Goal: Task Accomplishment & Management: Manage account settings

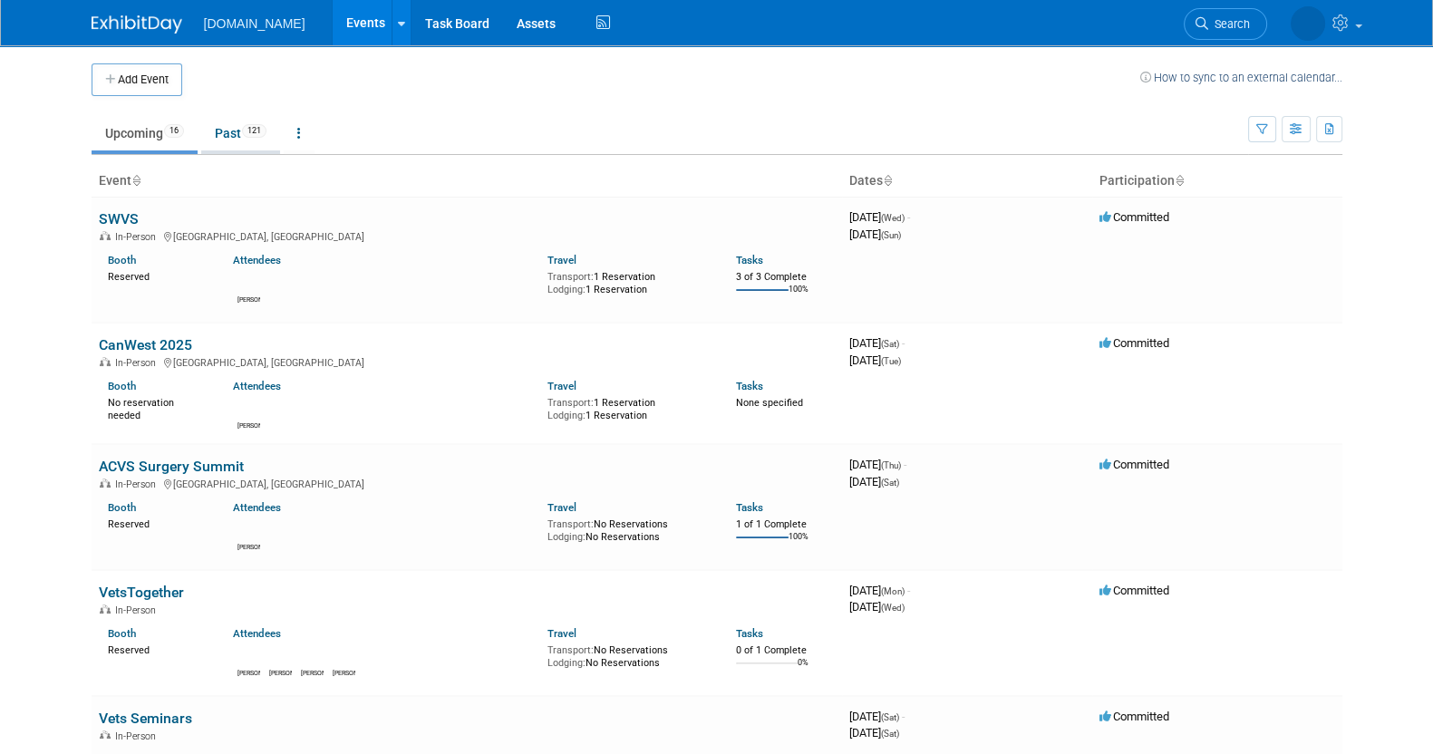
click at [229, 144] on link "Past 121" at bounding box center [240, 133] width 79 height 34
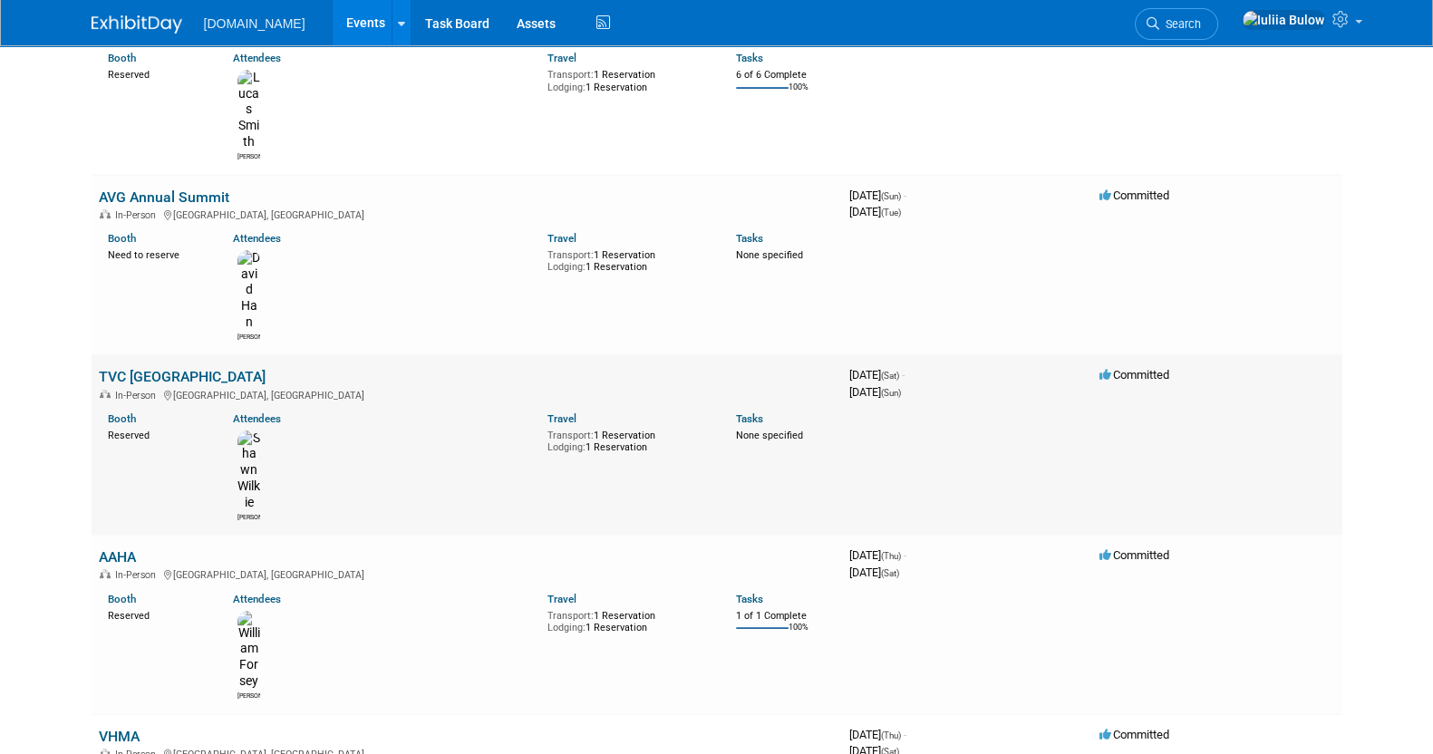
scroll to position [567, 0]
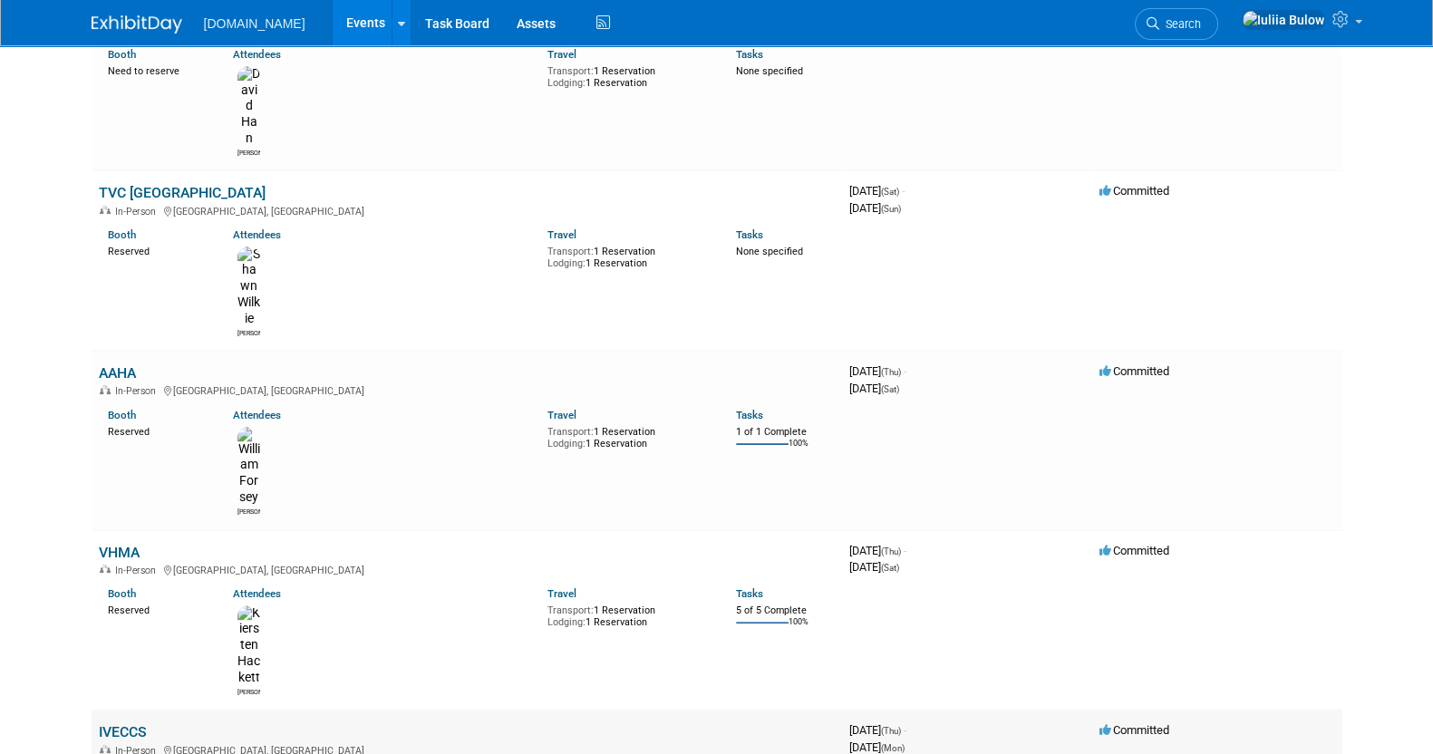
click at [122, 724] on link "IVECCS" at bounding box center [123, 732] width 48 height 17
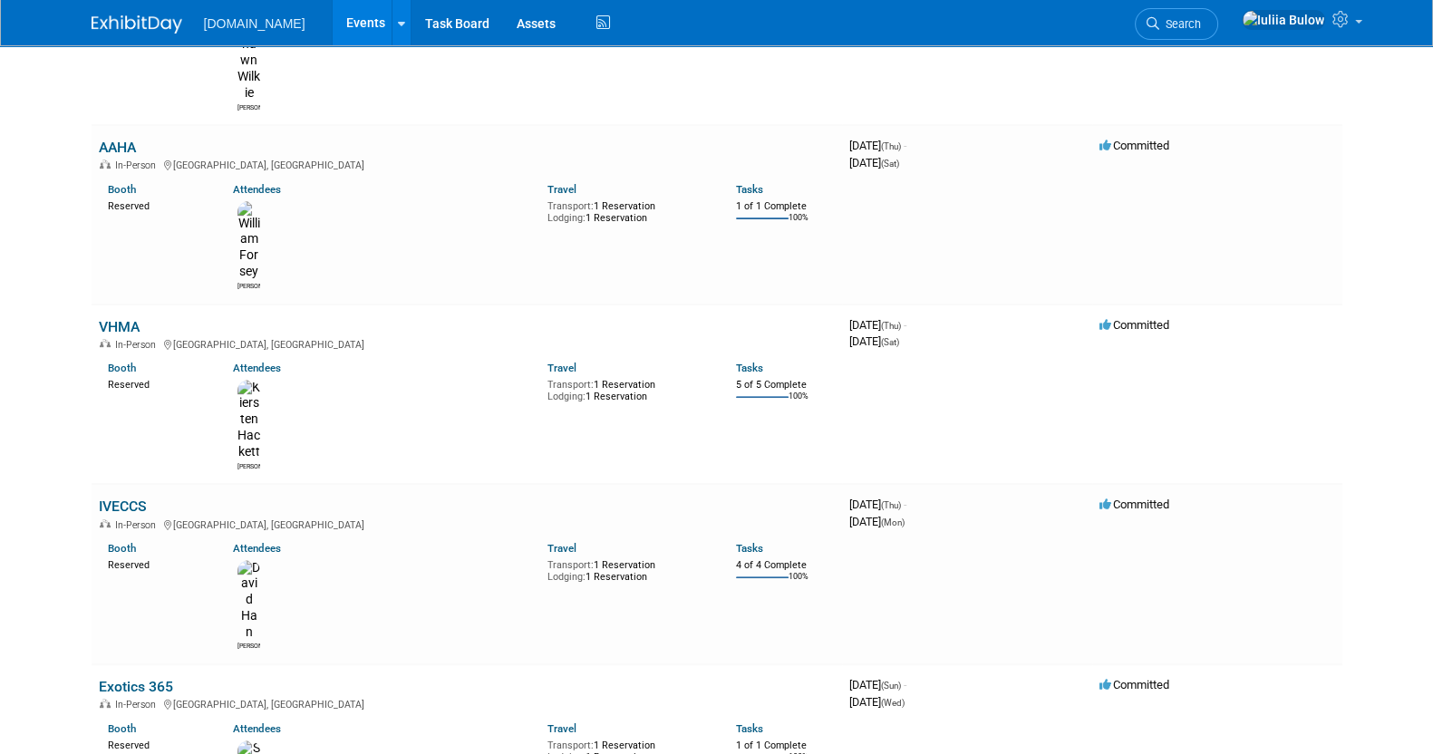
scroll to position [792, 0]
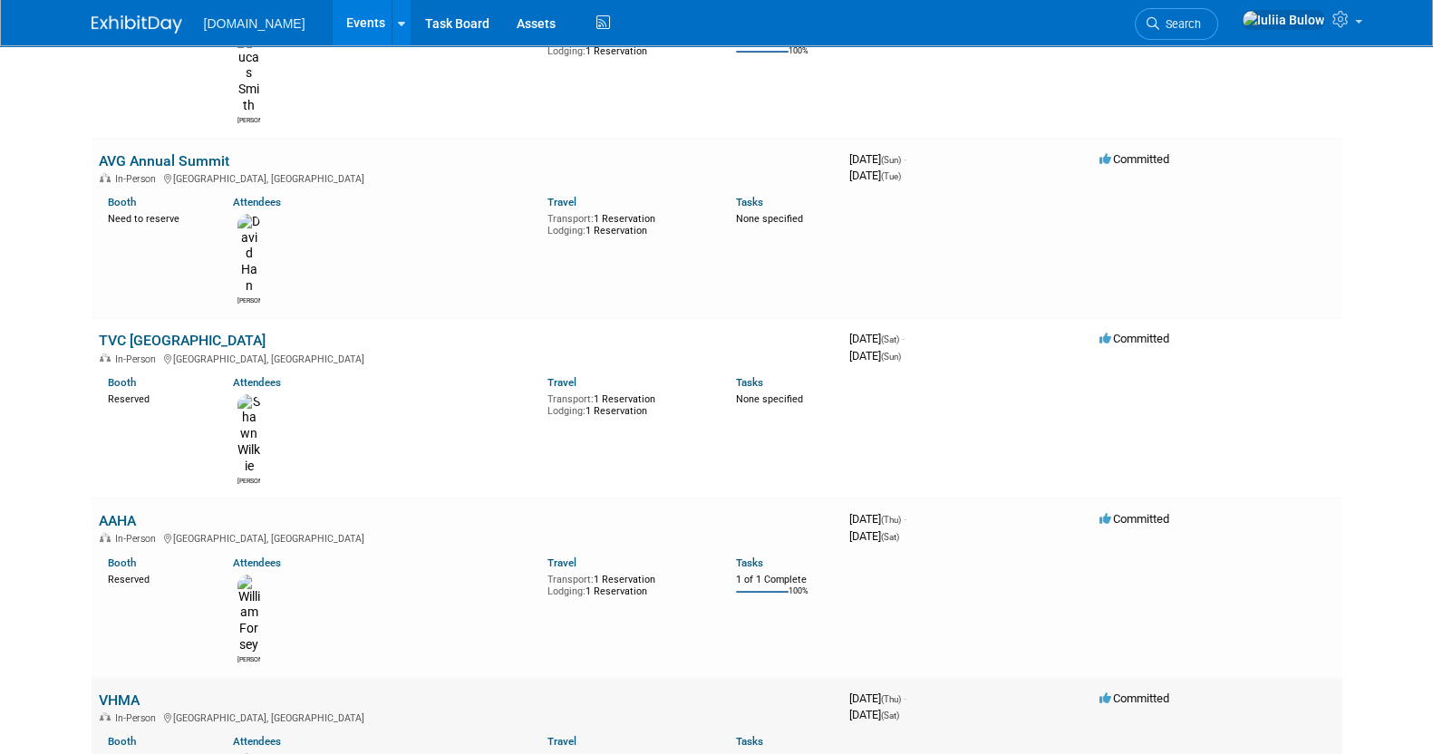
scroll to position [452, 0]
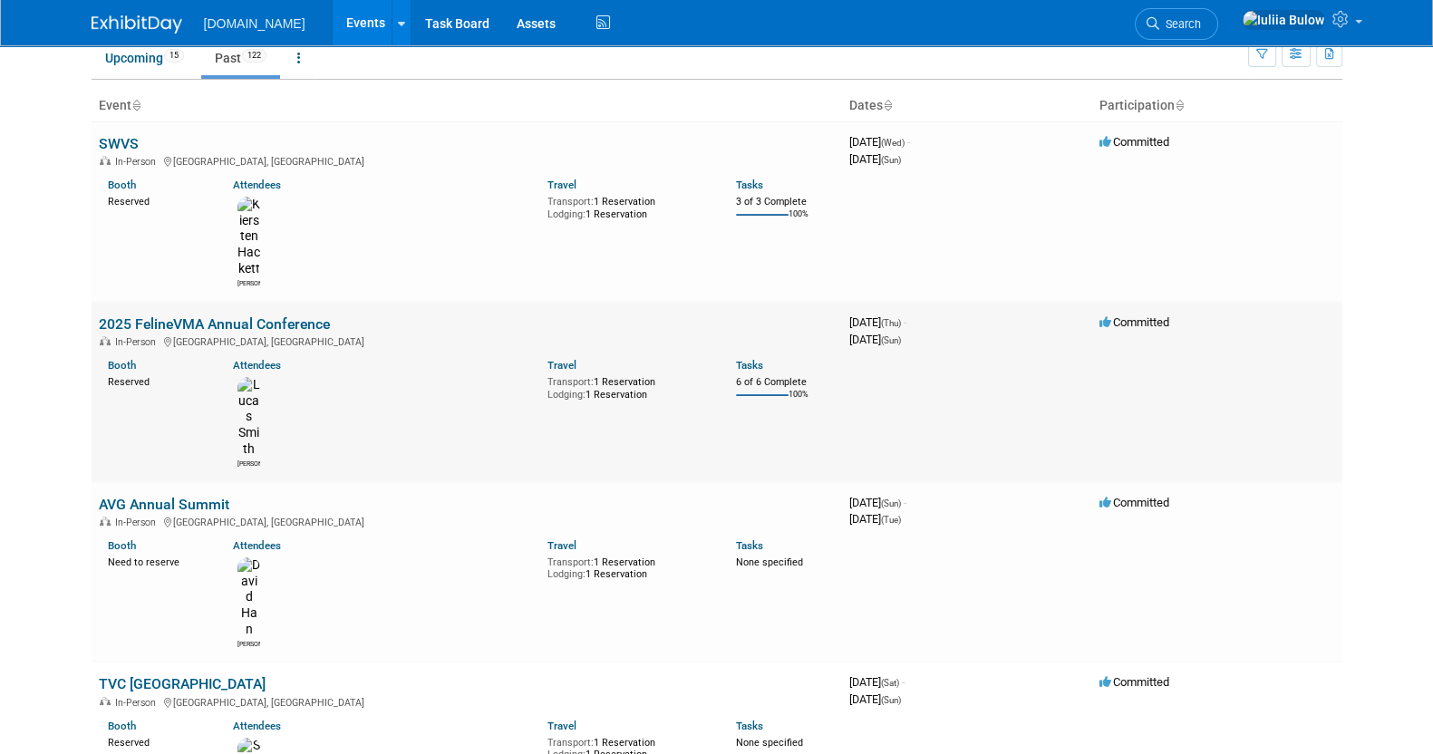
scroll to position [0, 0]
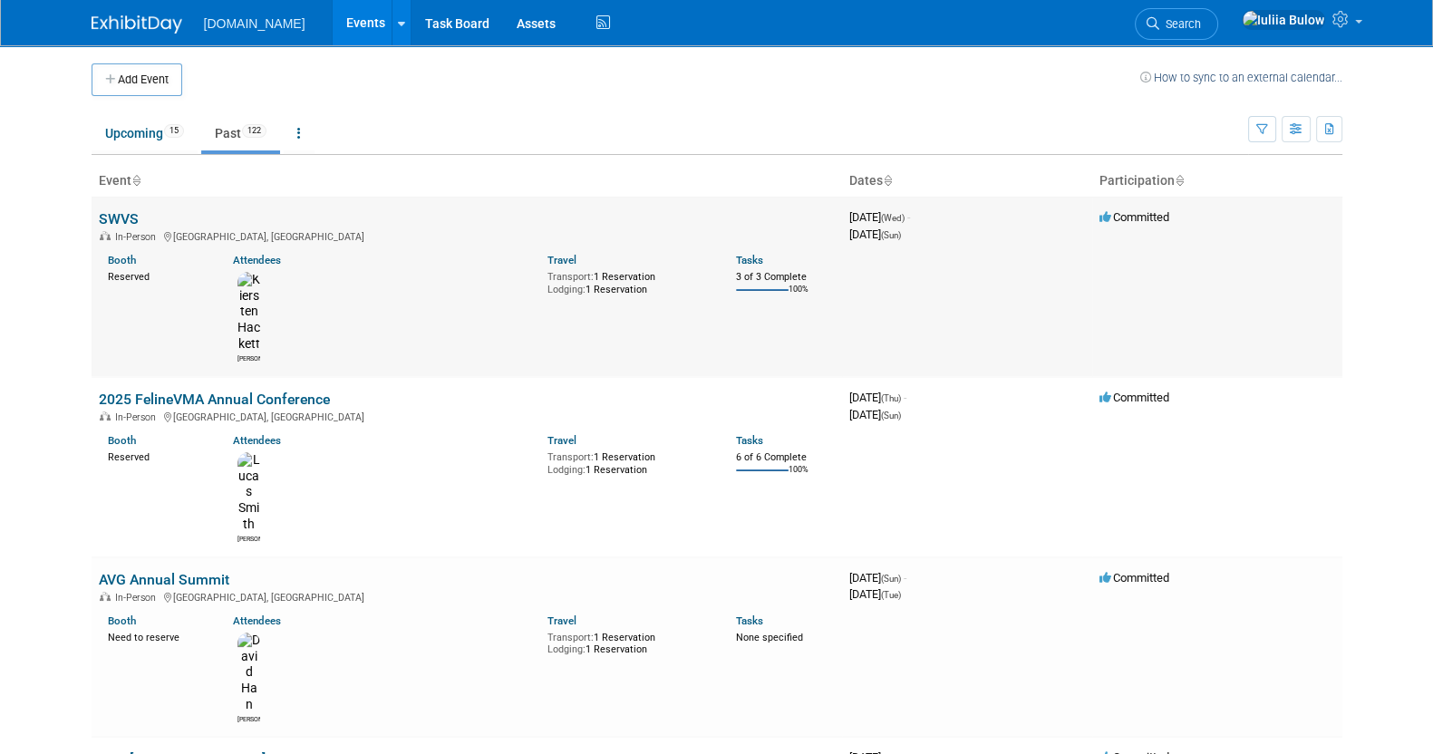
click at [120, 215] on link "SWVS" at bounding box center [119, 218] width 40 height 17
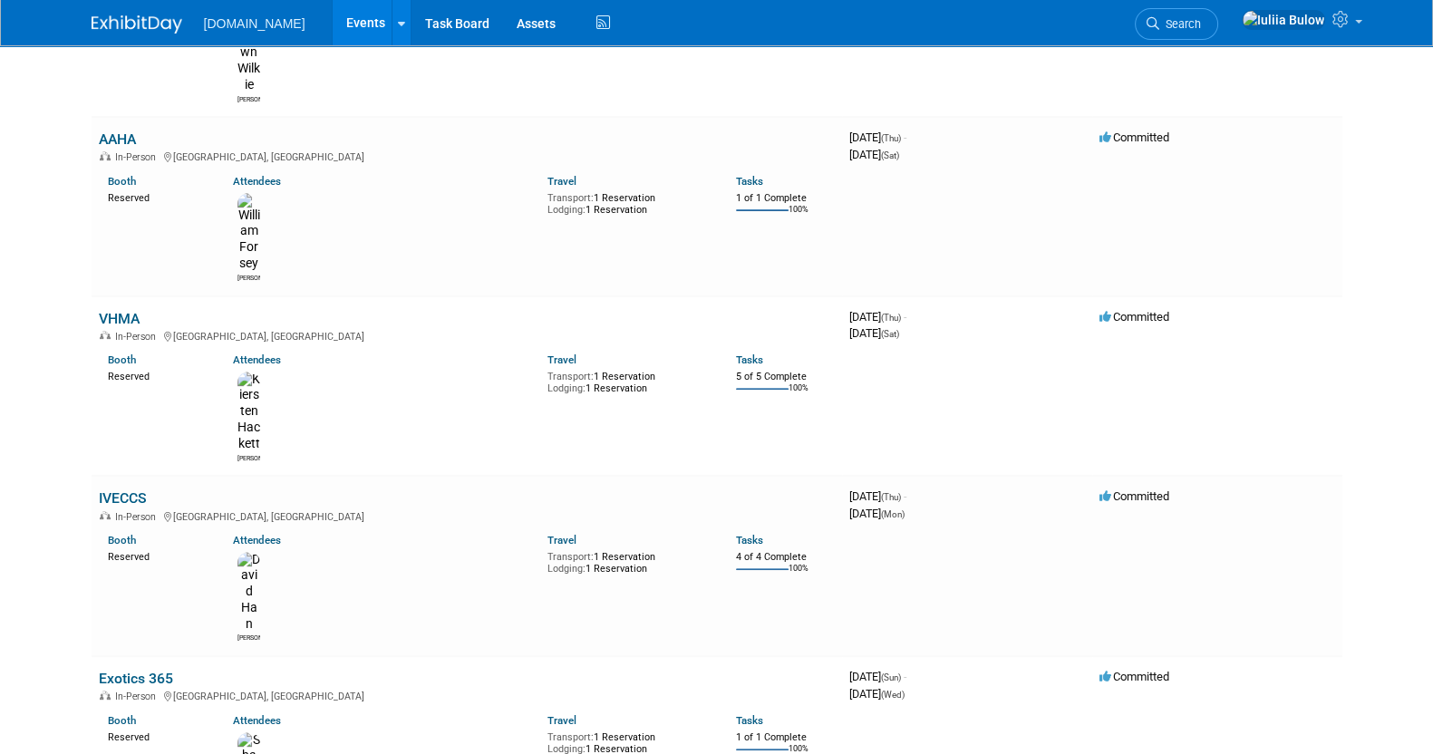
scroll to position [680, 0]
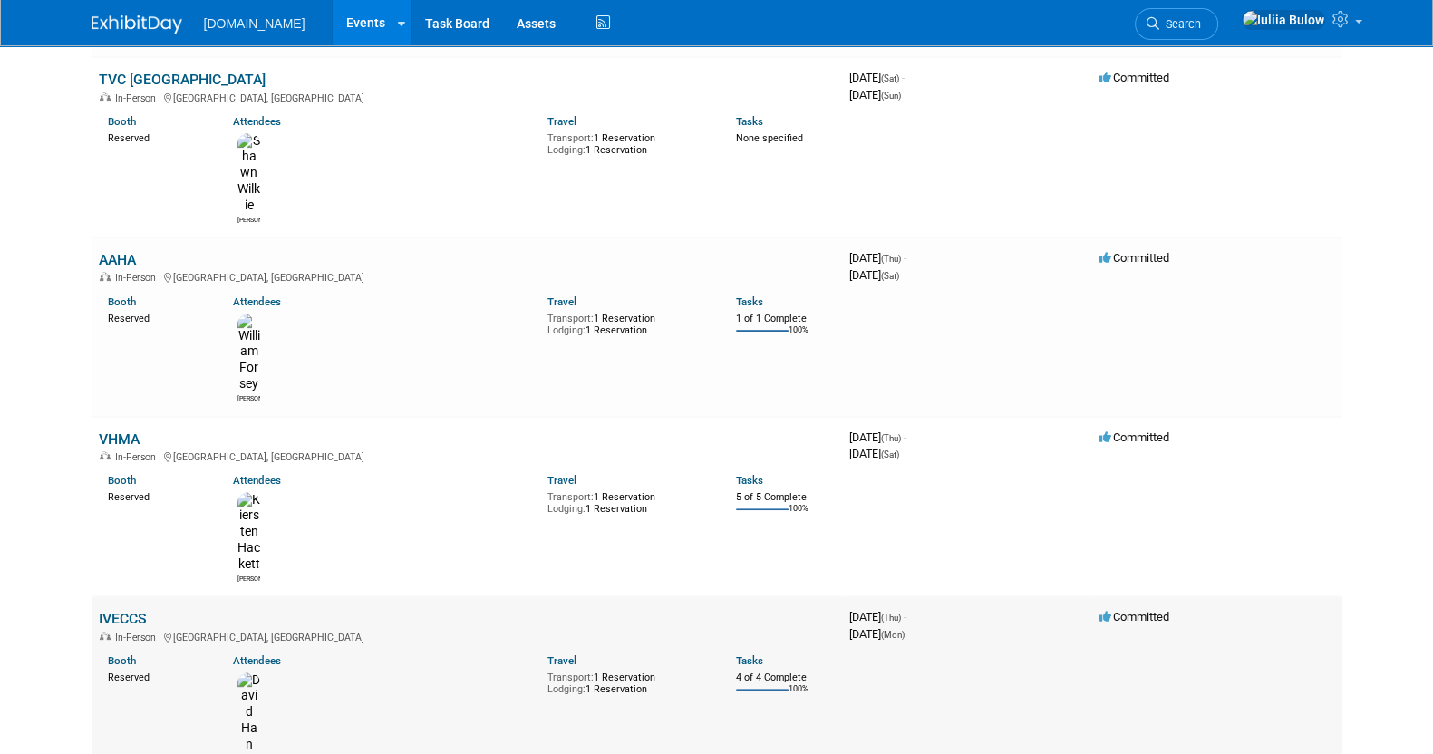
click at [137, 610] on link "IVECCS" at bounding box center [123, 618] width 48 height 17
click at [127, 431] on link "VHMA" at bounding box center [119, 439] width 41 height 17
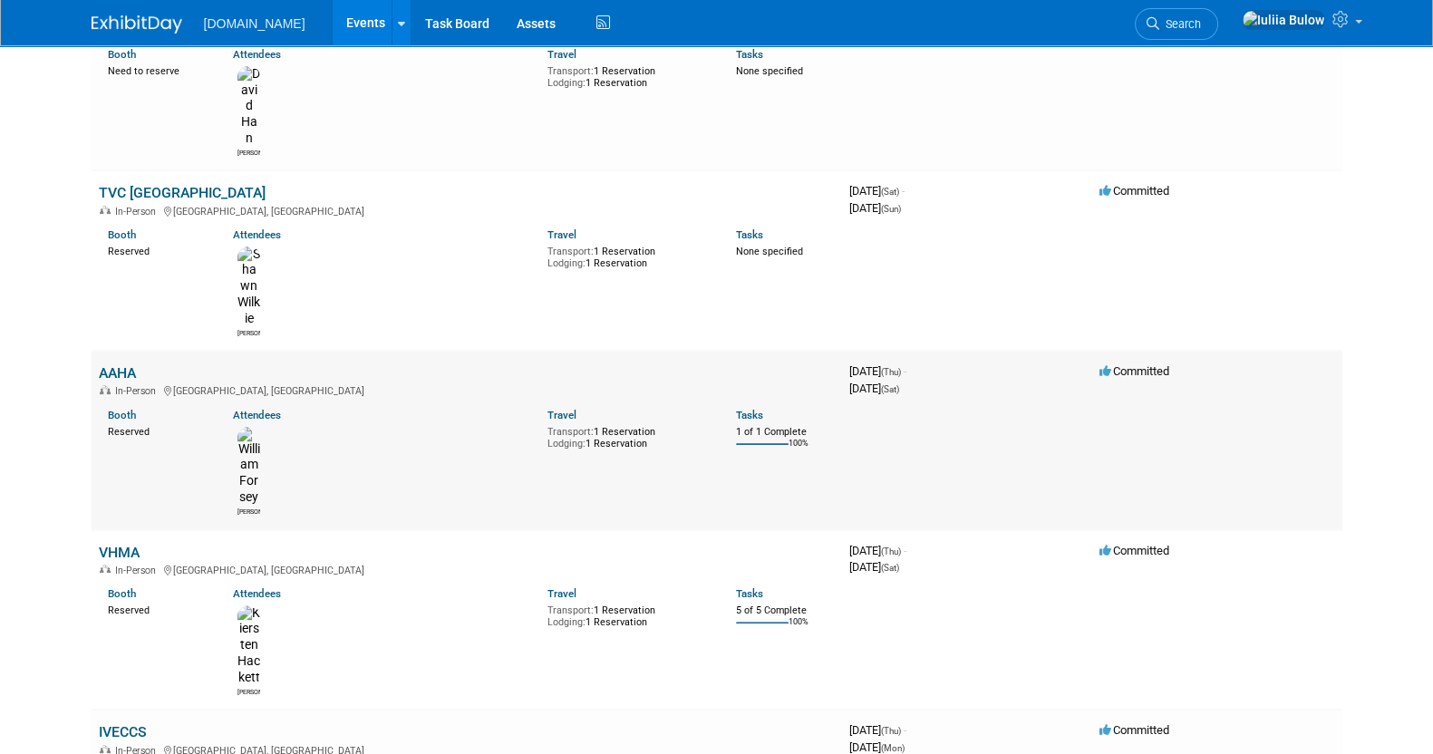
click at [127, 364] on link "AAHA" at bounding box center [117, 372] width 37 height 17
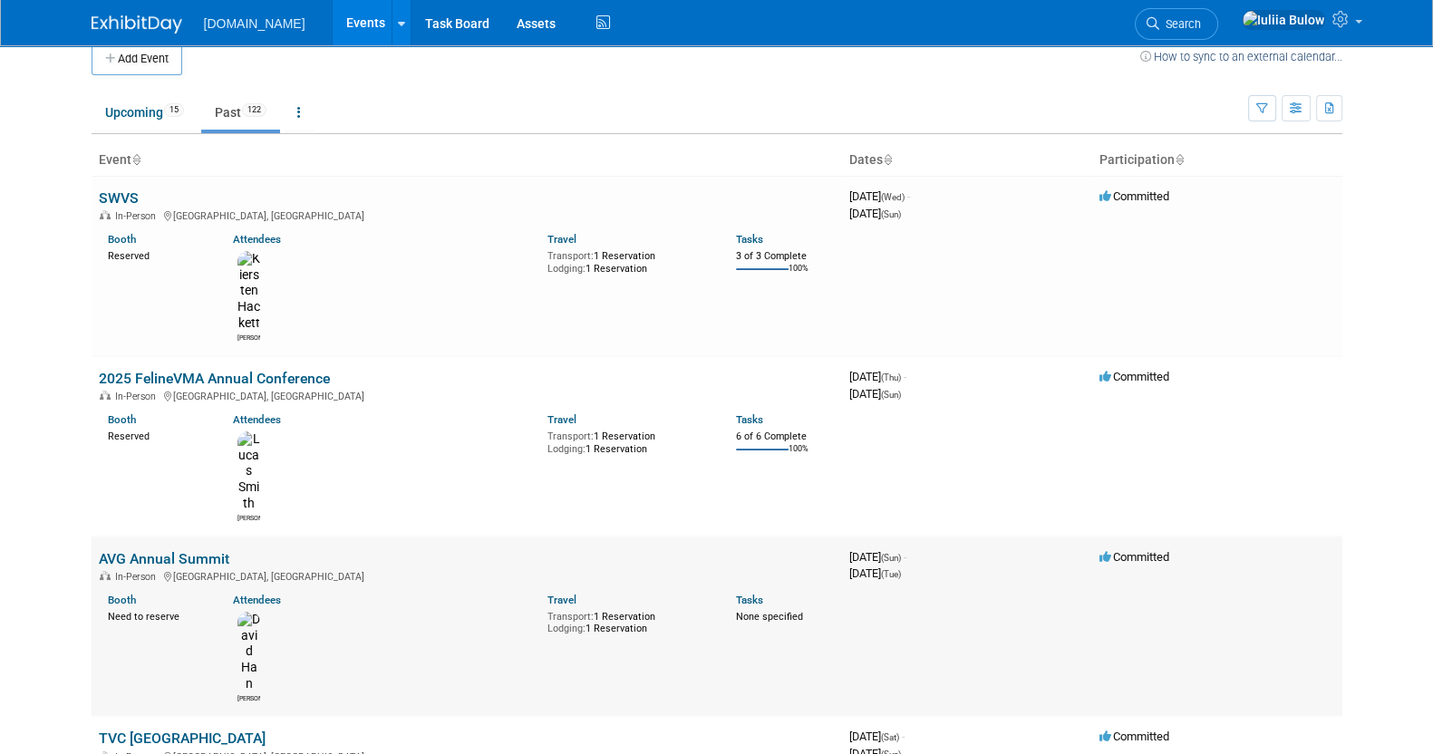
scroll to position [0, 0]
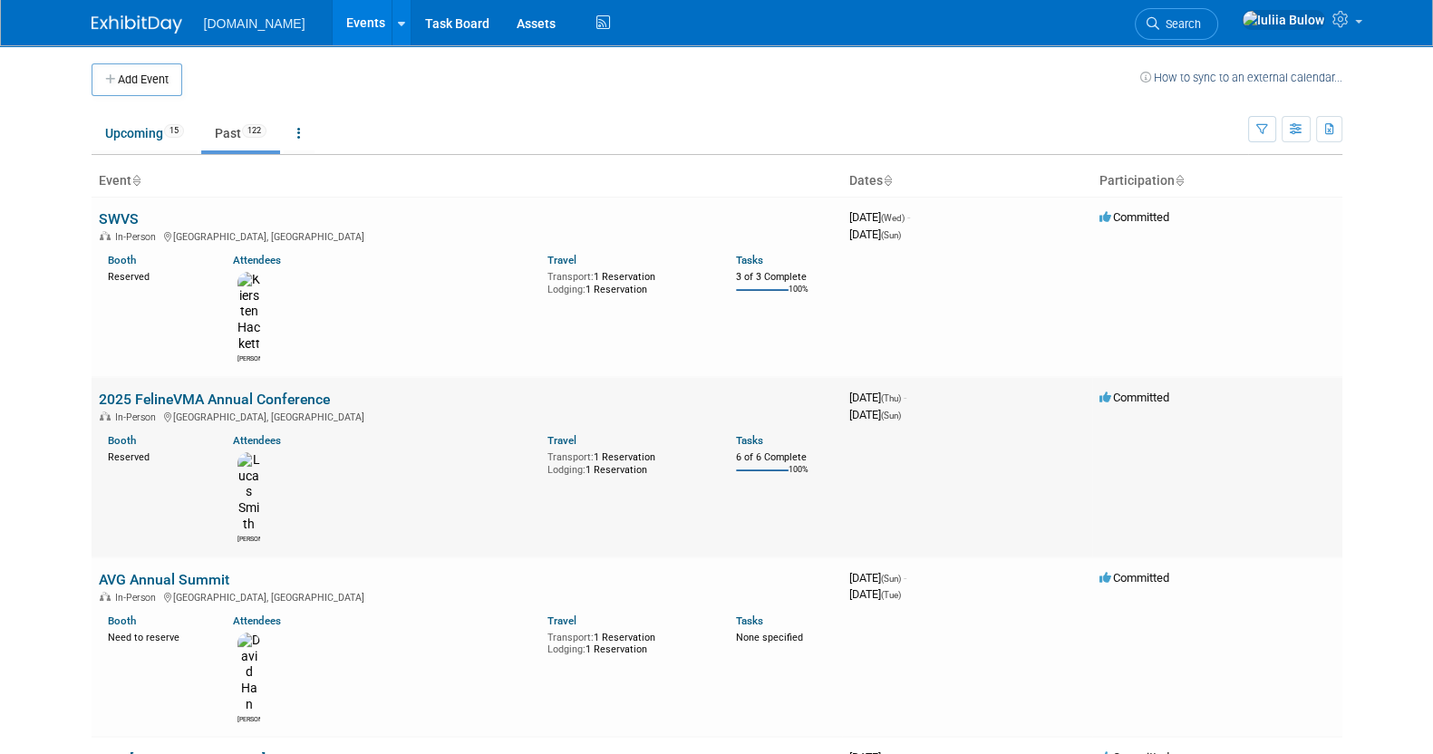
click at [196, 391] on link "2025 FelineVMA Annual Conference" at bounding box center [214, 399] width 231 height 17
click at [108, 212] on link "SWVS" at bounding box center [119, 218] width 40 height 17
click at [128, 121] on link "Upcoming 15" at bounding box center [145, 133] width 106 height 34
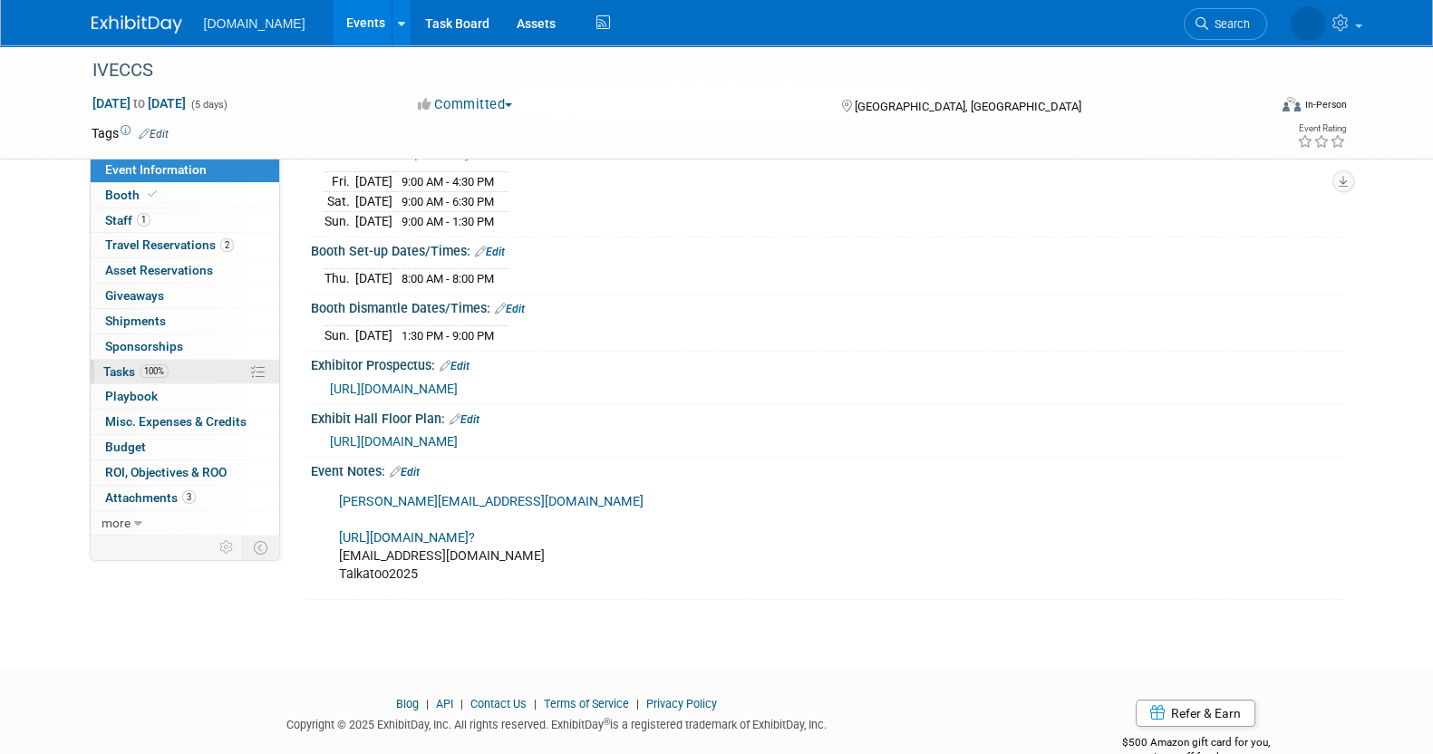
scroll to position [226, 0]
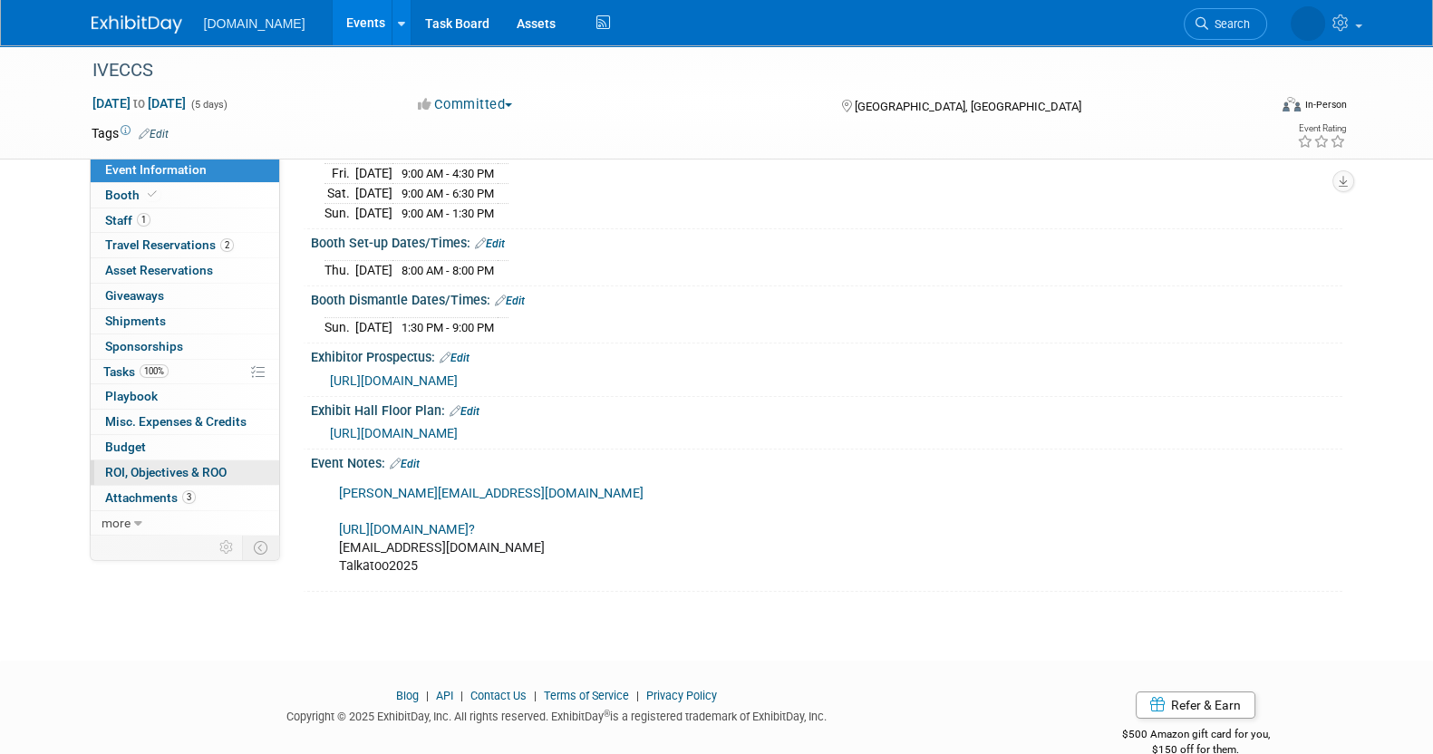
click at [123, 465] on span "ROI, Objectives & ROO 0" at bounding box center [165, 472] width 121 height 15
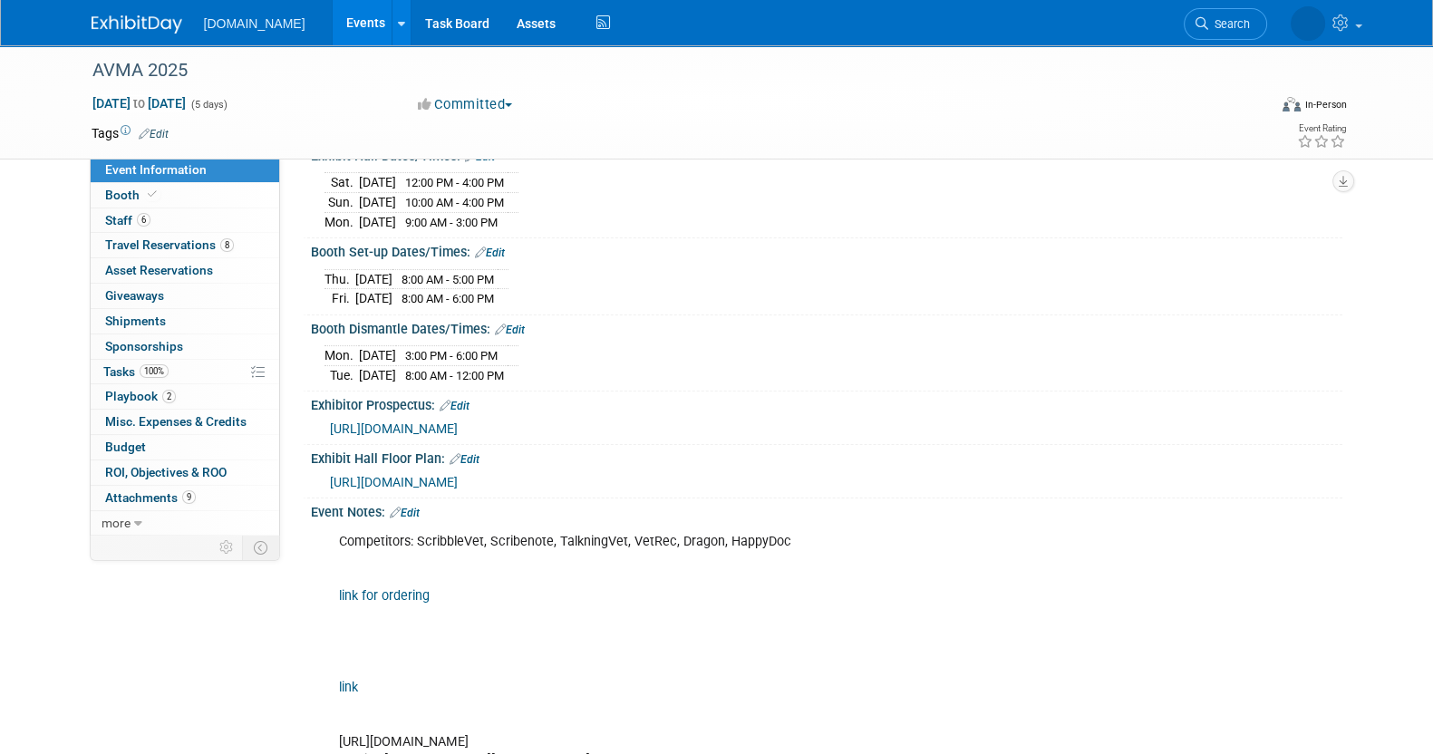
scroll to position [454, 0]
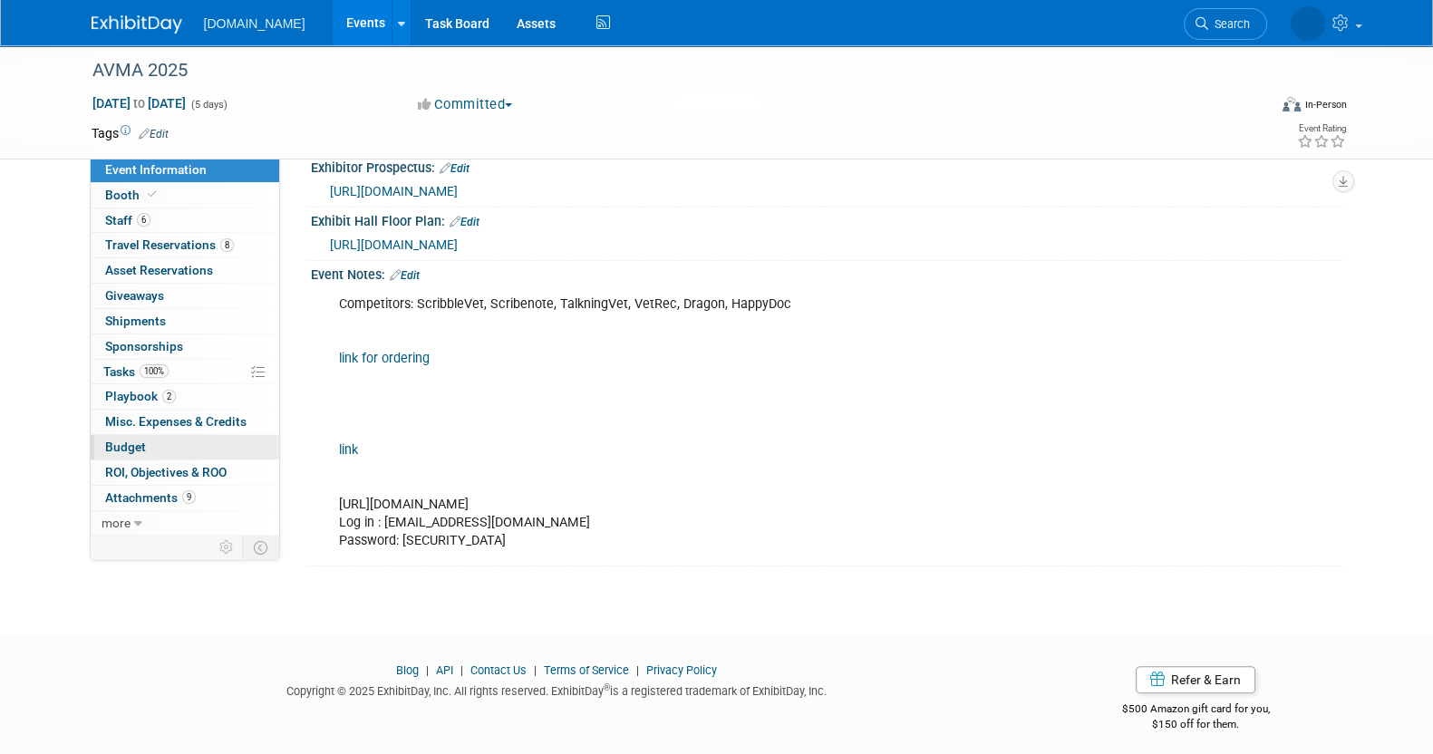
click at [172, 457] on link "Budget" at bounding box center [185, 447] width 189 height 24
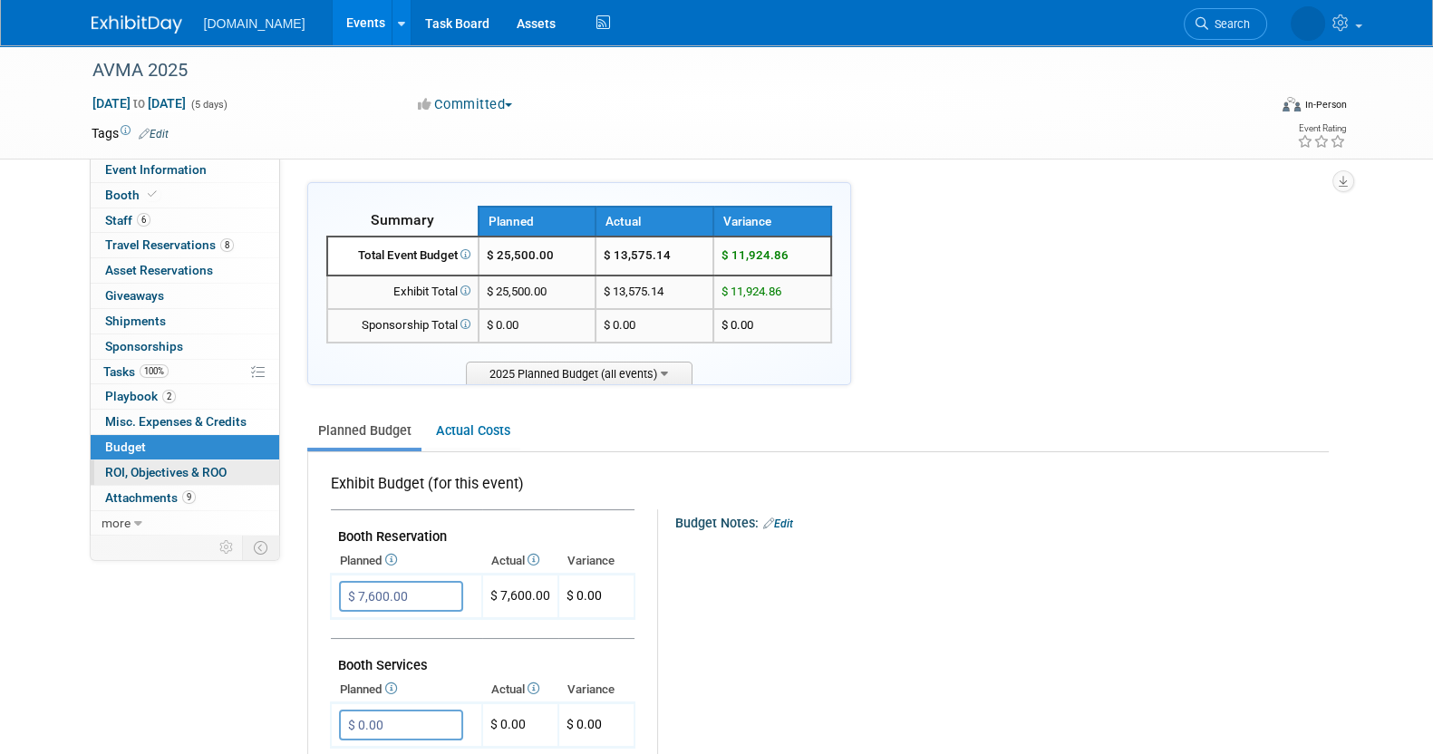
click at [171, 467] on span "ROI, Objectives & ROO 0" at bounding box center [165, 472] width 121 height 15
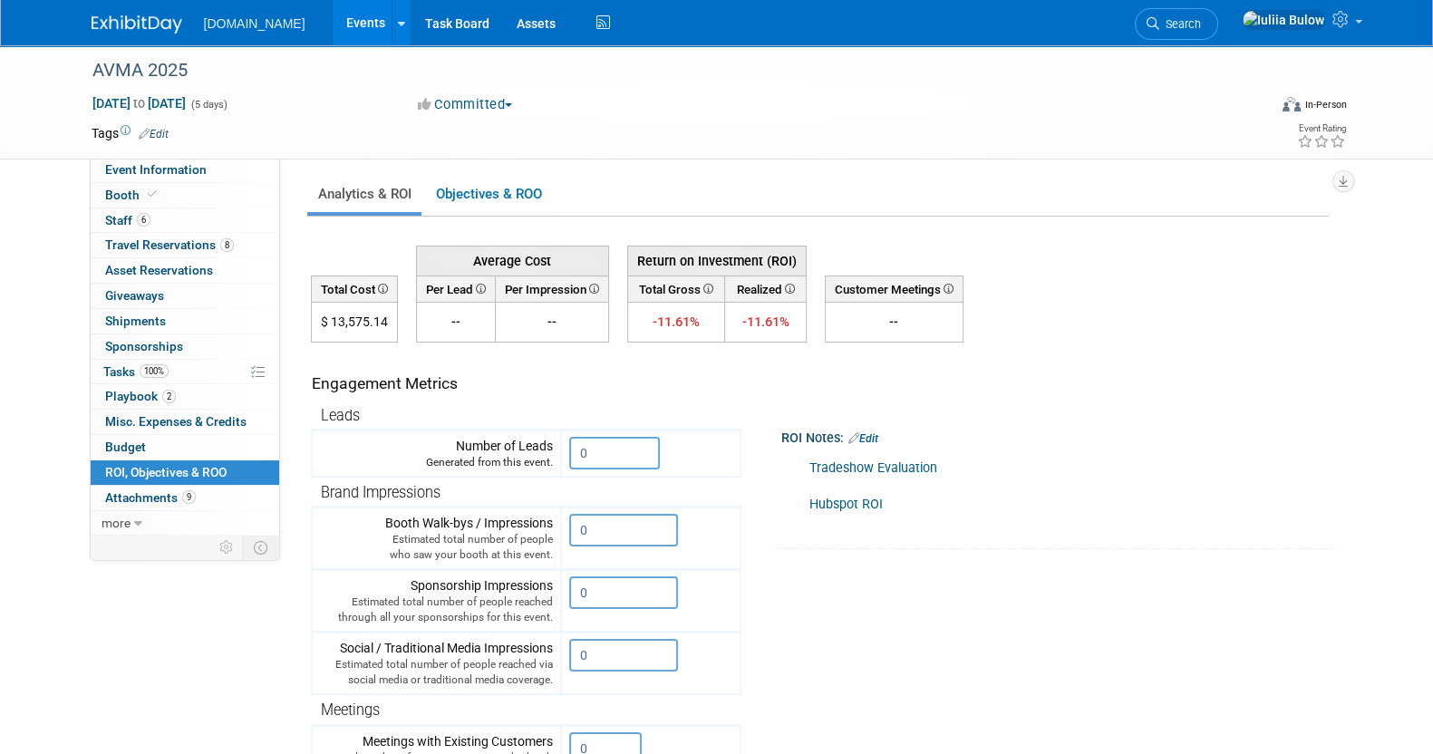
click at [822, 509] on link "Hubspot ROI" at bounding box center [846, 504] width 73 height 15
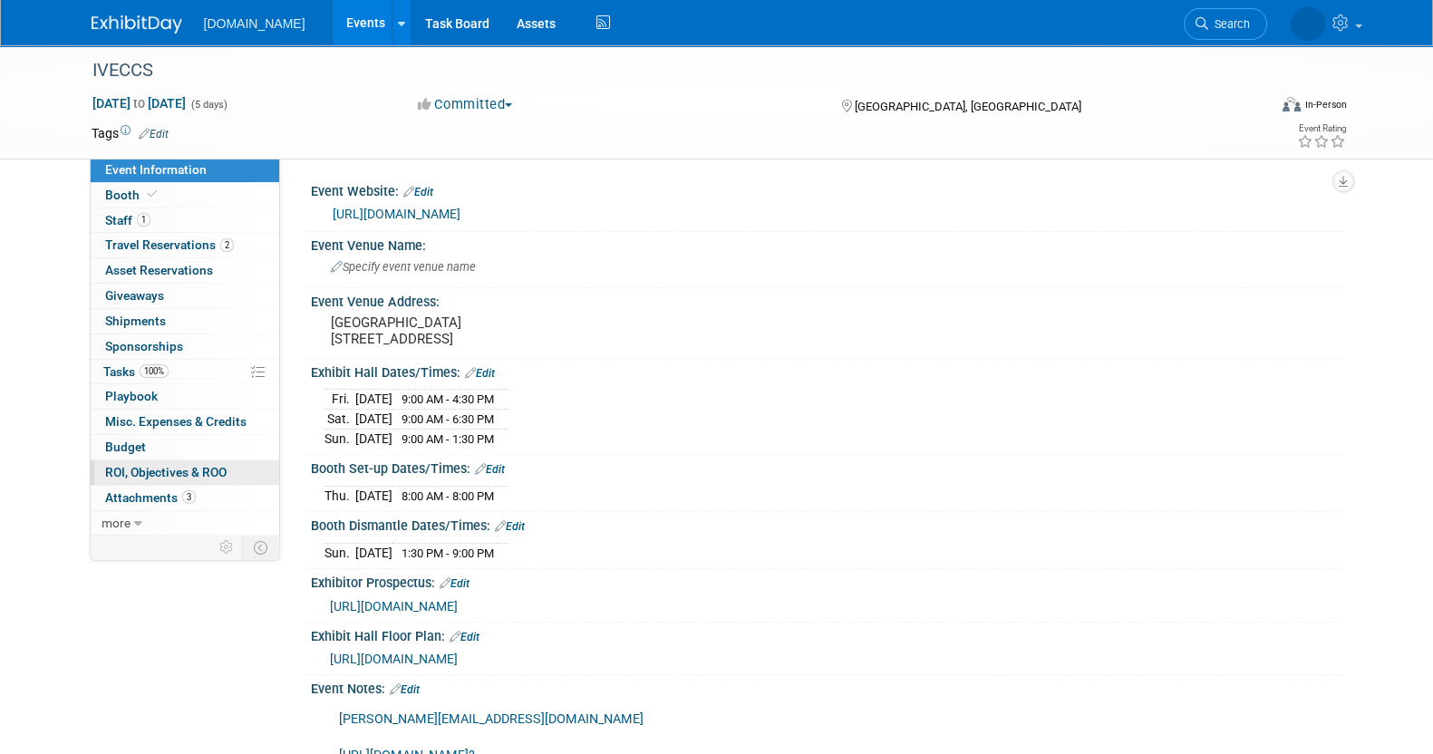
click at [186, 469] on span "ROI, Objectives & ROO 0" at bounding box center [165, 472] width 121 height 15
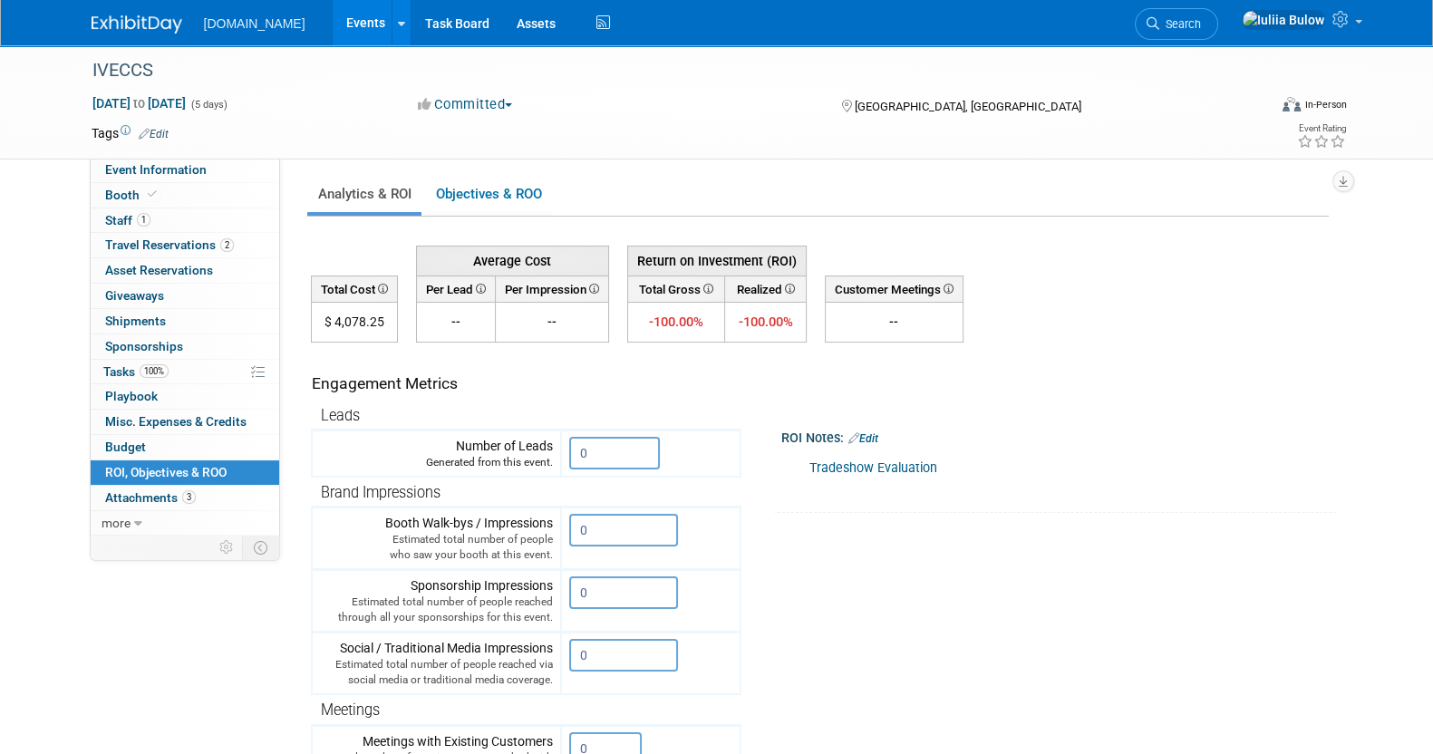
click at [879, 433] on link "Edit" at bounding box center [864, 438] width 30 height 13
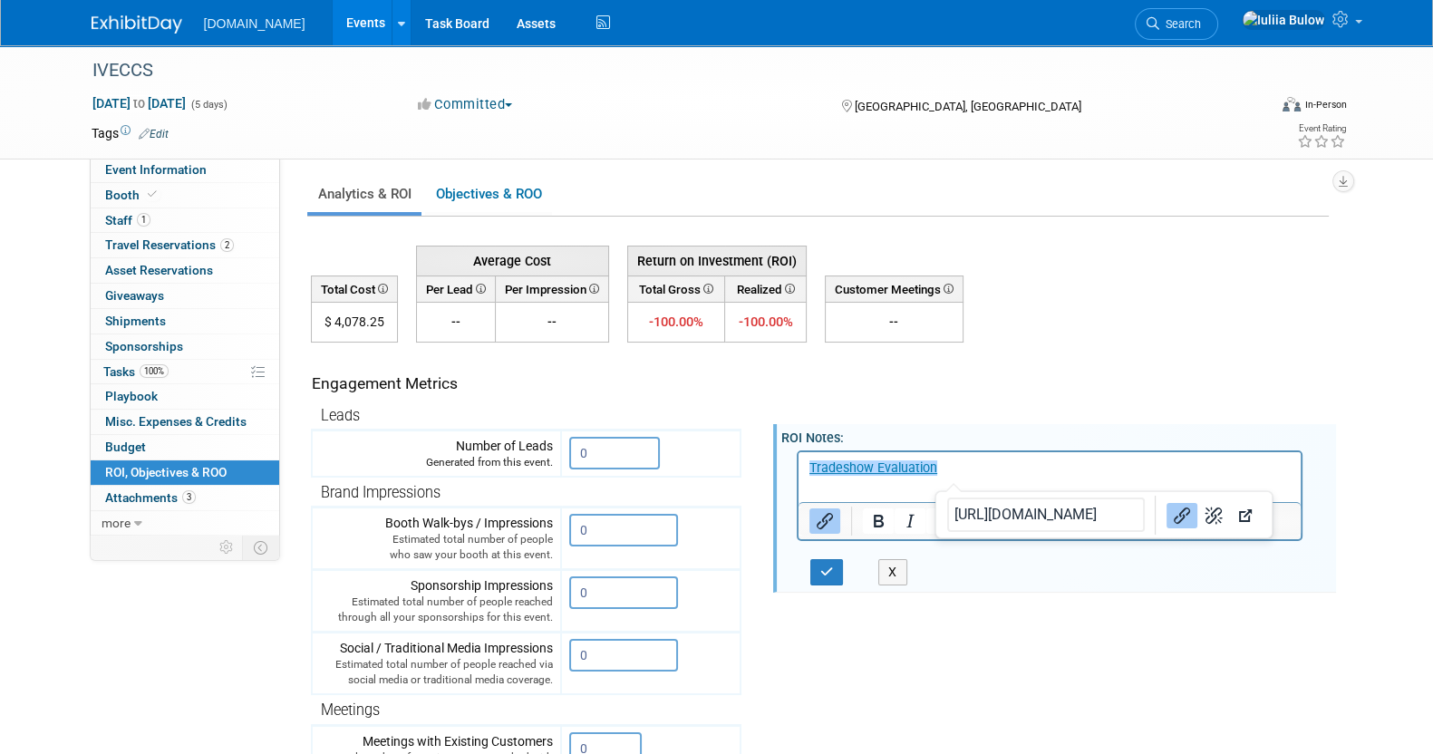
click at [1016, 473] on p "﻿Tradeshow Evaluation" at bounding box center [1050, 468] width 482 height 18
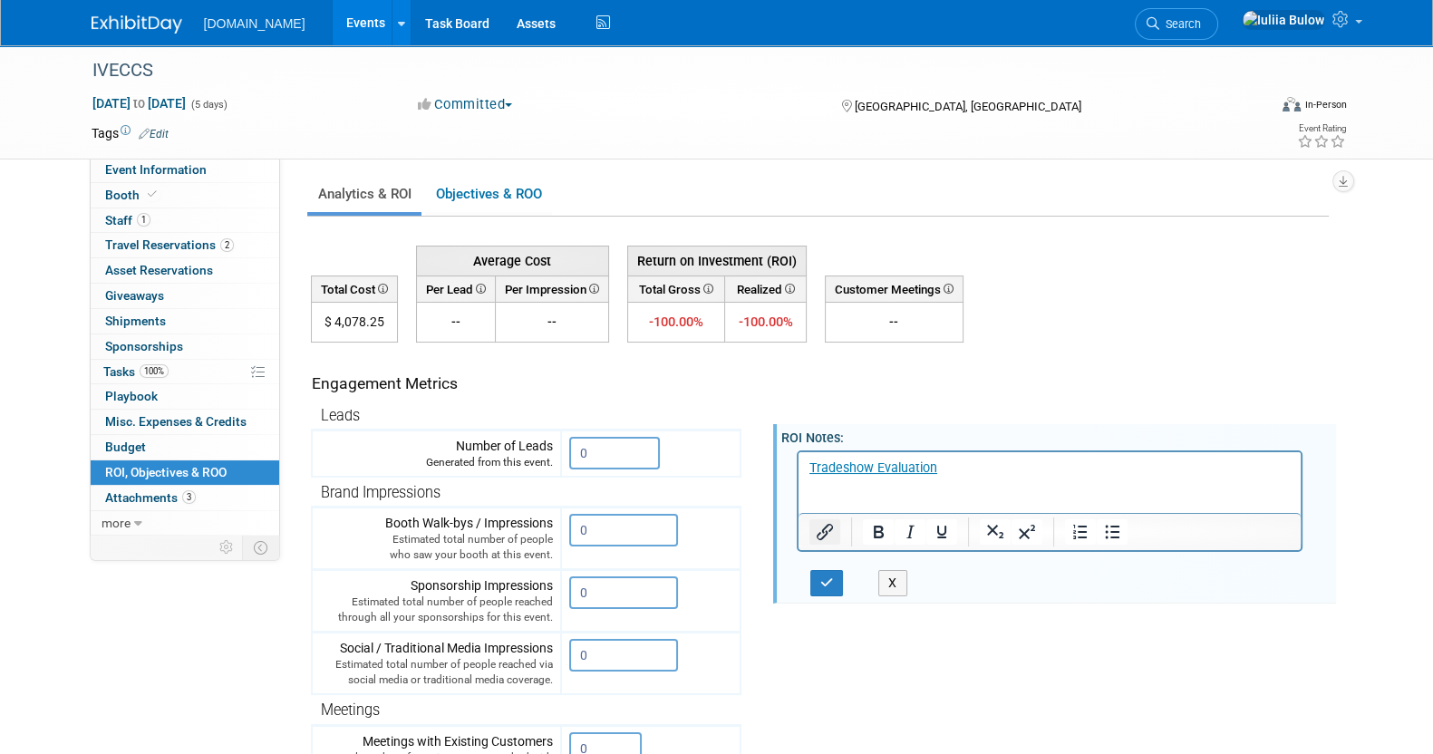
click at [831, 527] on icon "Insert/edit link" at bounding box center [825, 532] width 16 height 16
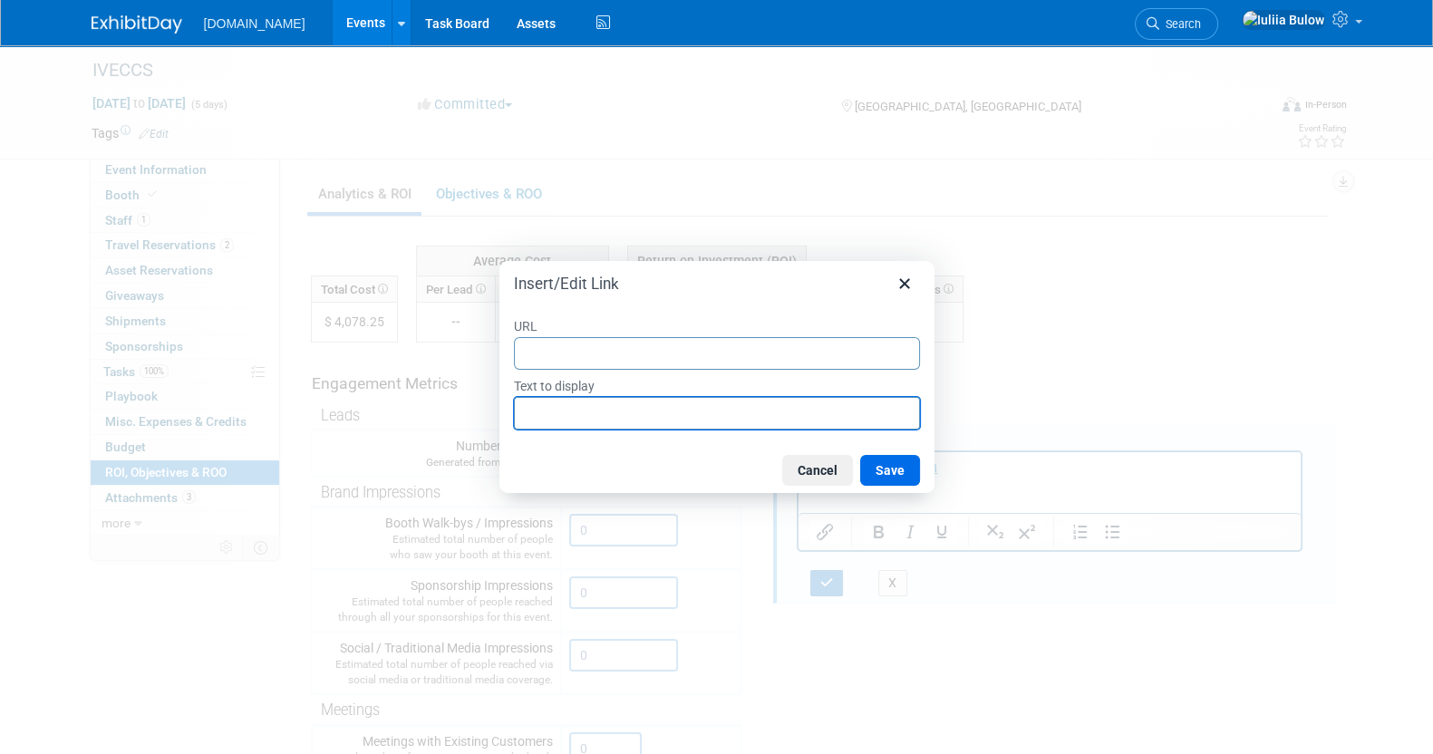
click at [583, 418] on input "Text to display" at bounding box center [717, 413] width 406 height 33
type input "Hubspot report"
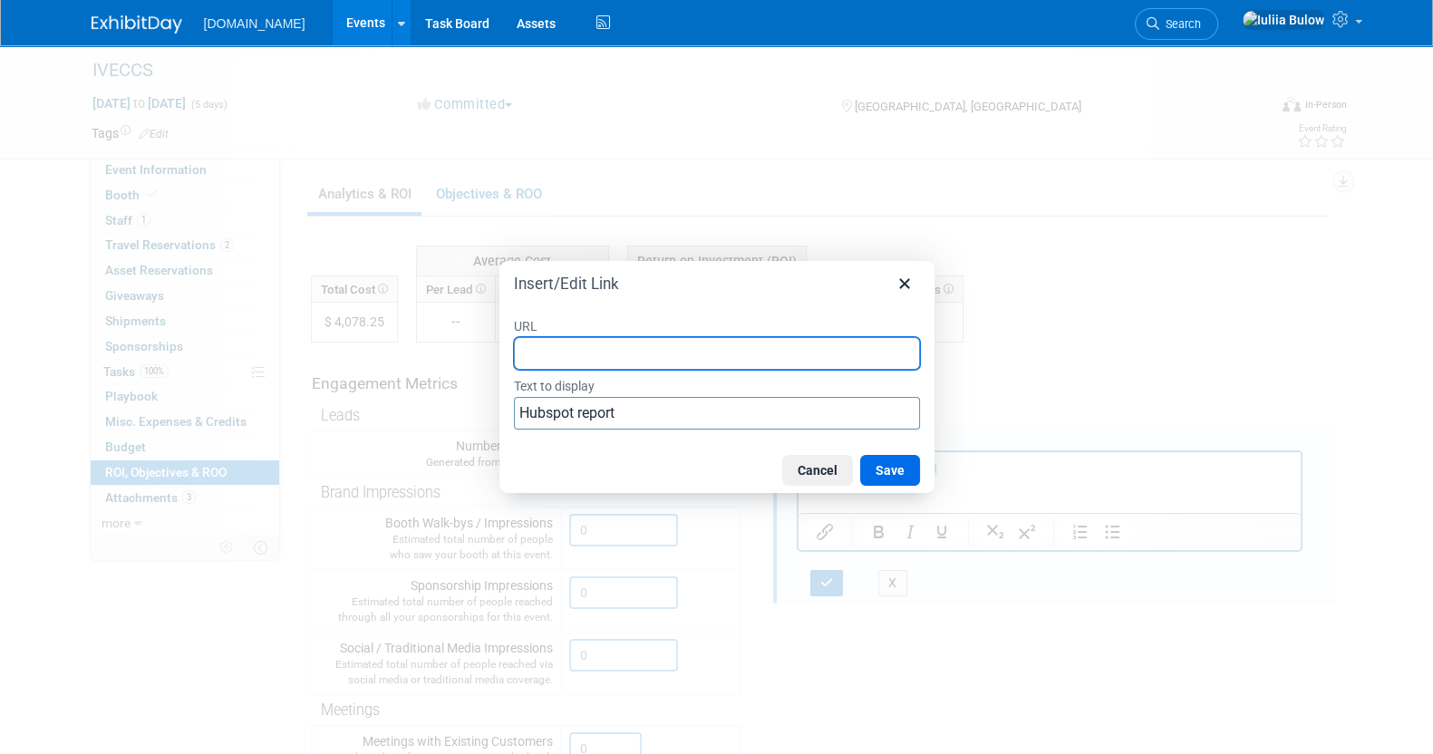
click at [621, 350] on input "URL" at bounding box center [717, 353] width 406 height 33
paste input "https://docs.google.com/spreadsheets/d/1a3RGYOoTC5LoihvoLHl0PDiT6ZHhF_cFiWStkjN…"
type input "https://docs.google.com/spreadsheets/d/1a3RGYOoTC5LoihvoLHl0PDiT6ZHhF_cFiWStkjN…"
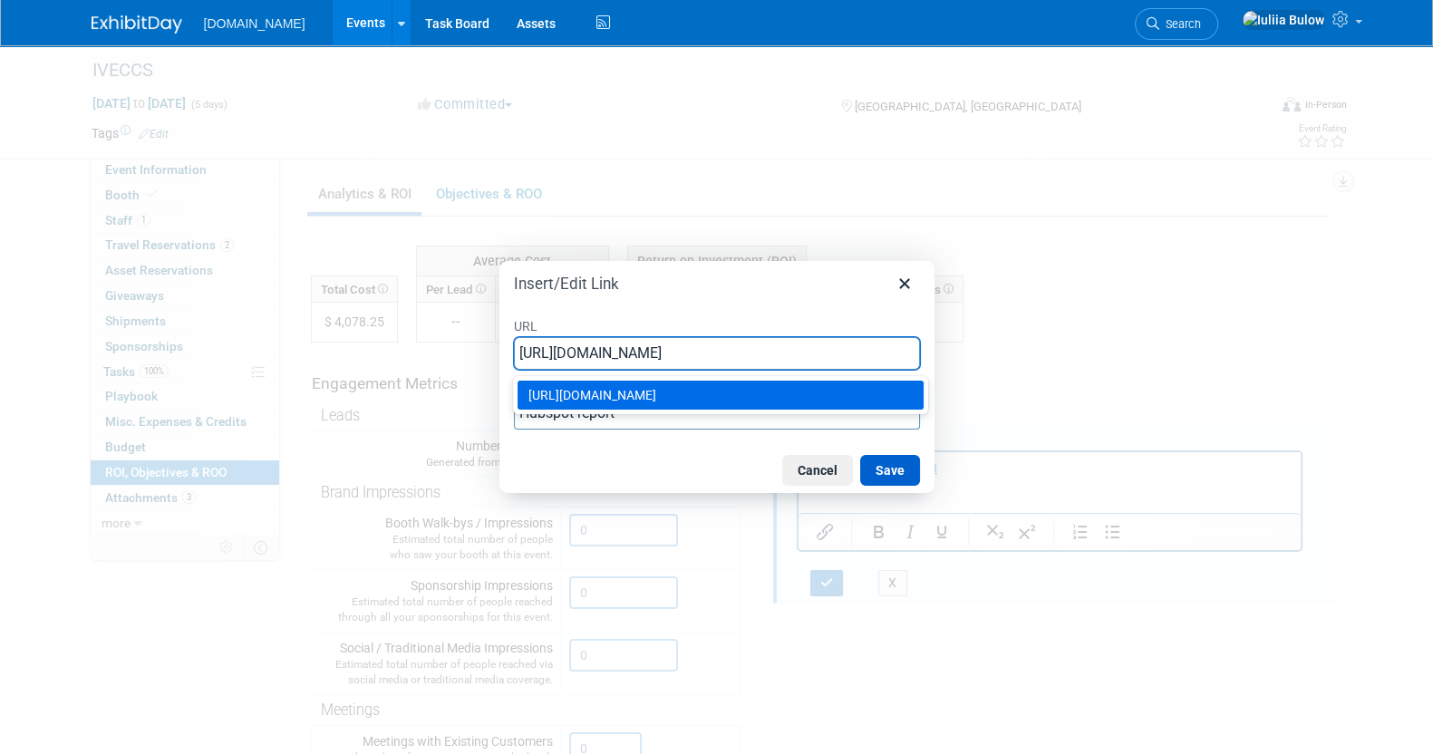
click at [884, 468] on button "Save" at bounding box center [890, 470] width 60 height 31
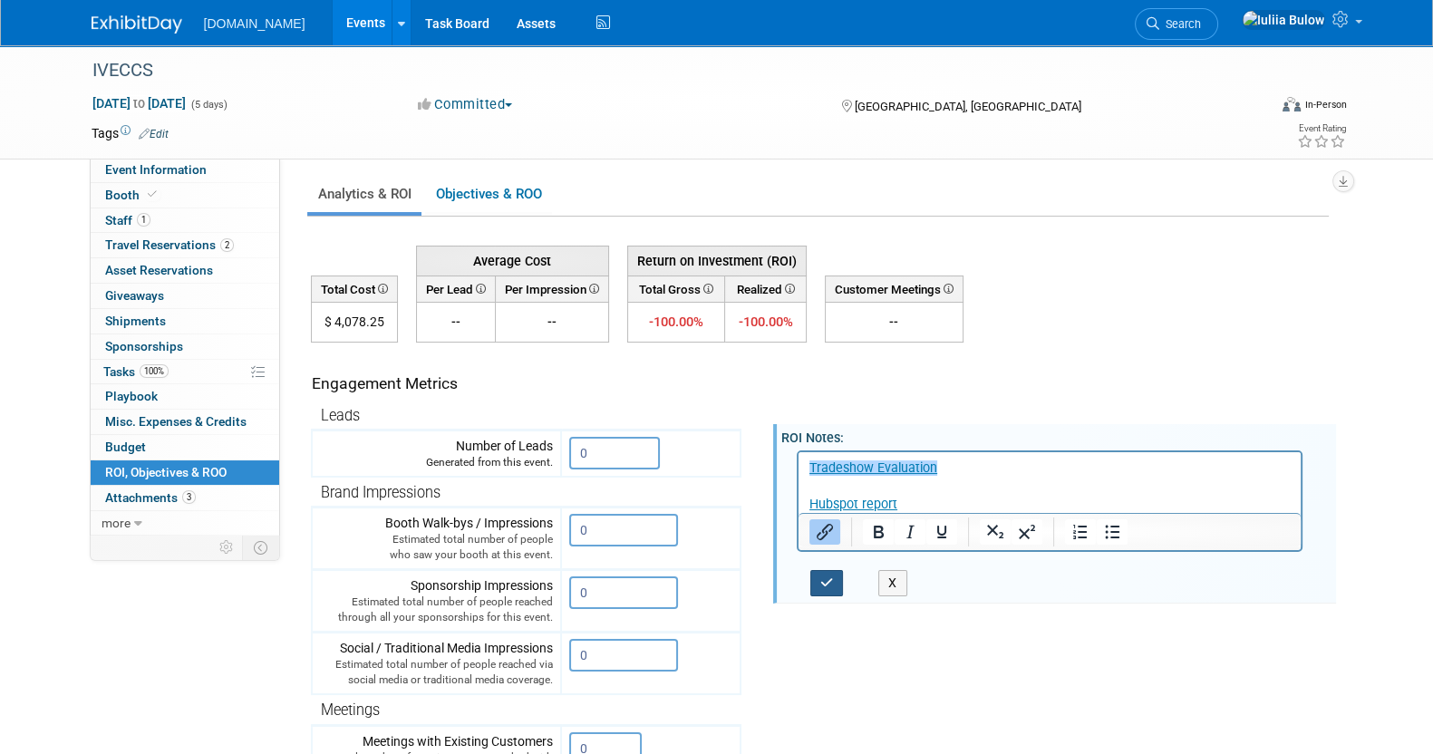
click at [830, 581] on icon "button" at bounding box center [828, 583] width 14 height 13
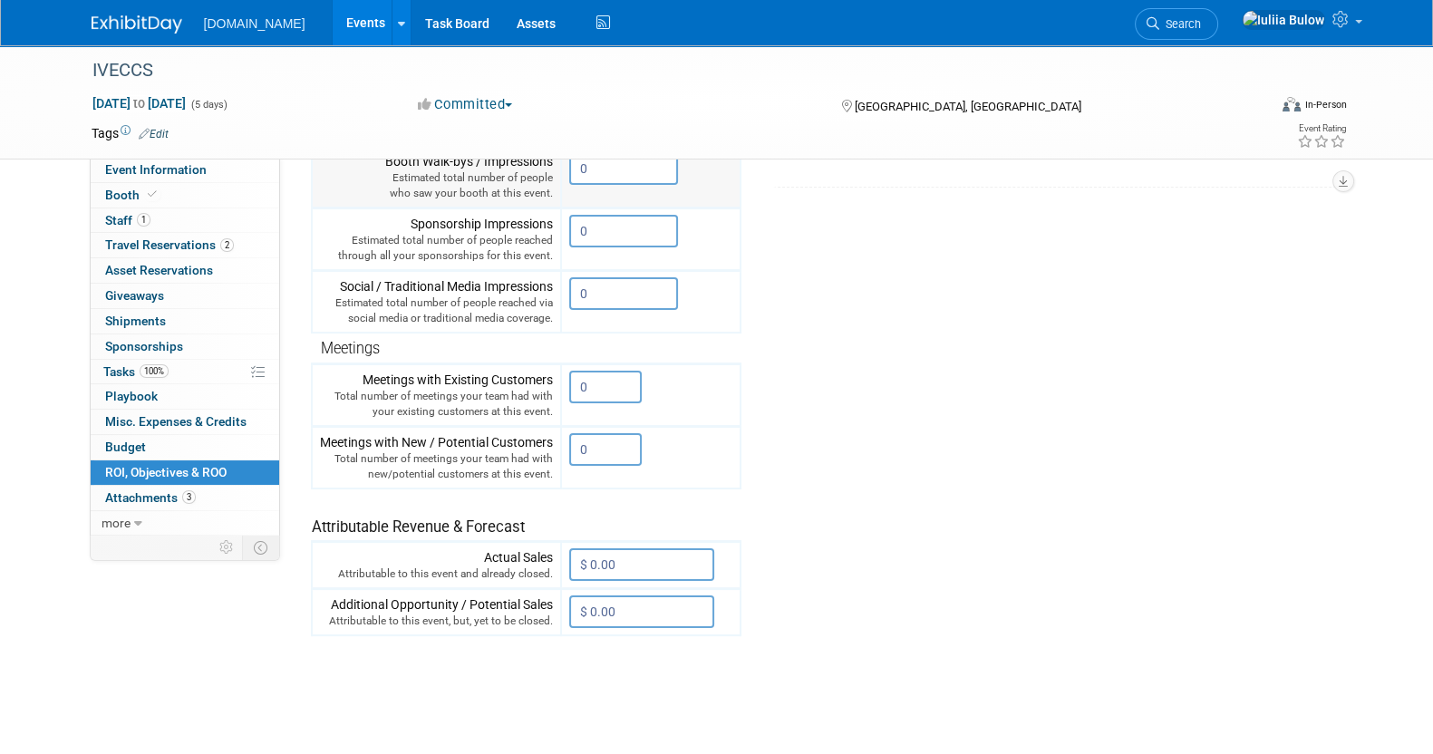
scroll to position [507, 0]
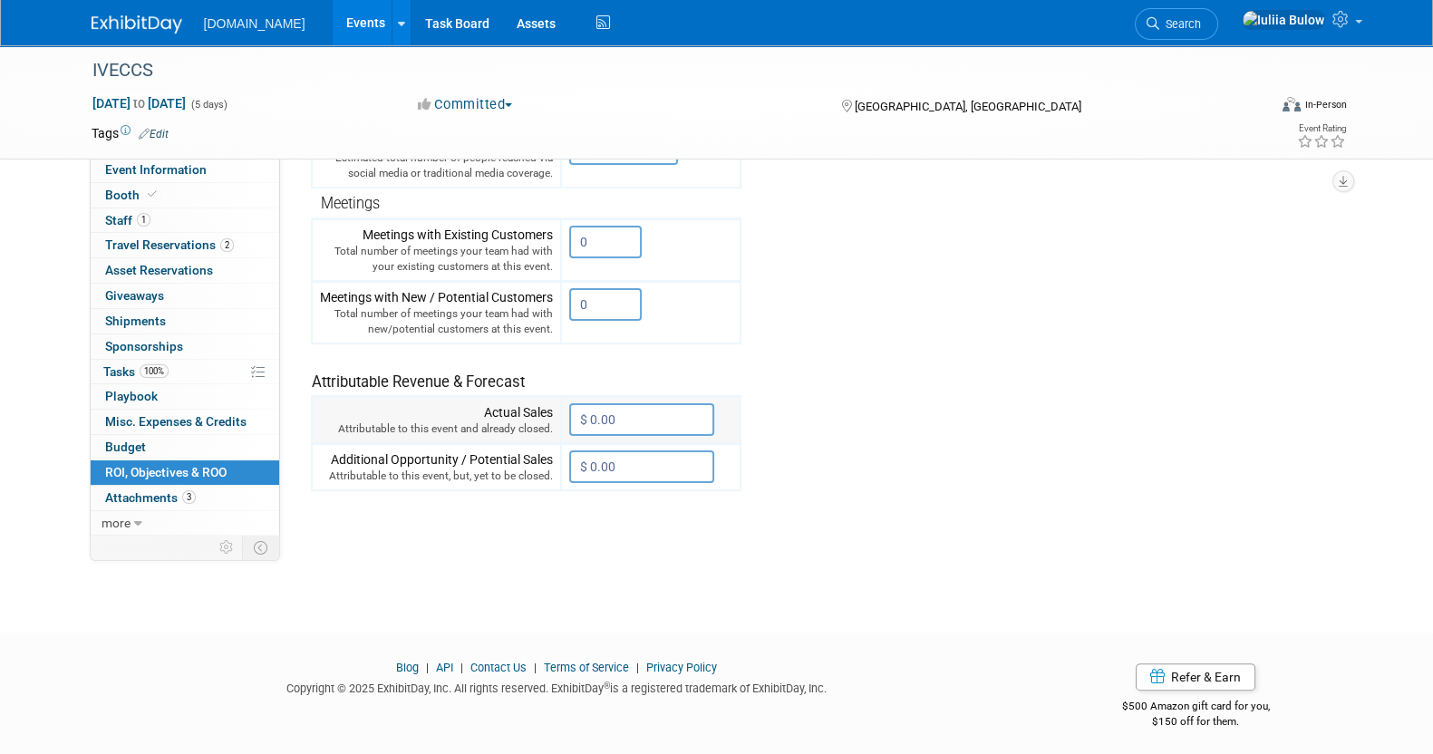
click at [640, 413] on input "$ 0.00" at bounding box center [641, 419] width 145 height 33
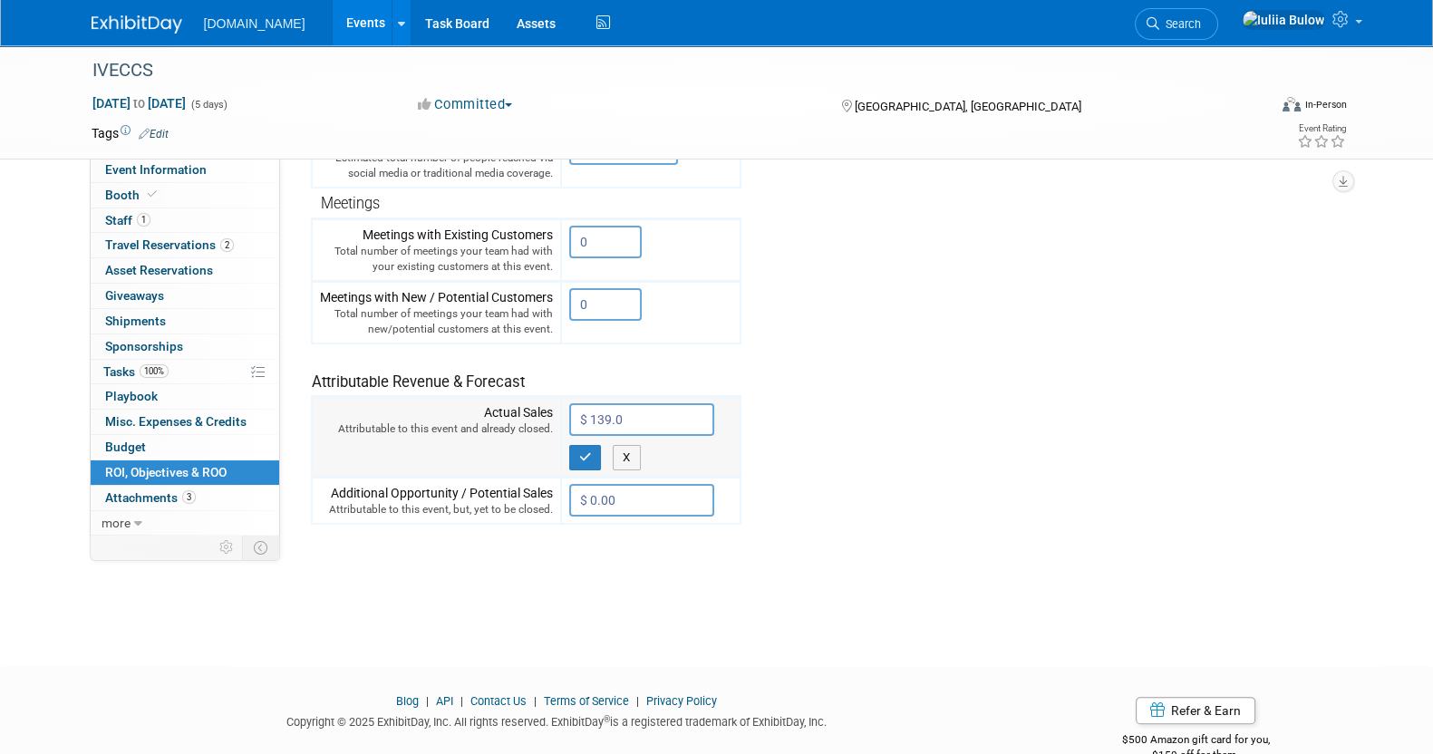
type input "$ 139.00"
click at [585, 455] on icon "button" at bounding box center [585, 458] width 13 height 12
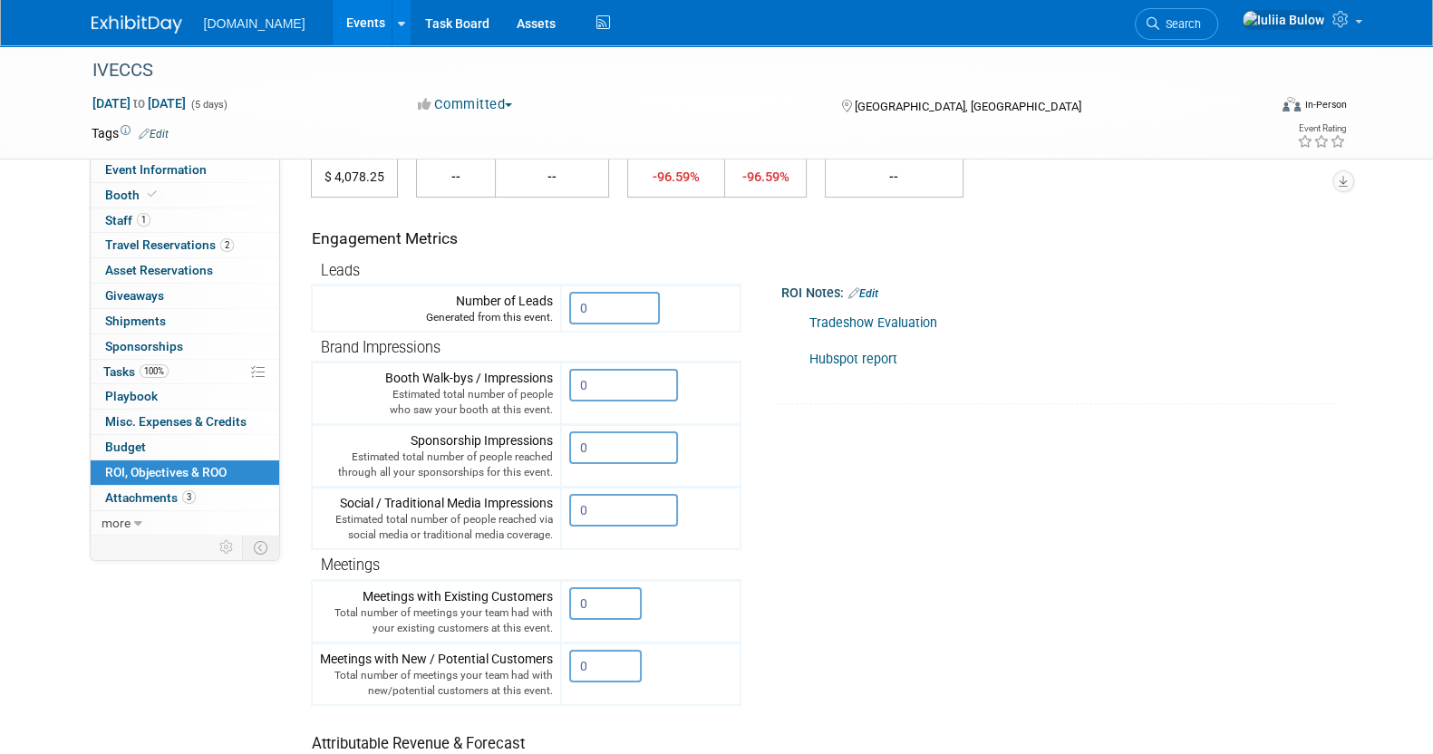
scroll to position [0, 0]
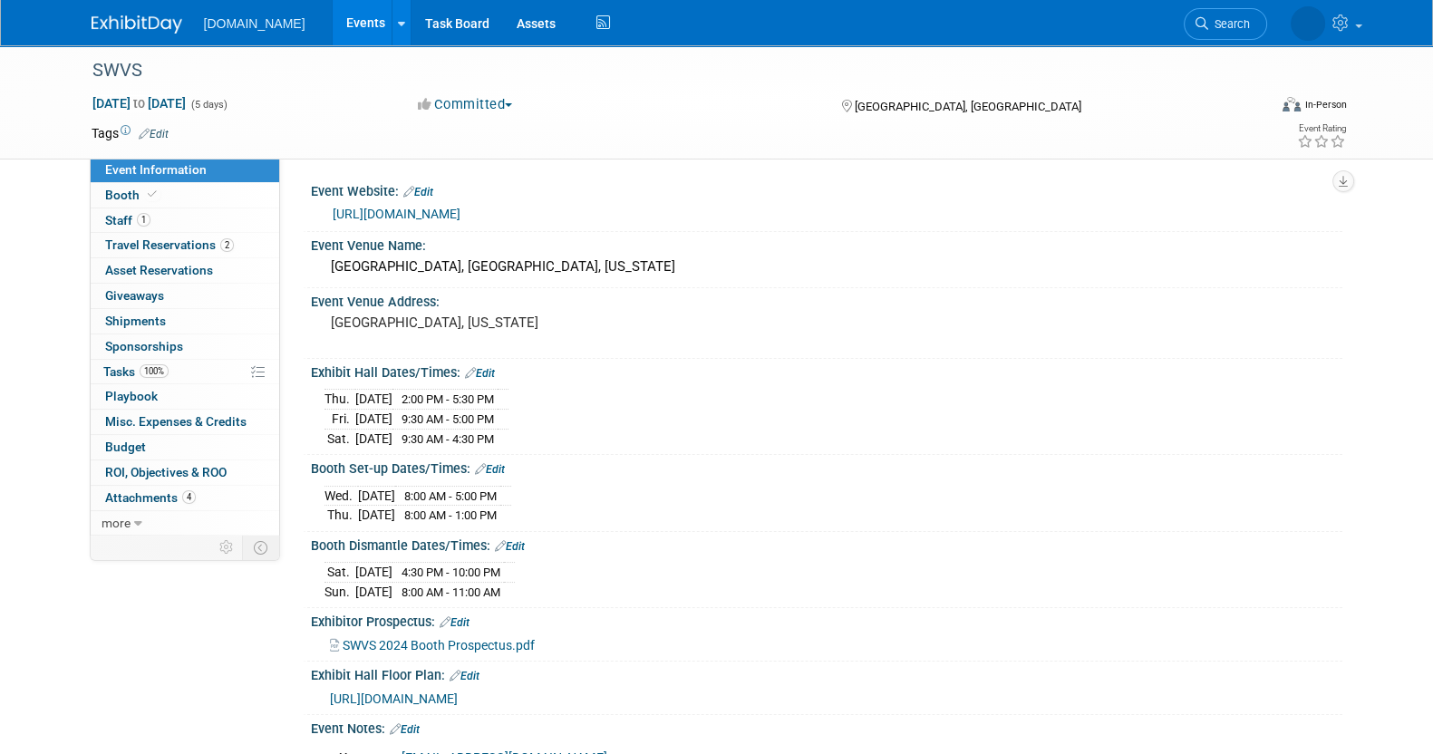
click at [598, 386] on div "Thu. Sep 25, 2025 2:00 PM - 5:30 PM Fri. Sep 26, 2025 9:30 AM - 5:00 PM Sat. Se…" at bounding box center [827, 415] width 1005 height 63
click at [189, 478] on span "ROI, Objectives & ROO 0" at bounding box center [165, 472] width 121 height 15
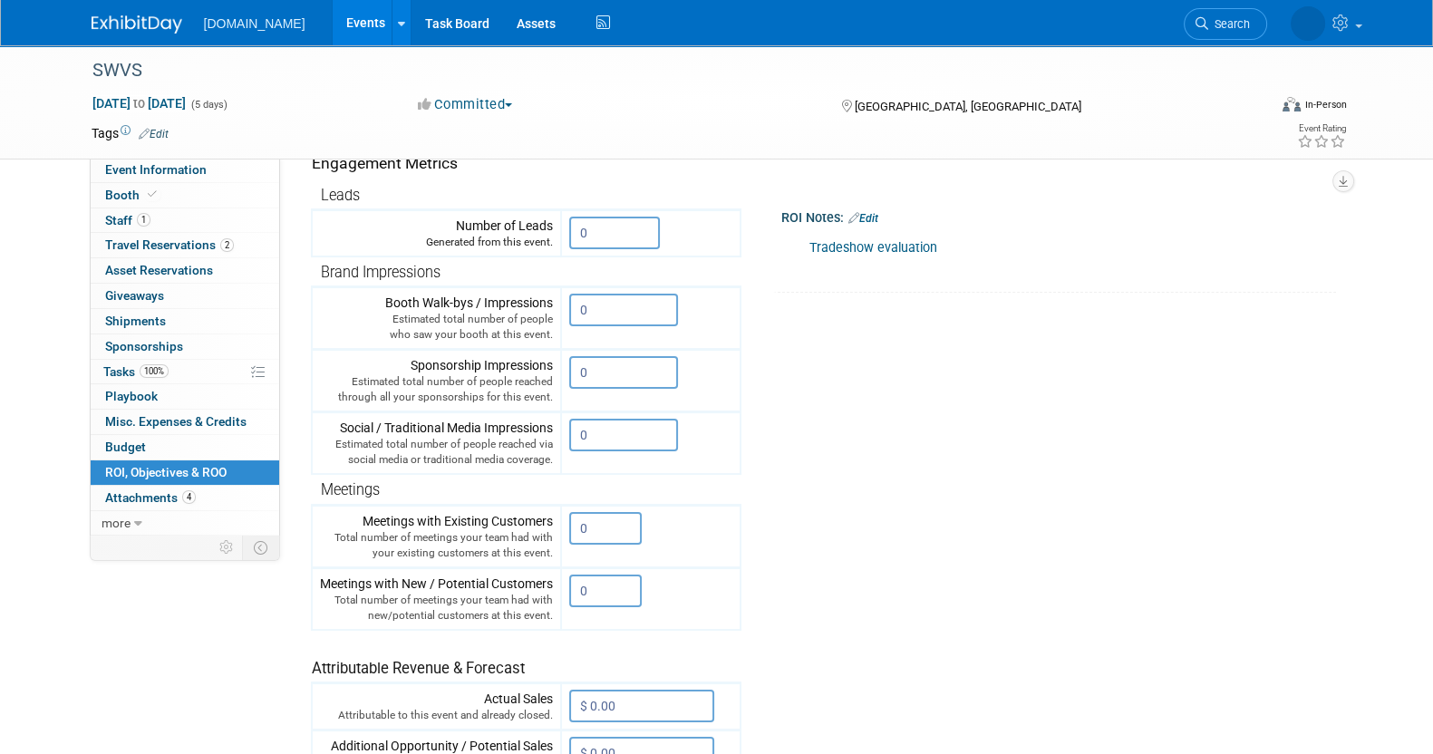
scroll to position [507, 0]
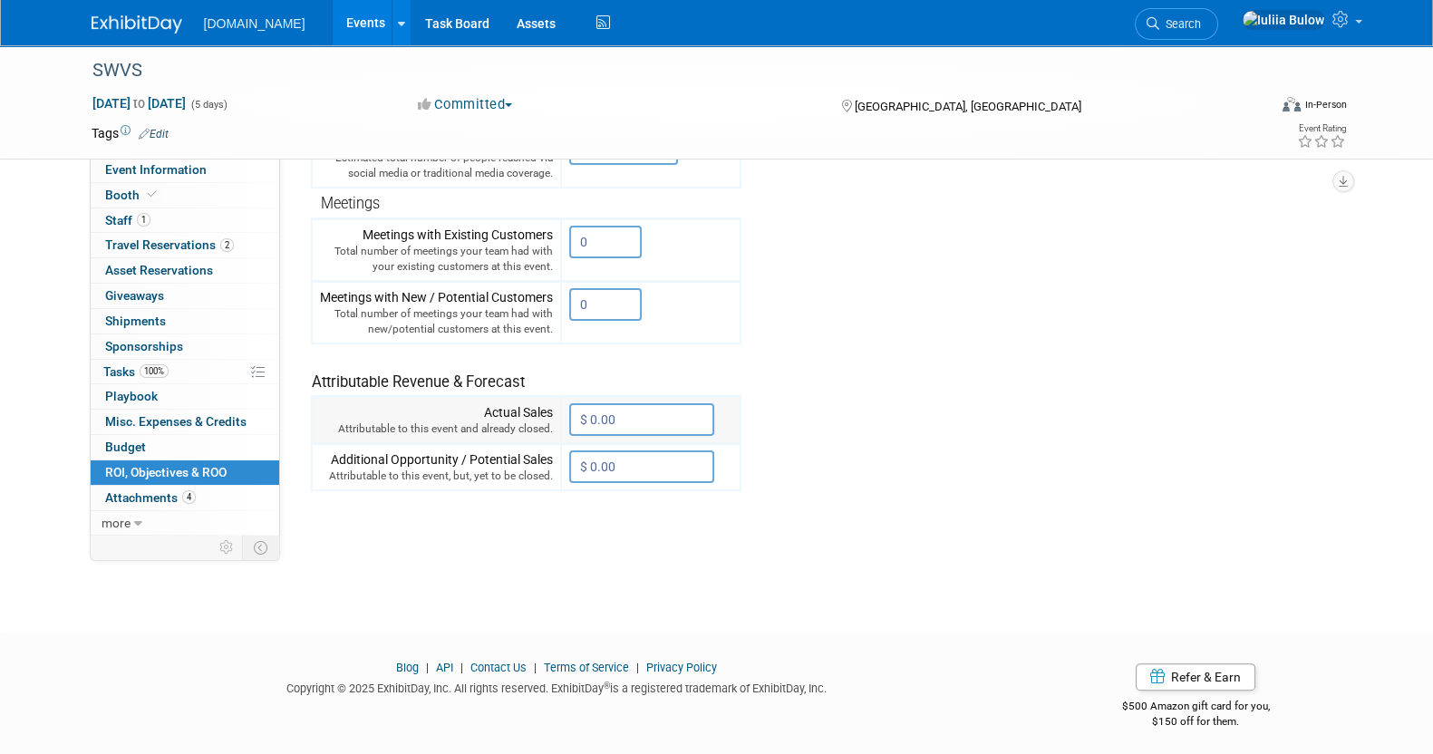
click at [645, 407] on input "$ 0.00" at bounding box center [641, 419] width 145 height 33
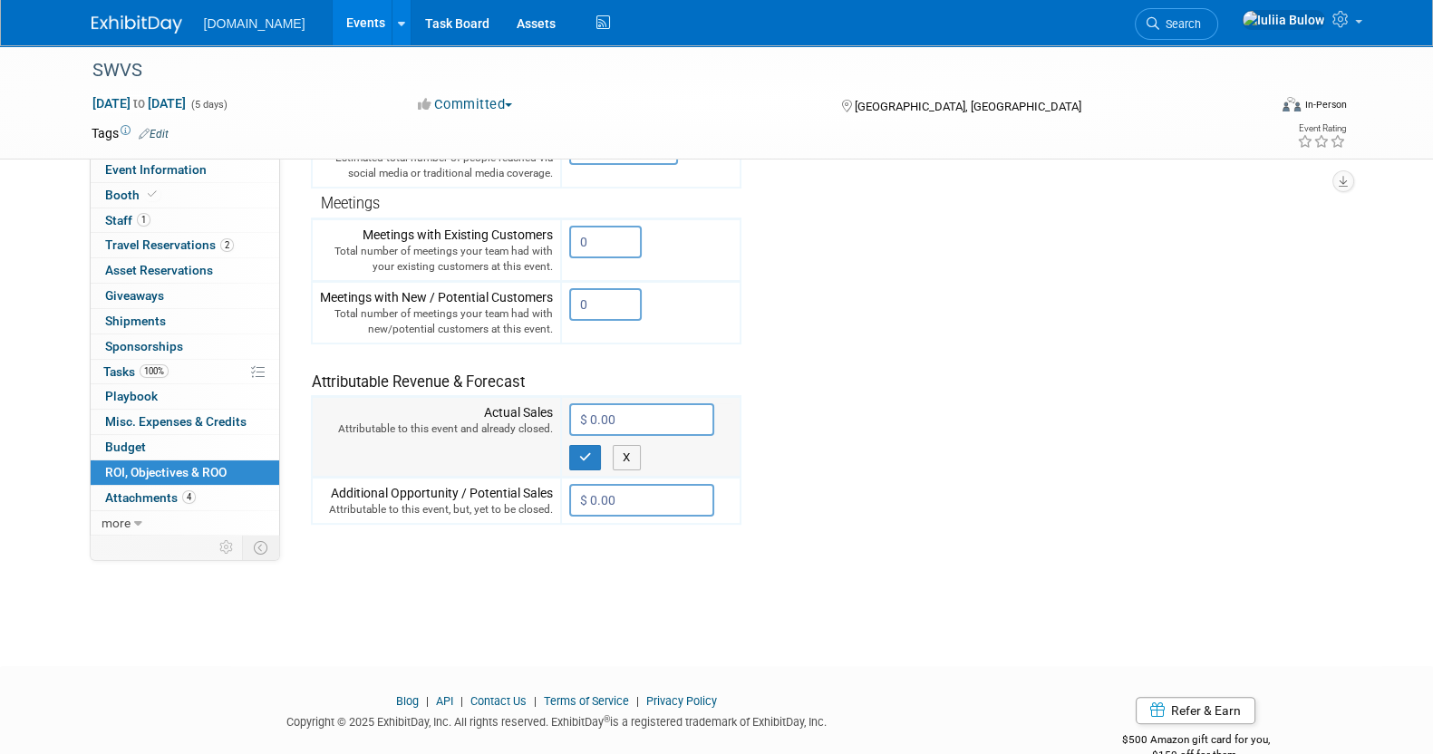
paste input "8,646"
type input "$ 8,646.00"
click at [594, 451] on button "button" at bounding box center [585, 457] width 33 height 25
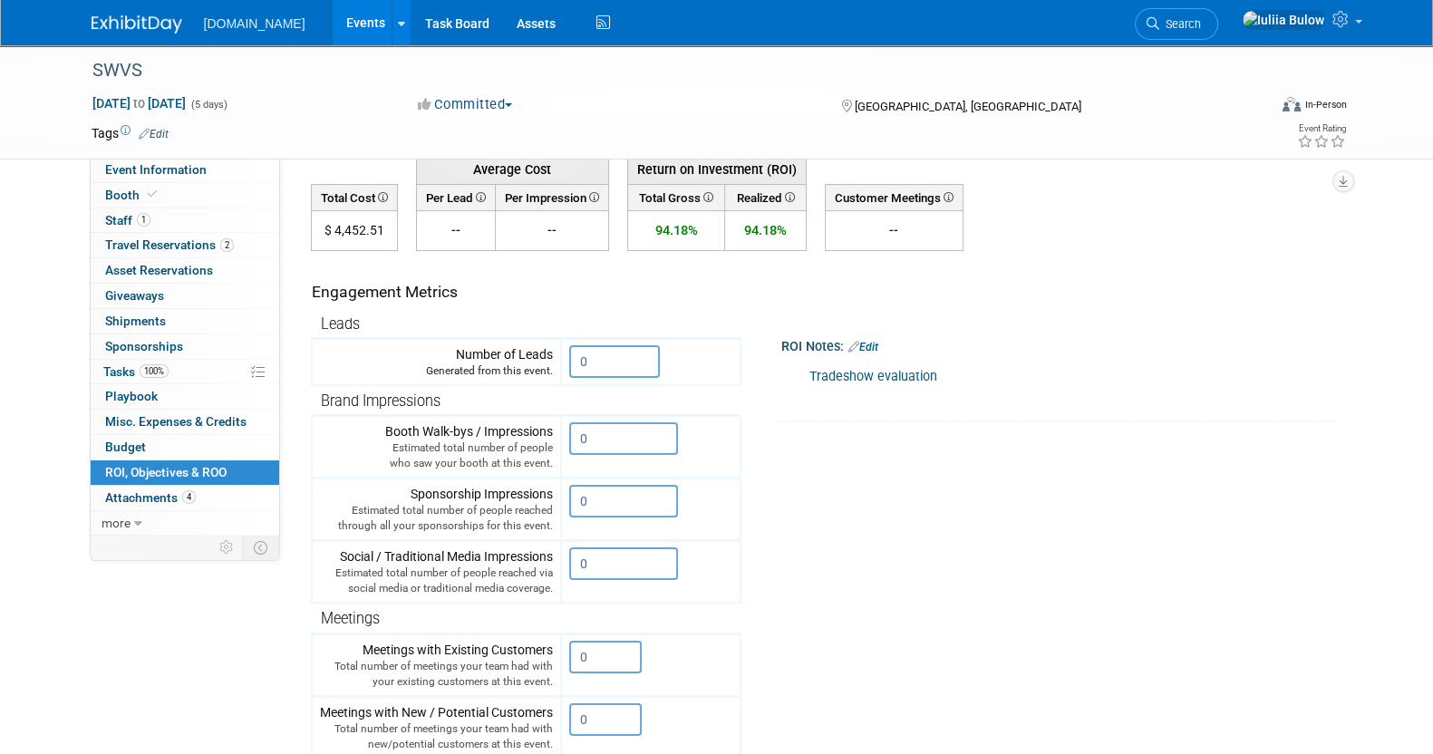
scroll to position [0, 0]
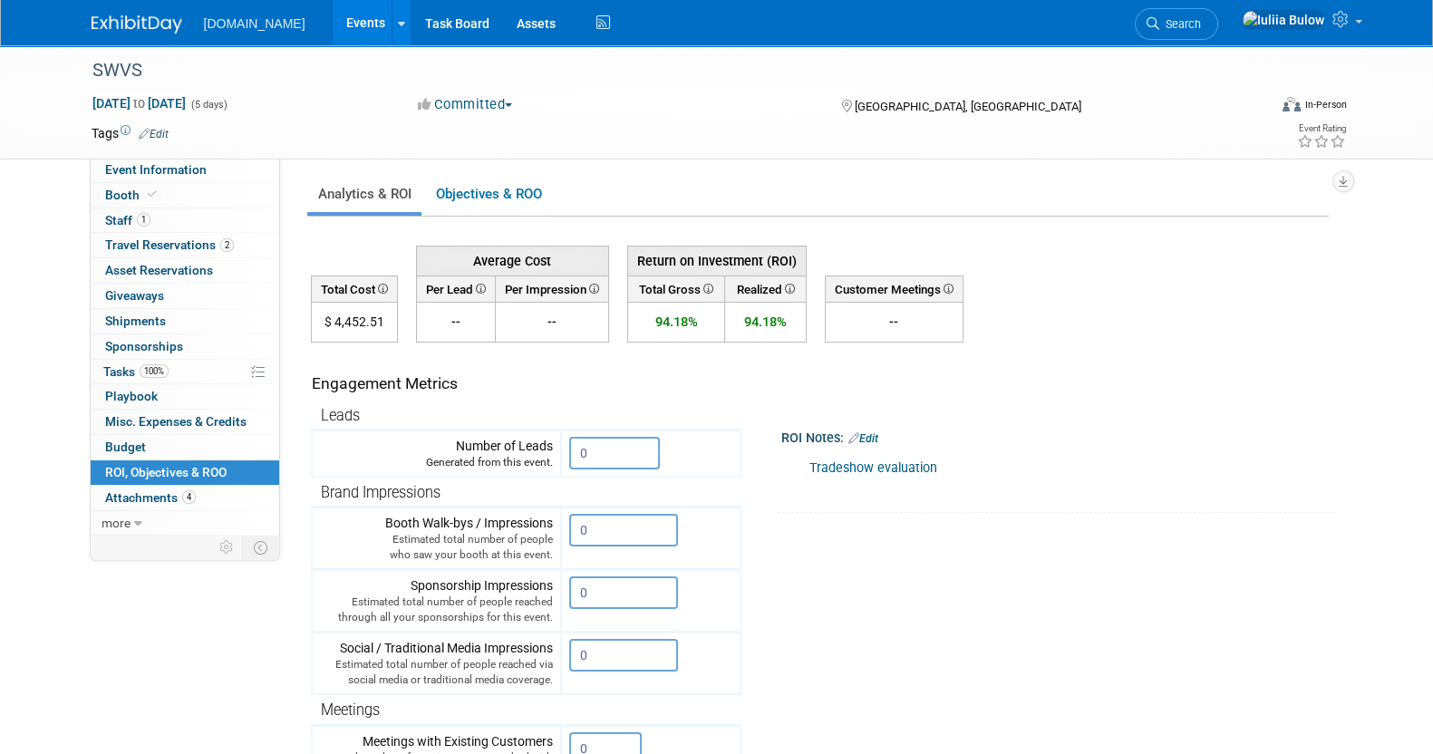
click at [875, 433] on link "Edit" at bounding box center [864, 438] width 30 height 13
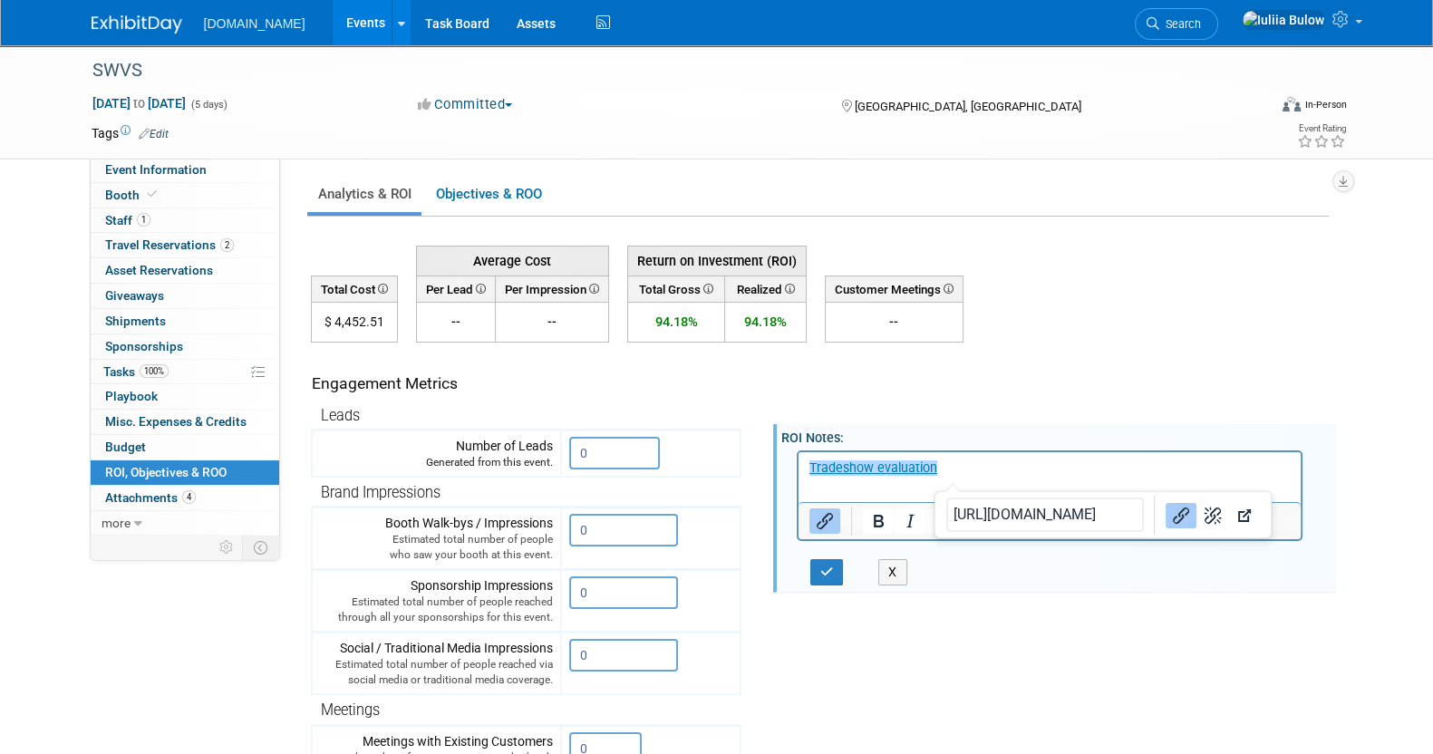
click at [954, 461] on p "﻿Tradeshow evaluation" at bounding box center [1050, 468] width 482 height 18
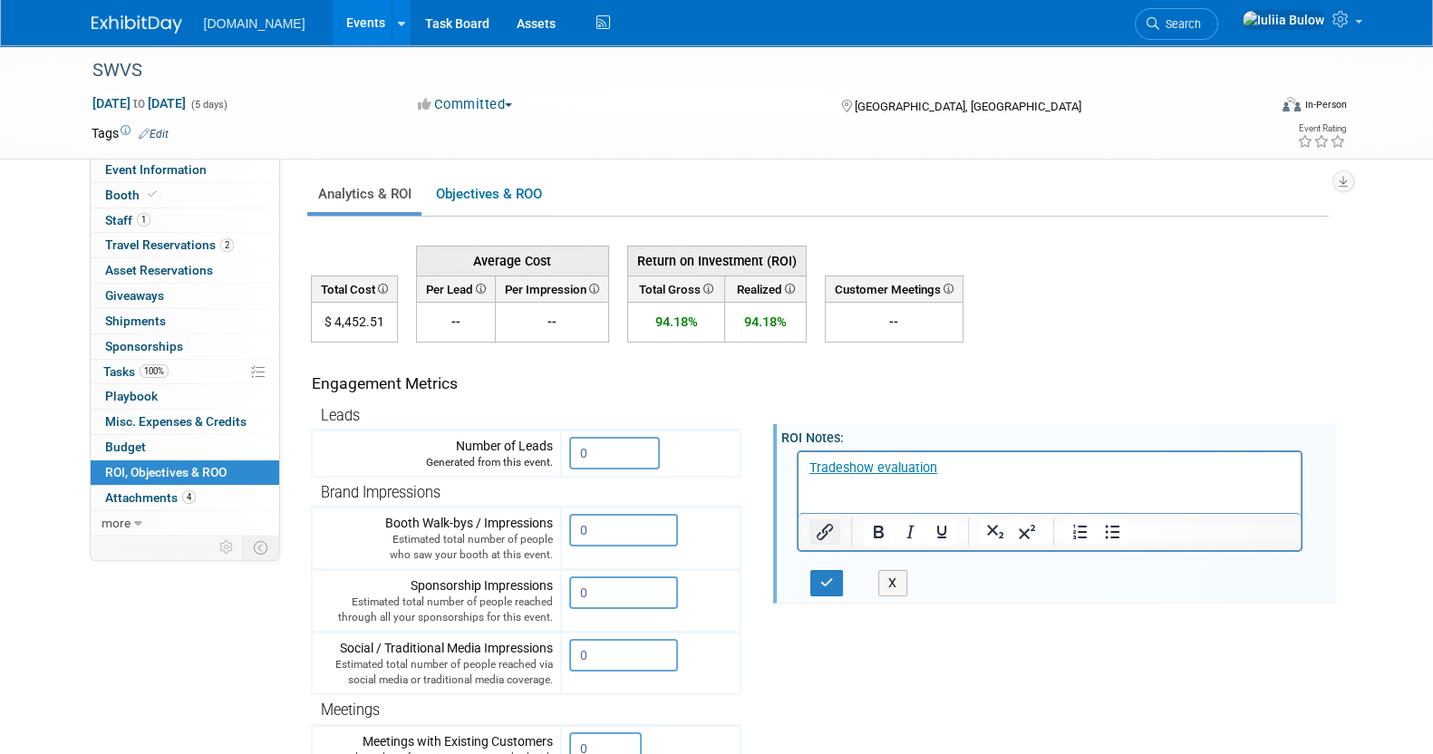
click at [821, 527] on icon "Insert/edit link" at bounding box center [824, 532] width 22 height 22
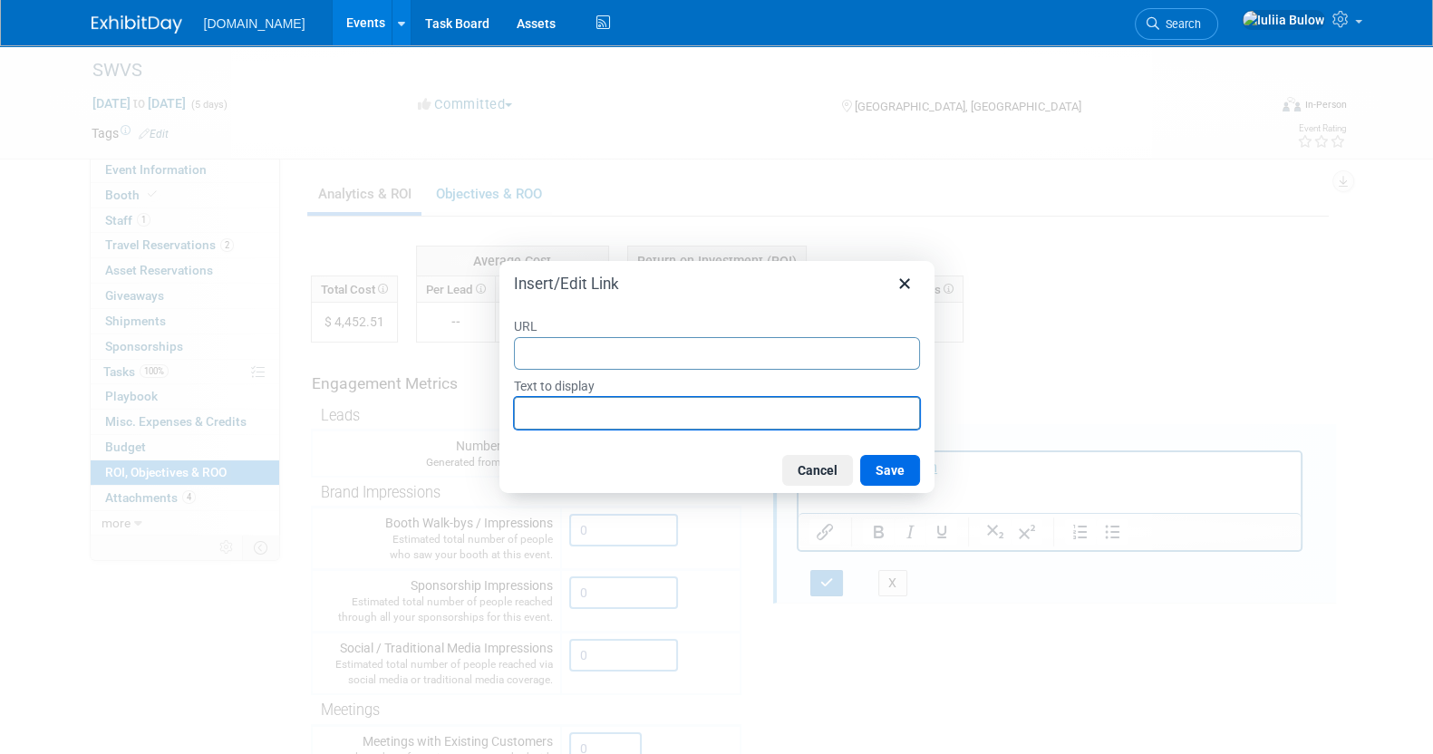
click at [568, 412] on input "Text to display" at bounding box center [717, 413] width 406 height 33
type input "Hubspot Report"
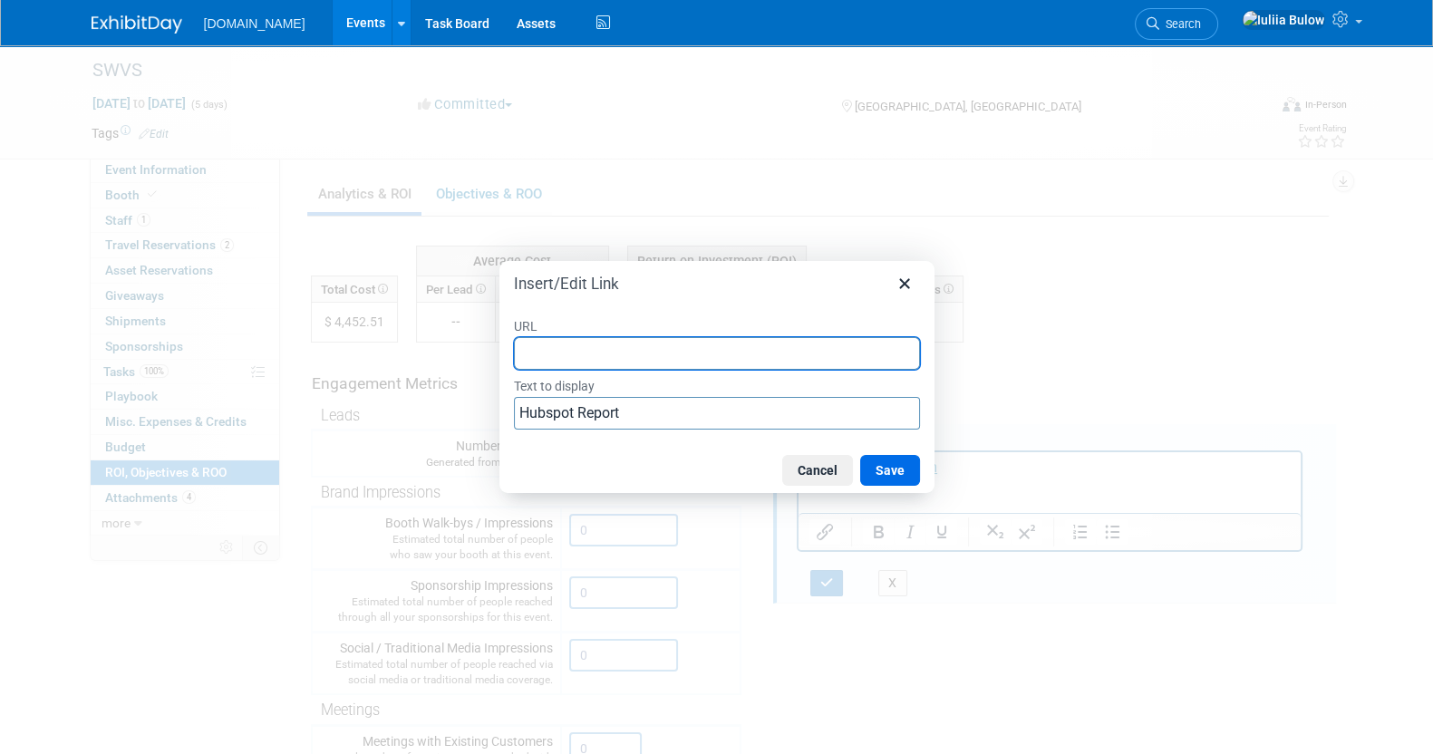
click at [671, 336] on div "URL" at bounding box center [717, 342] width 406 height 56
paste input "$ 8,646.00"
type input "$ 8,646.00"
drag, startPoint x: 640, startPoint y: 346, endPoint x: 478, endPoint y: 355, distance: 162.5
click at [478, 355] on div "Insert/Edit Link URL $ 8,646.00 Text to display Hubspot Report Cancel Save" at bounding box center [716, 377] width 1433 height 754
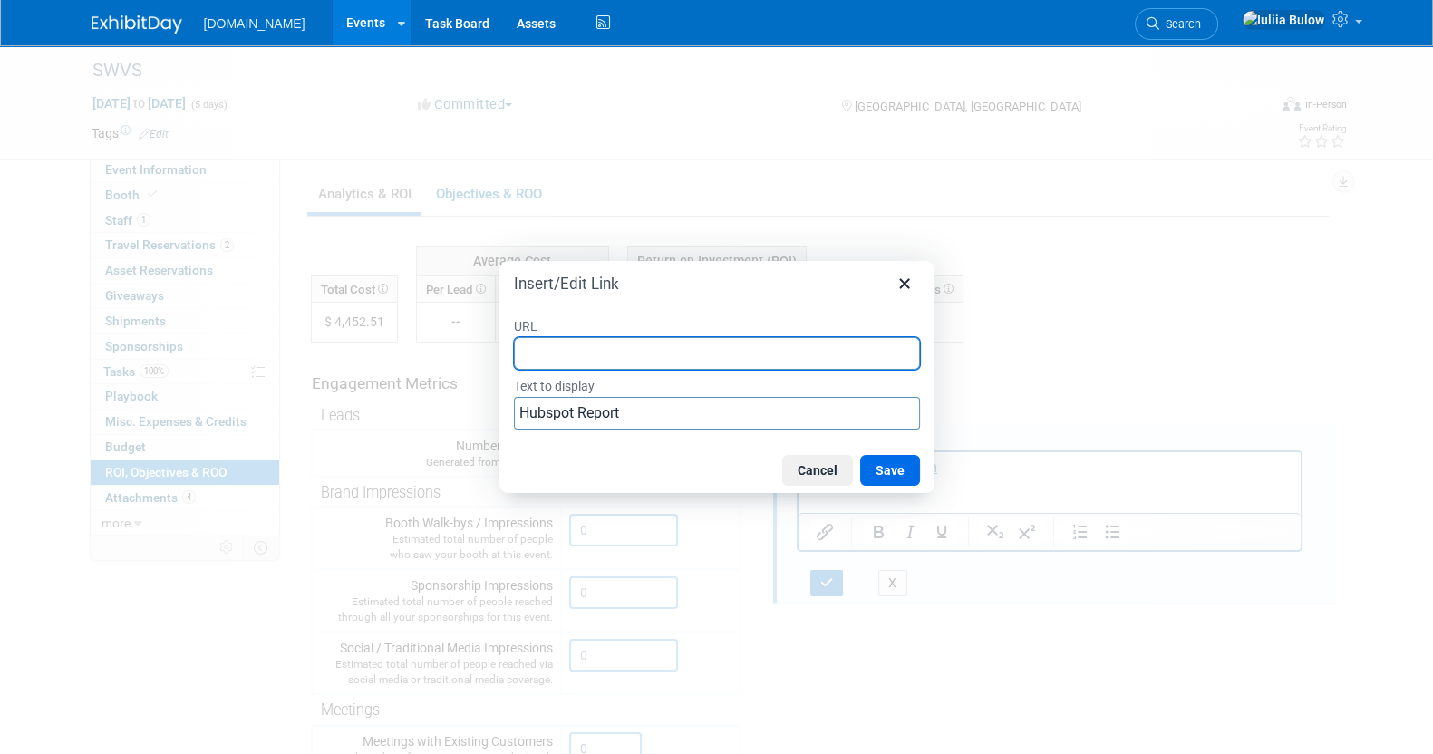
paste input "https://docs.google.com/spreadsheets/d/1a3RGYOoTC5LoihvoLHl0PDiT6ZHhF_cFiWStkjN…"
type input "https://docs.google.com/spreadsheets/d/1a3RGYOoTC5LoihvoLHl0PDiT6ZHhF_cFiWStkjN…"
click at [892, 468] on button "Save" at bounding box center [890, 470] width 60 height 31
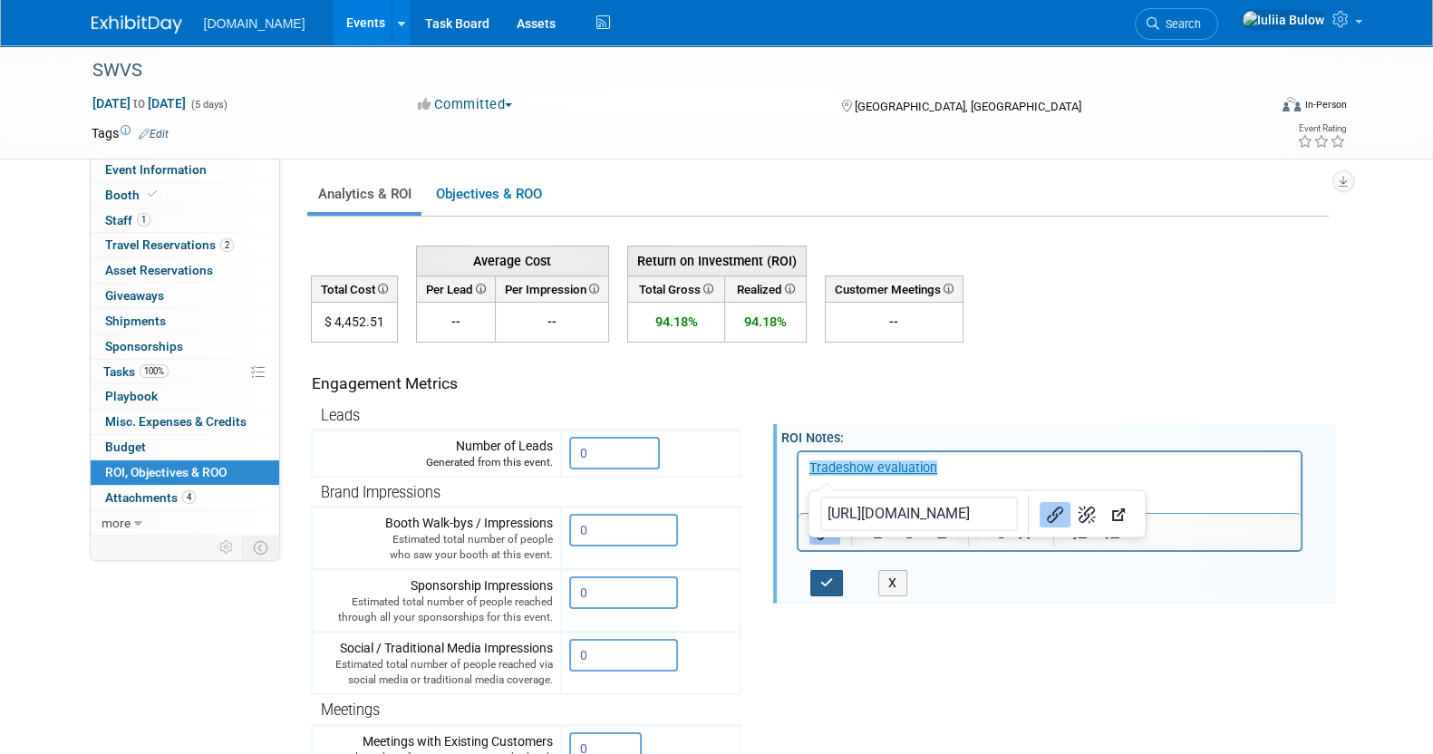
click at [823, 578] on icon "button" at bounding box center [828, 583] width 14 height 13
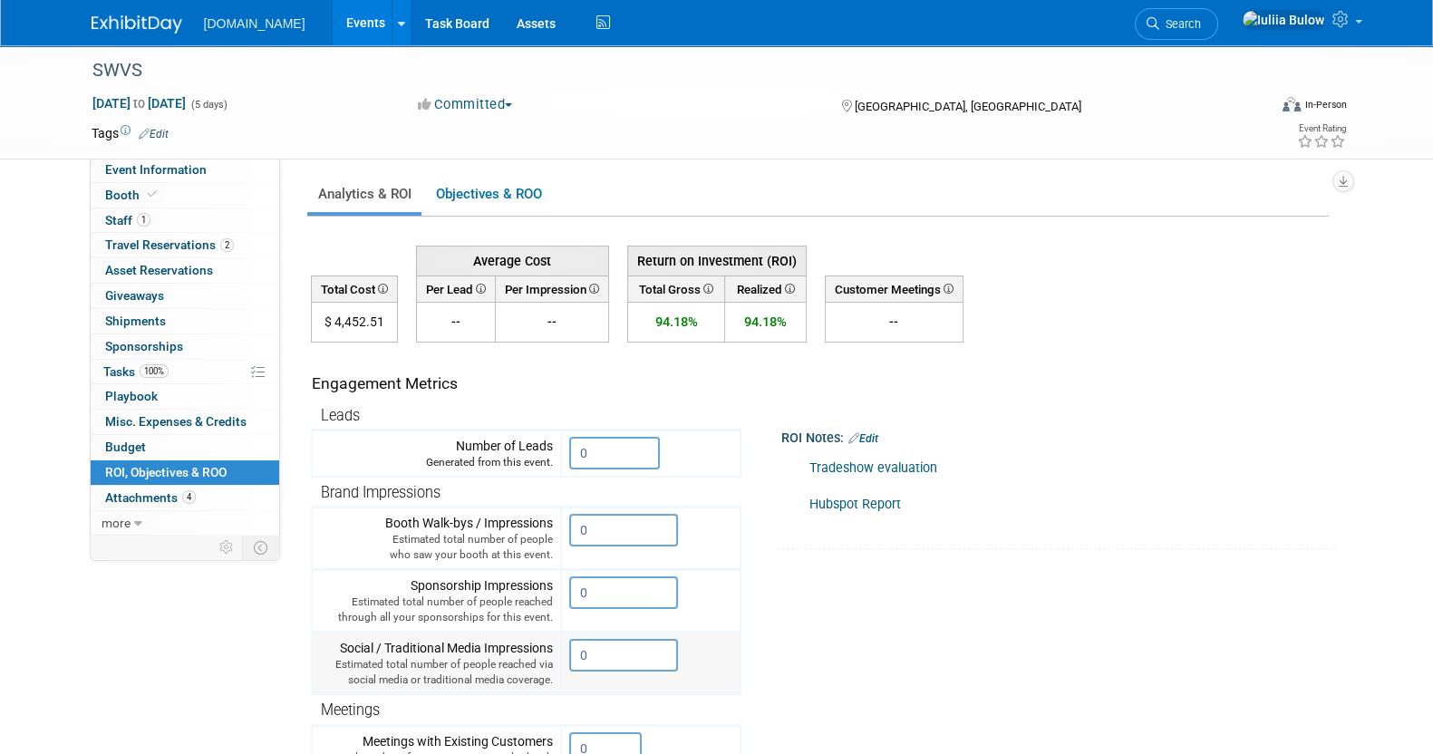
scroll to position [507, 0]
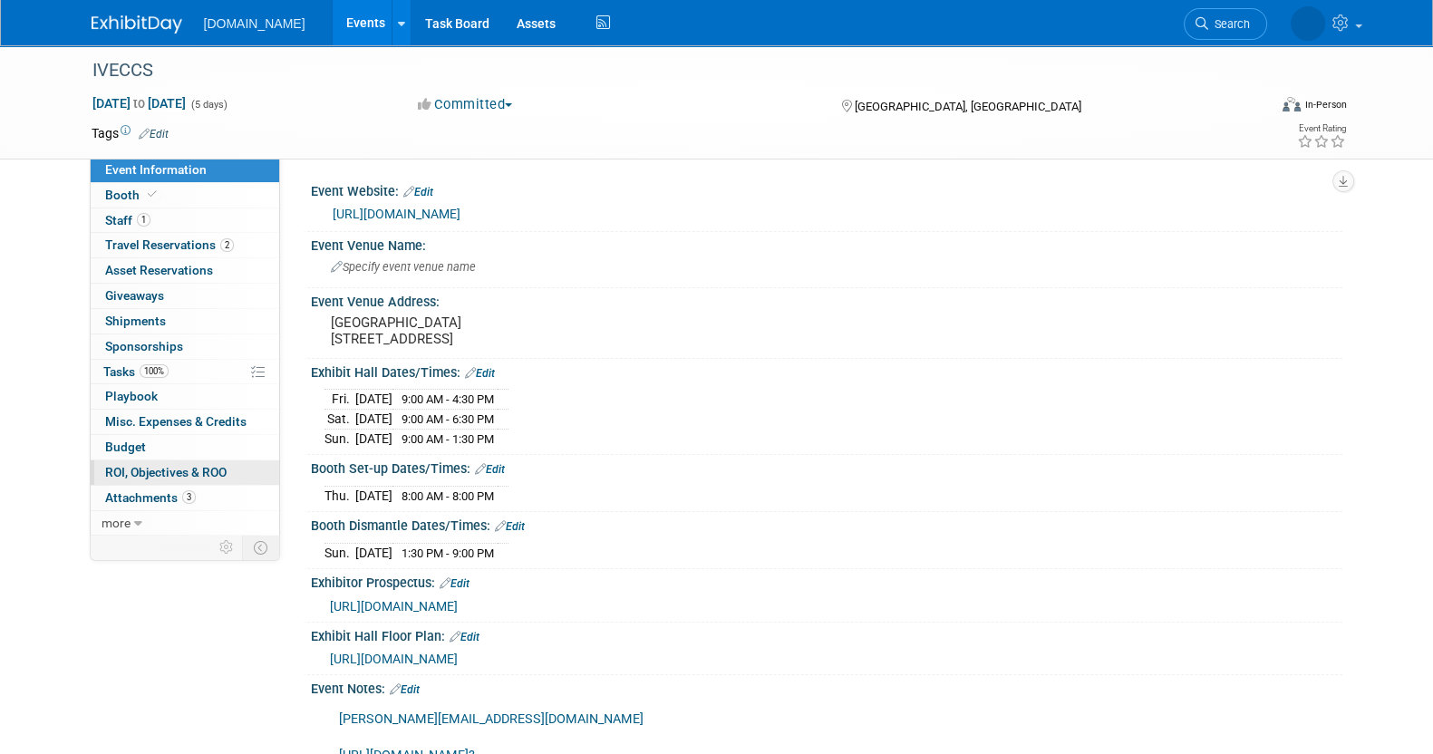
click at [175, 471] on span "ROI, Objectives & ROO 0" at bounding box center [165, 472] width 121 height 15
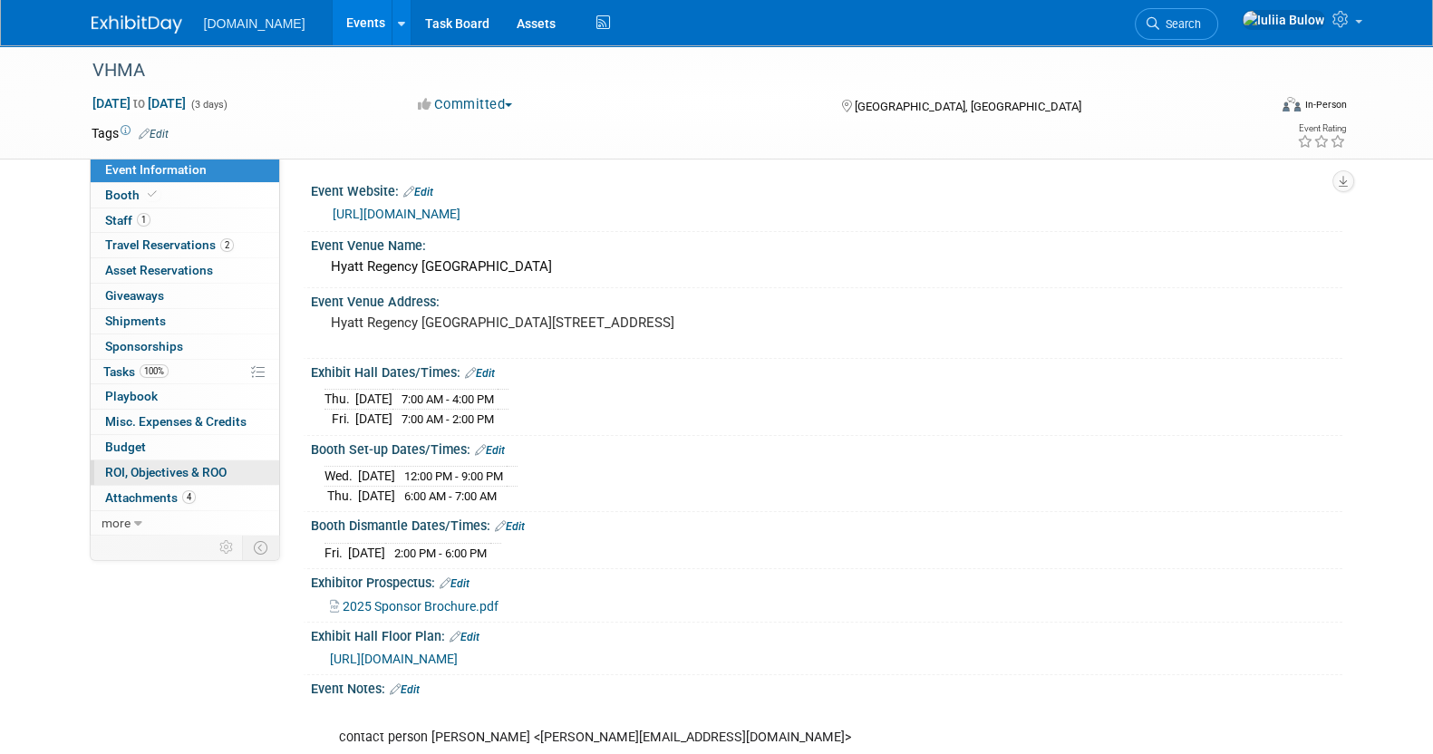
click at [180, 467] on span "ROI, Objectives & ROO 0" at bounding box center [165, 472] width 121 height 15
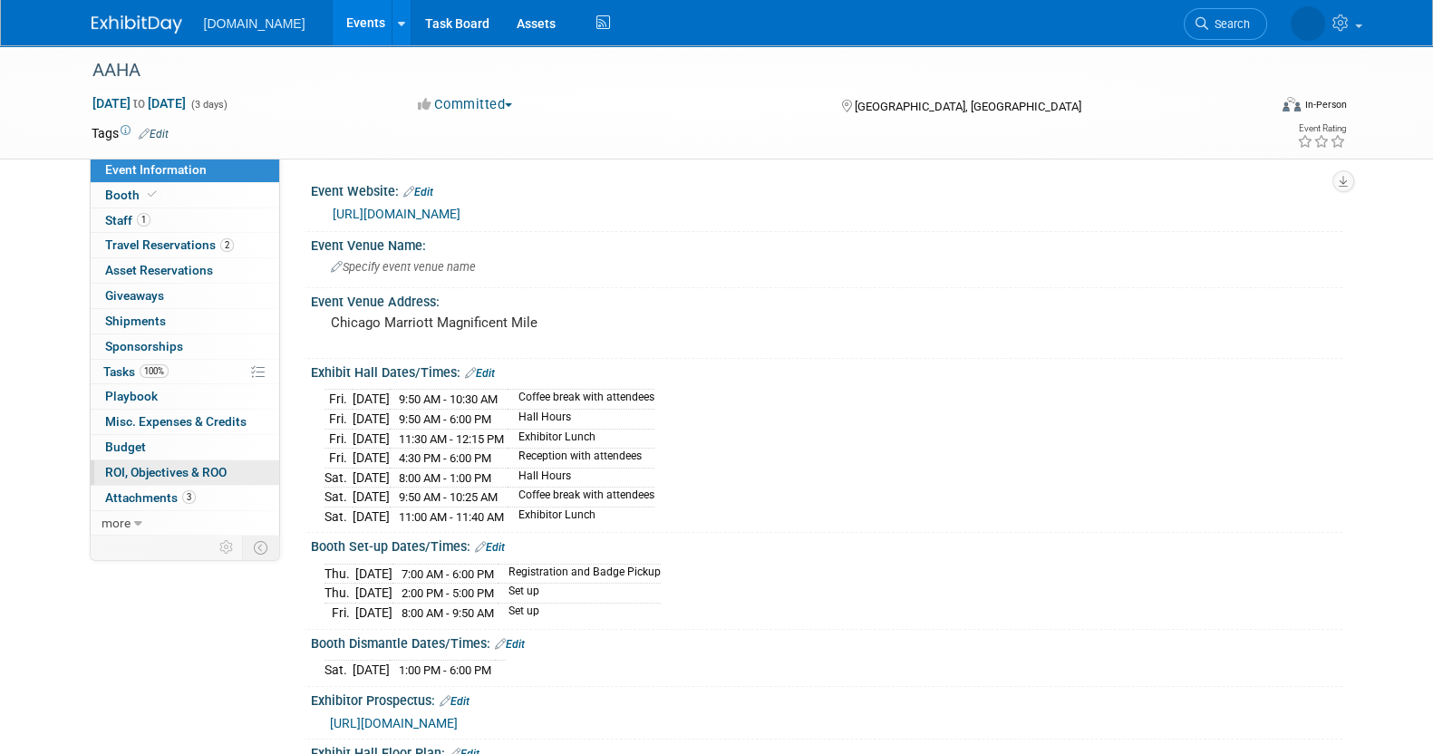
click at [218, 465] on span "ROI, Objectives & ROO 0" at bounding box center [165, 472] width 121 height 15
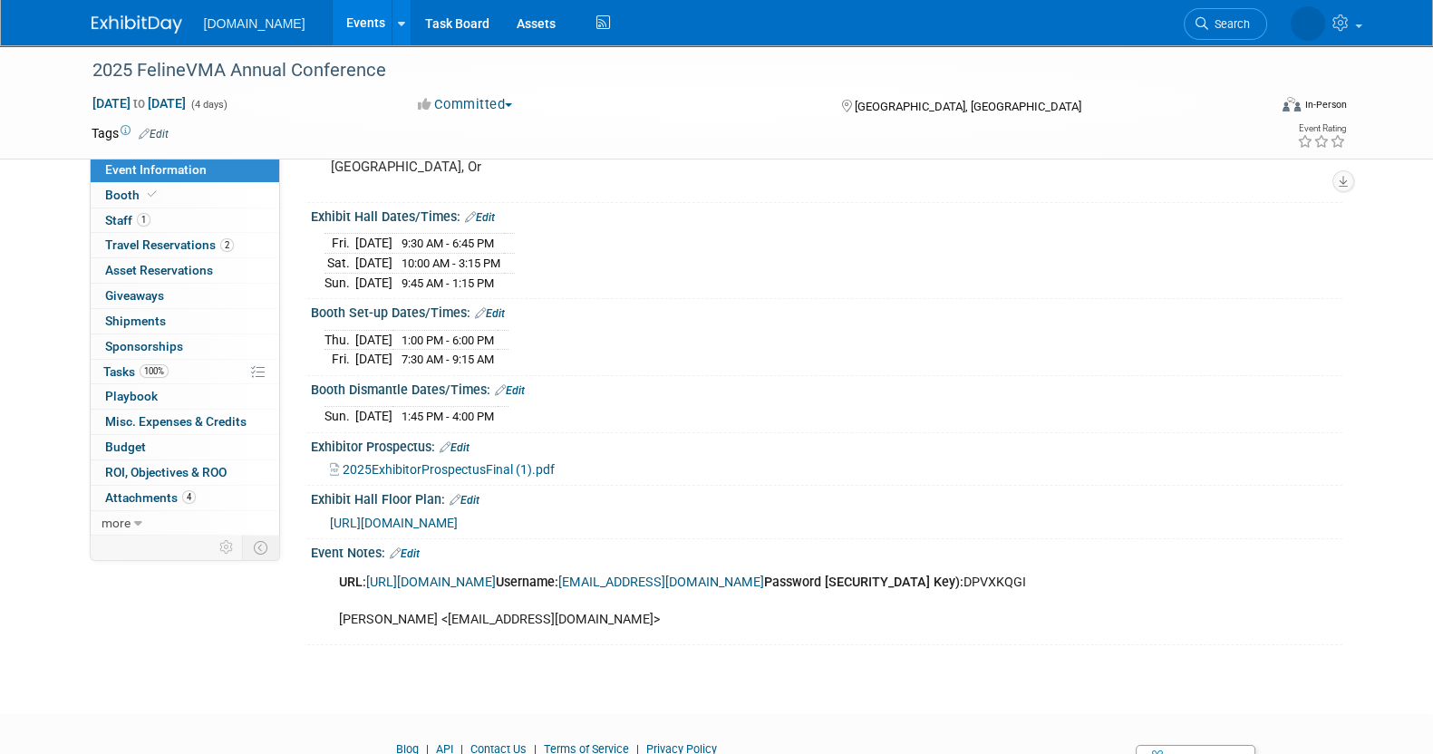
scroll to position [233, 0]
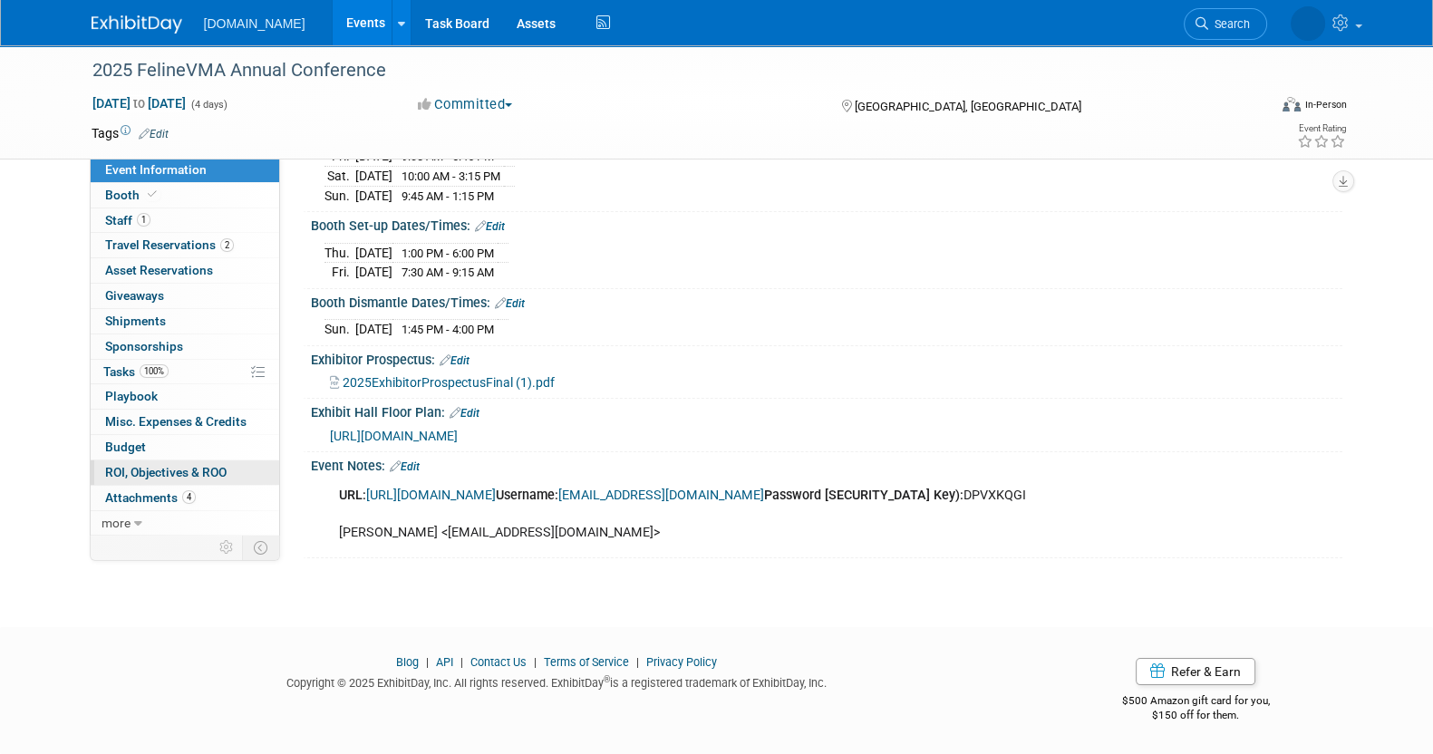
click at [190, 465] on span "ROI, Objectives & ROO 0" at bounding box center [165, 472] width 121 height 15
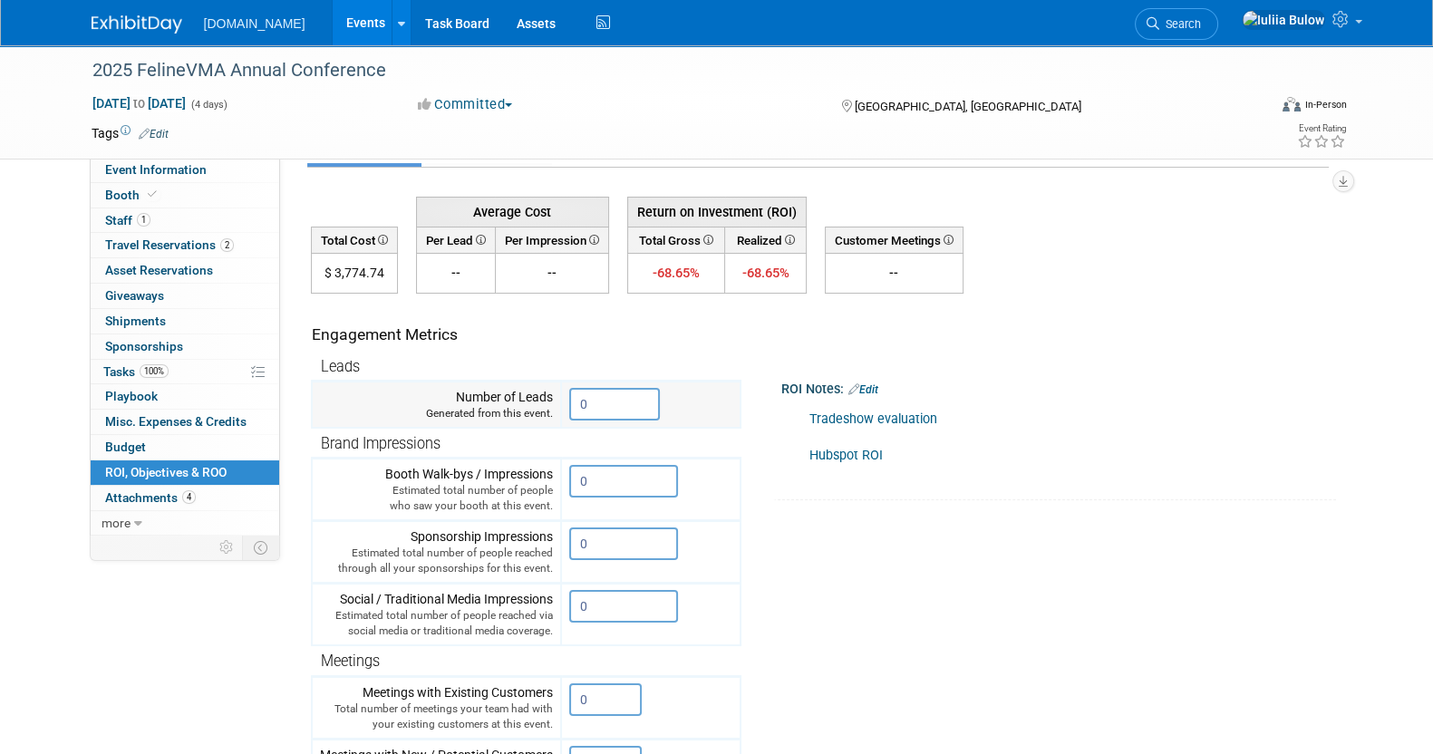
scroll to position [0, 0]
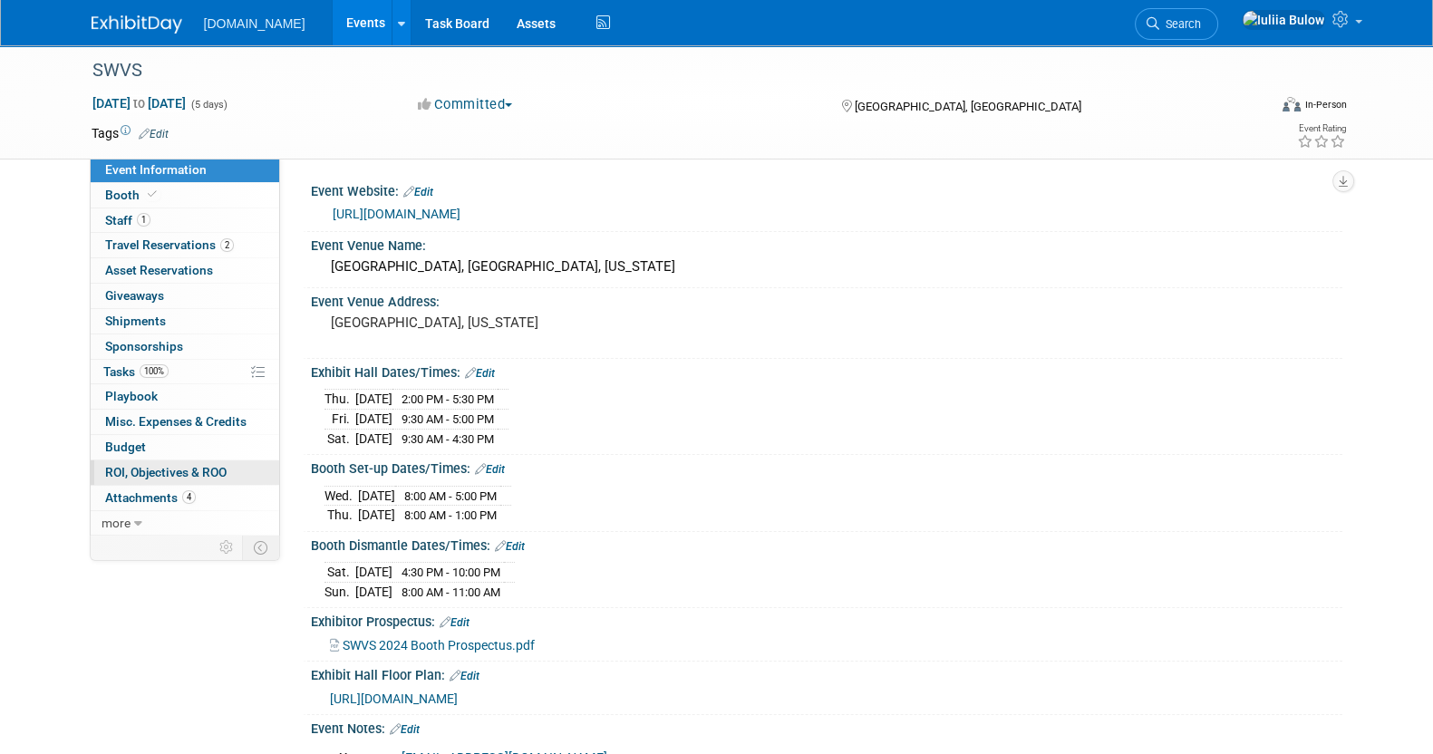
click at [163, 472] on span "ROI, Objectives & ROO 0" at bounding box center [165, 472] width 121 height 15
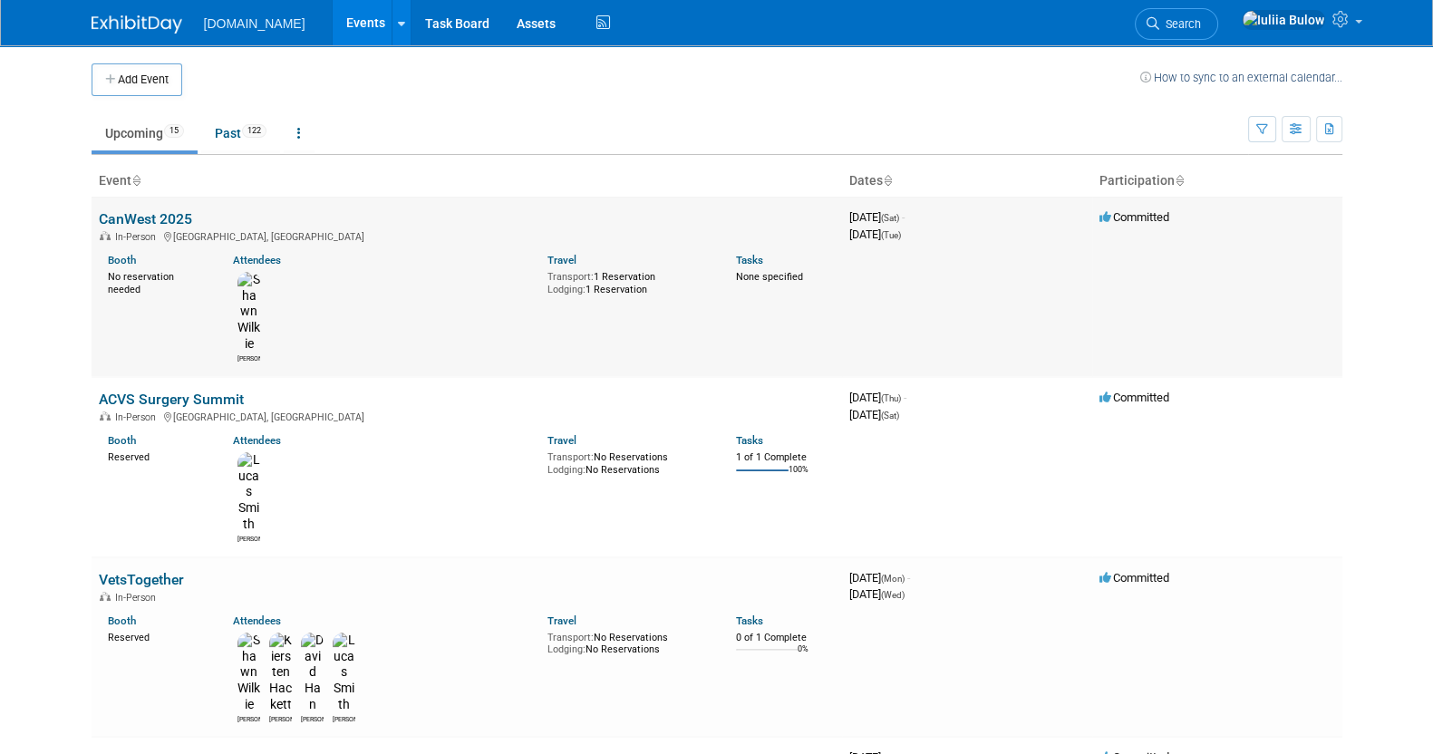
click at [157, 218] on link "CanWest 2025" at bounding box center [145, 218] width 93 height 17
click at [145, 215] on link "CanWest 2025" at bounding box center [145, 218] width 93 height 17
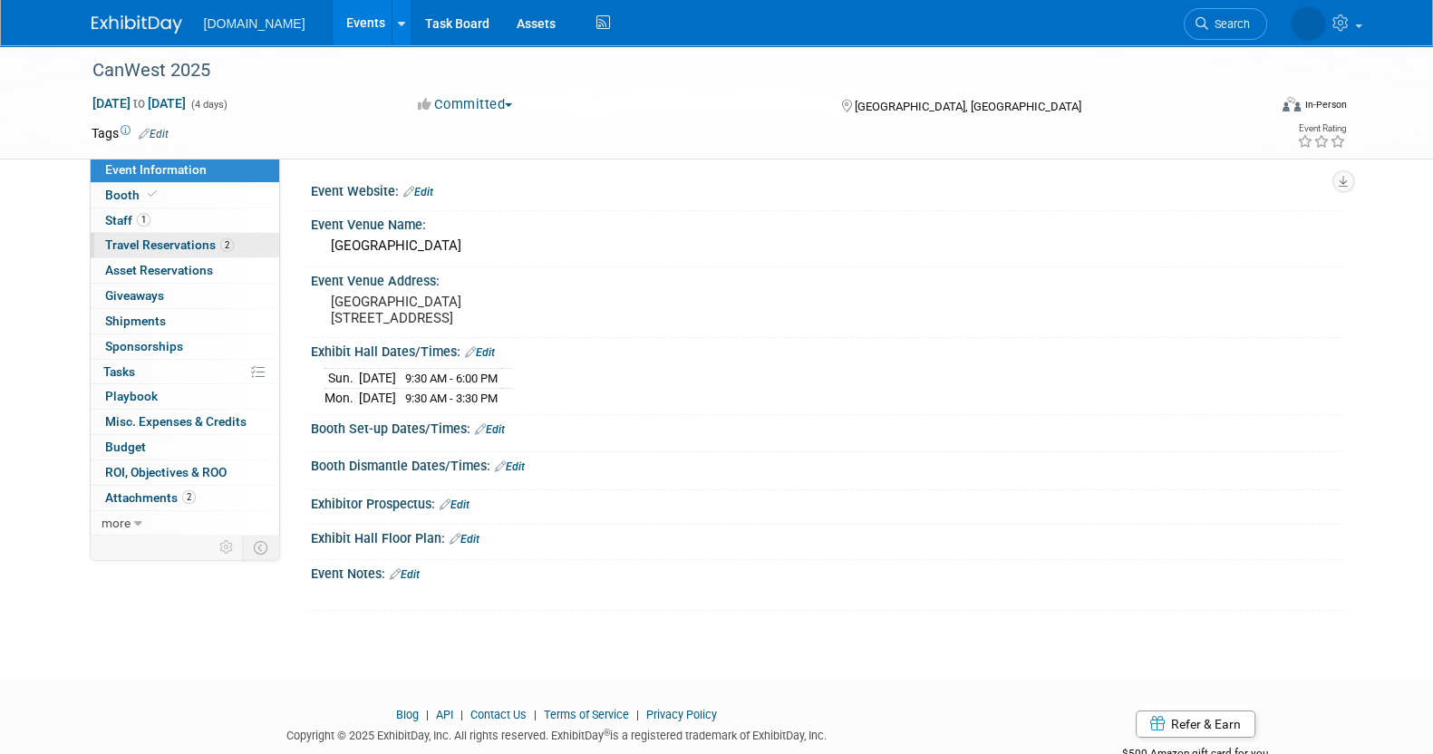
click at [177, 238] on span "Travel Reservations 2" at bounding box center [169, 245] width 129 height 15
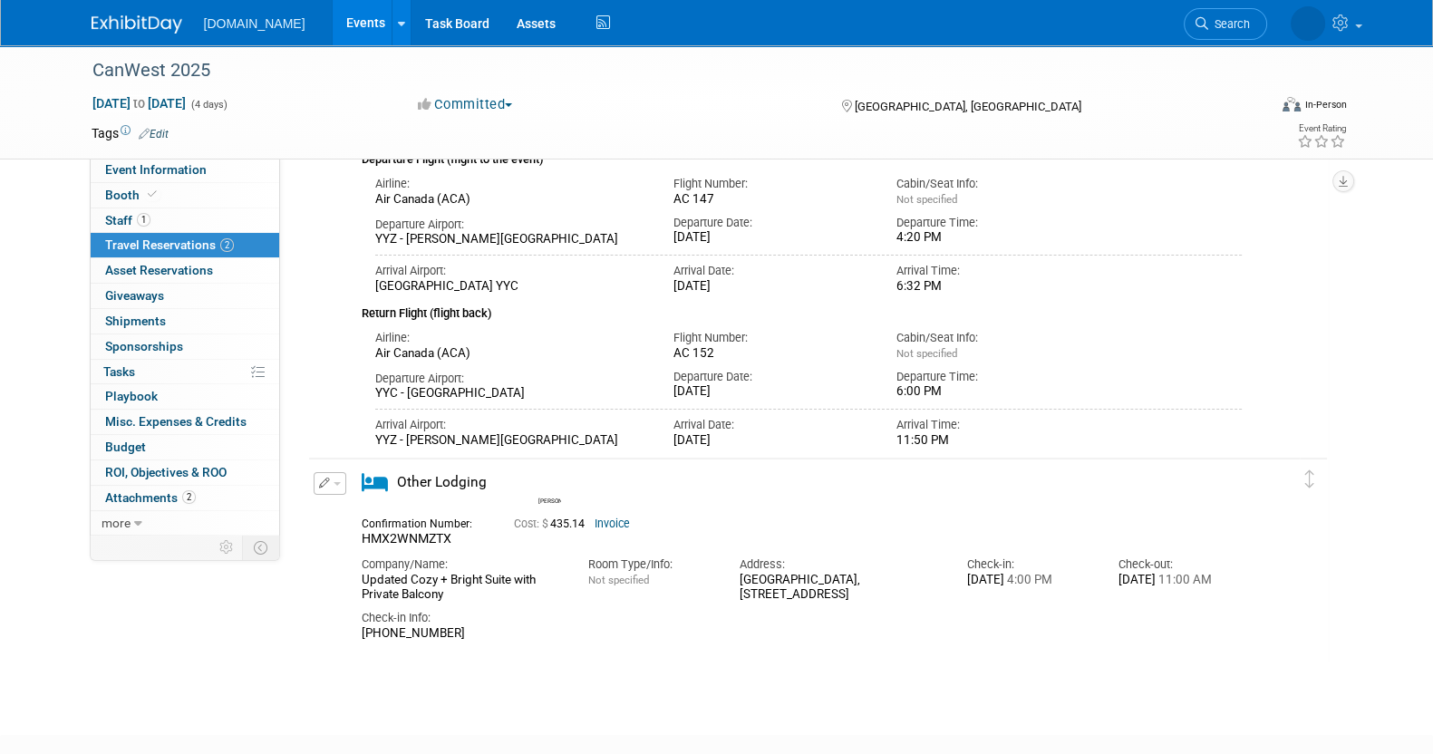
scroll to position [290, 0]
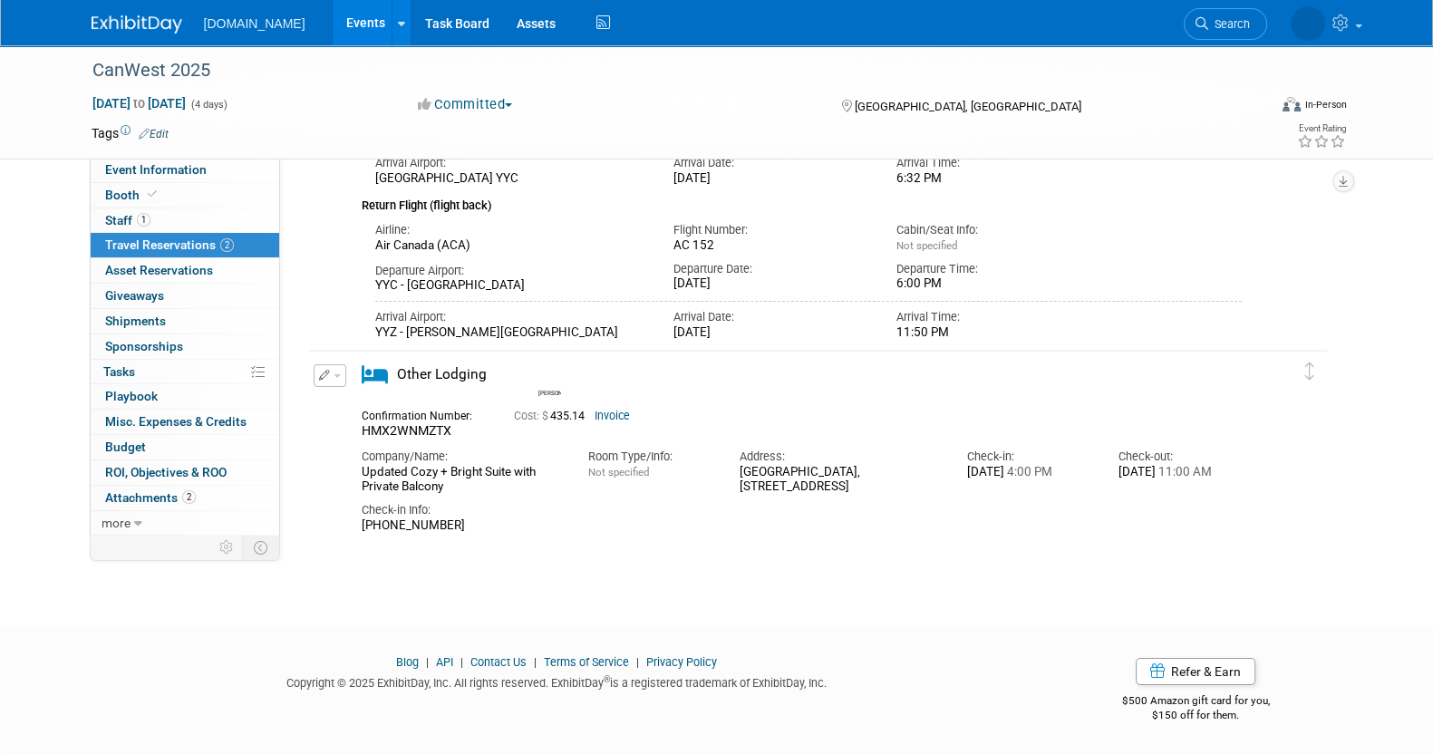
click at [330, 377] on button "button" at bounding box center [330, 375] width 33 height 23
click at [405, 399] on button "Edit Reservation" at bounding box center [391, 407] width 153 height 26
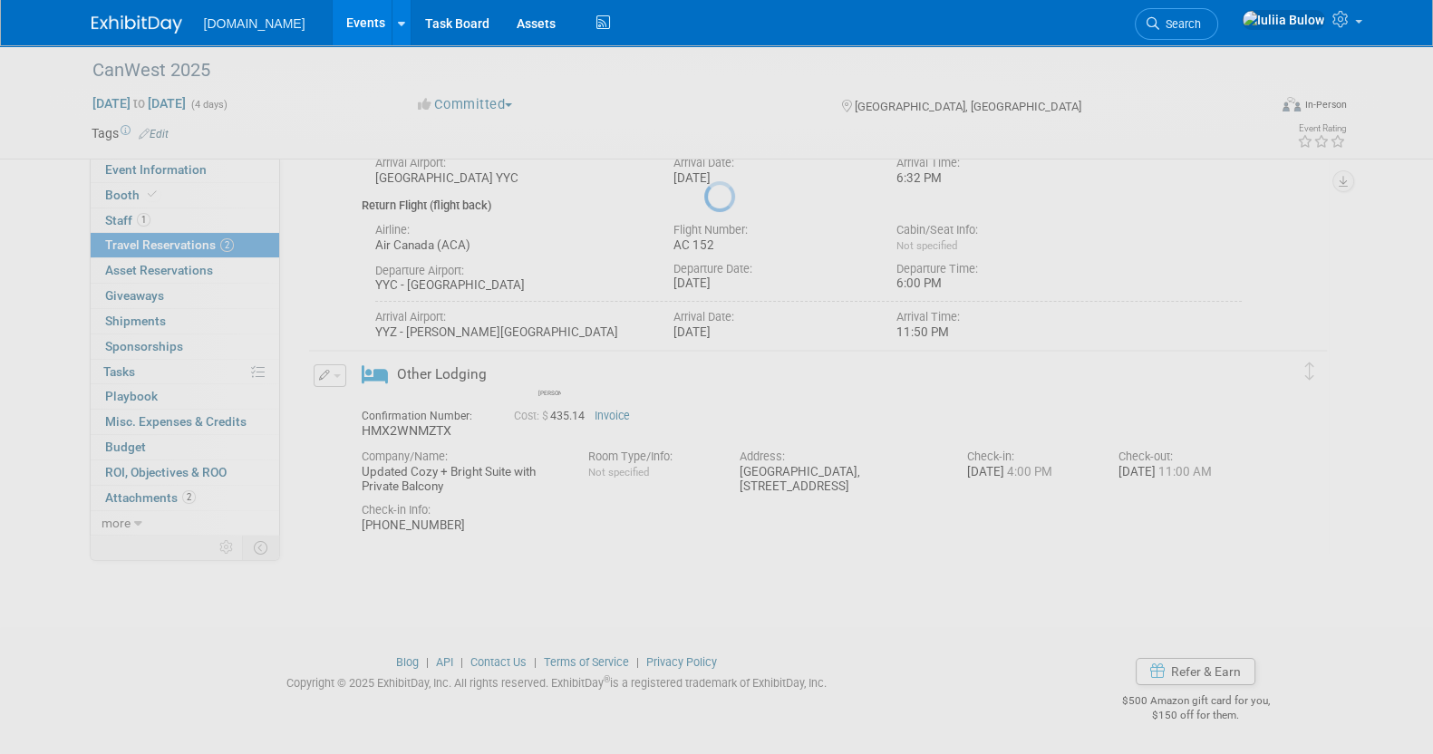
select select "9"
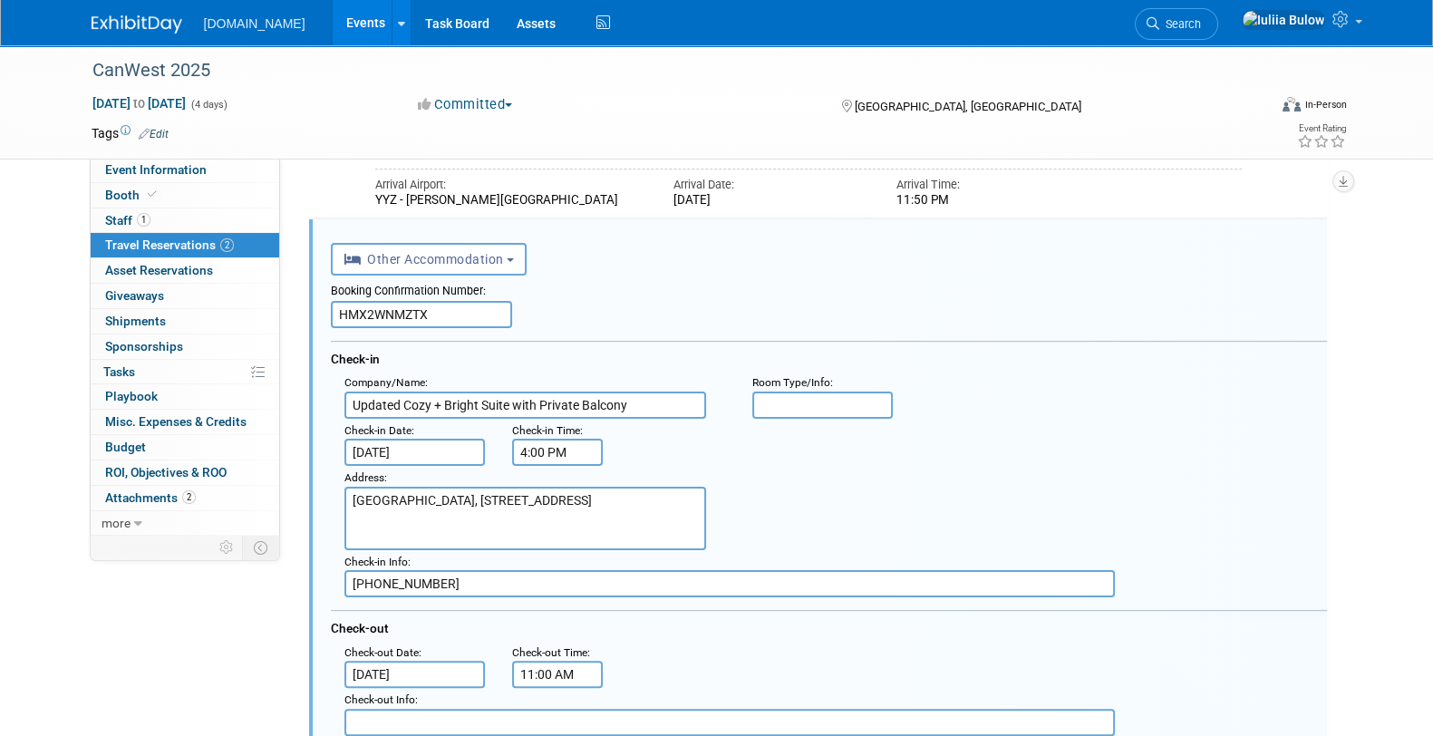
scroll to position [435, 0]
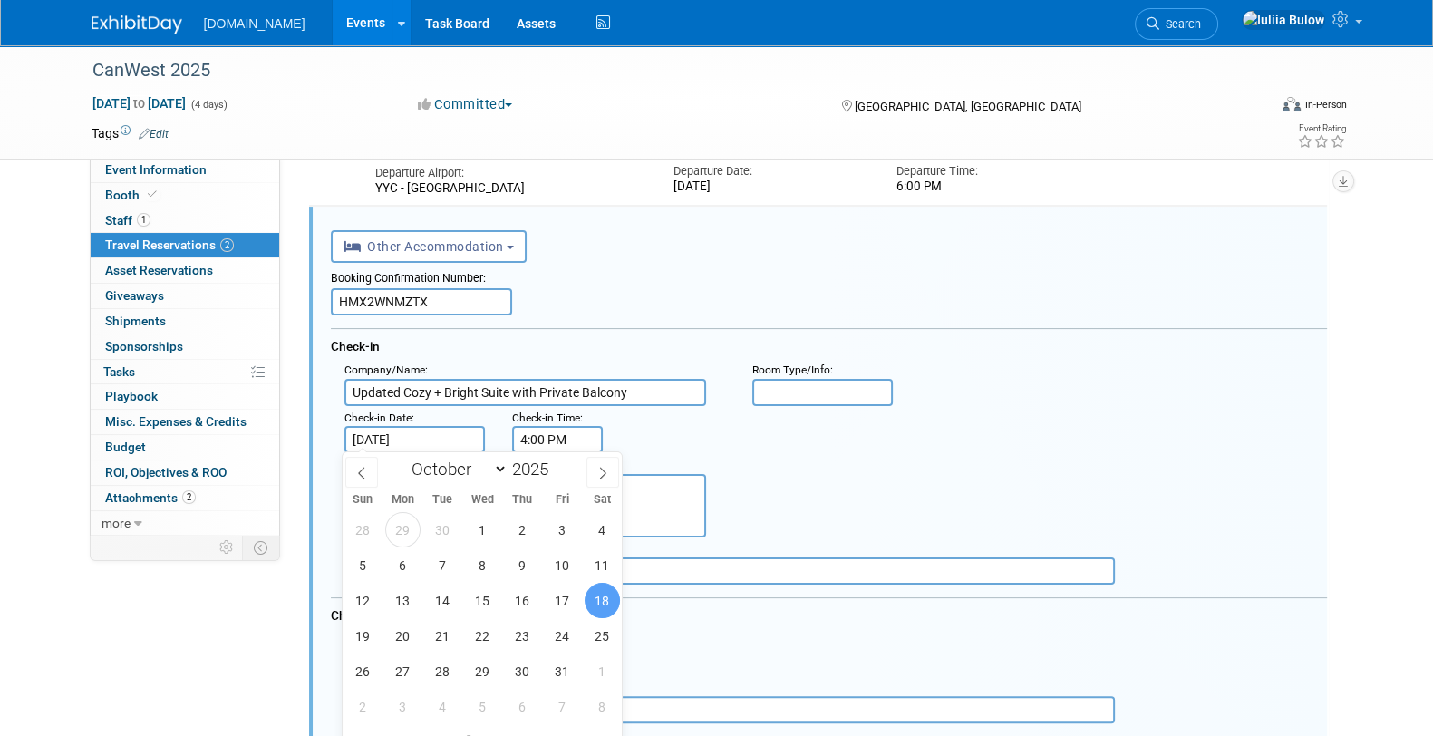
click at [384, 432] on input "[DATE]" at bounding box center [415, 439] width 141 height 27
click at [553, 588] on span "17" at bounding box center [562, 600] width 35 height 35
type input "Oct 17, 2025"
click at [1209, 346] on div "Check-in" at bounding box center [829, 343] width 996 height 30
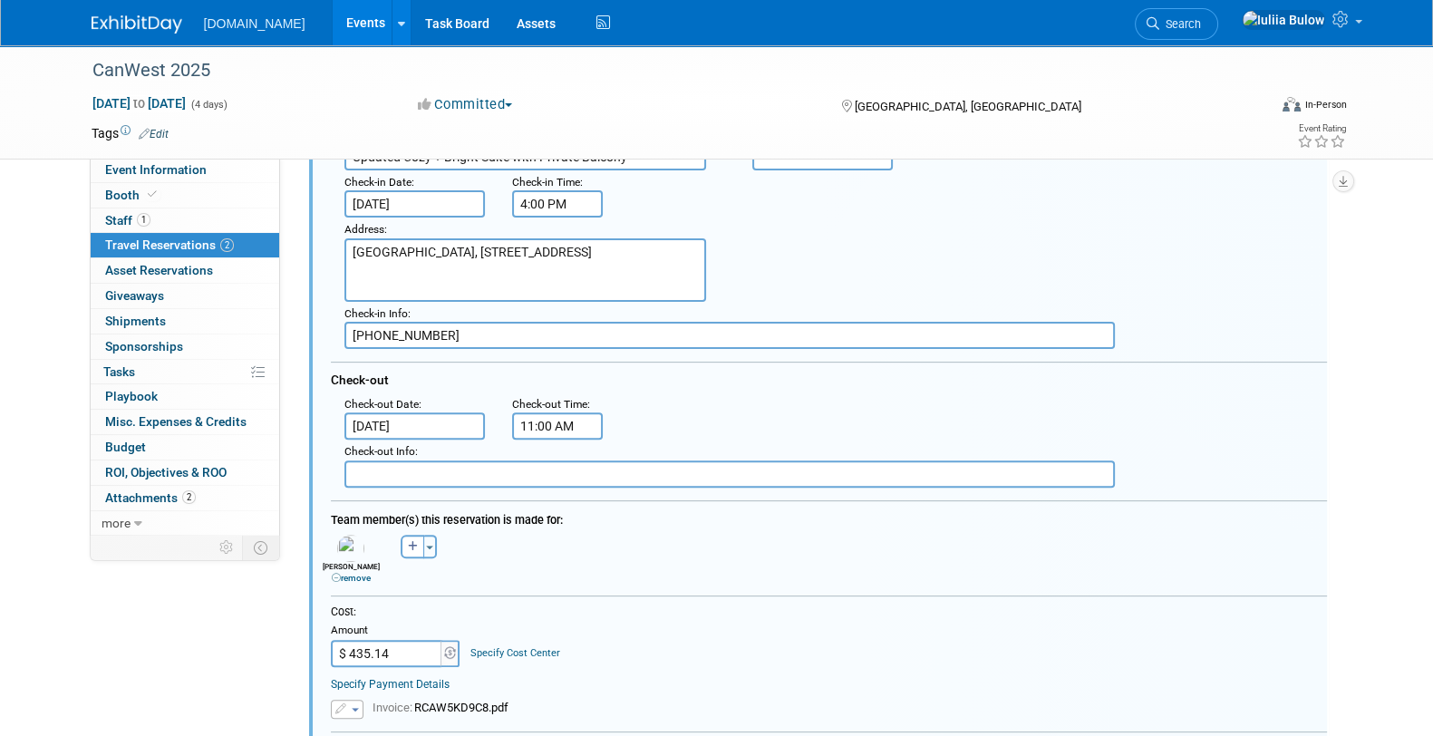
scroll to position [889, 0]
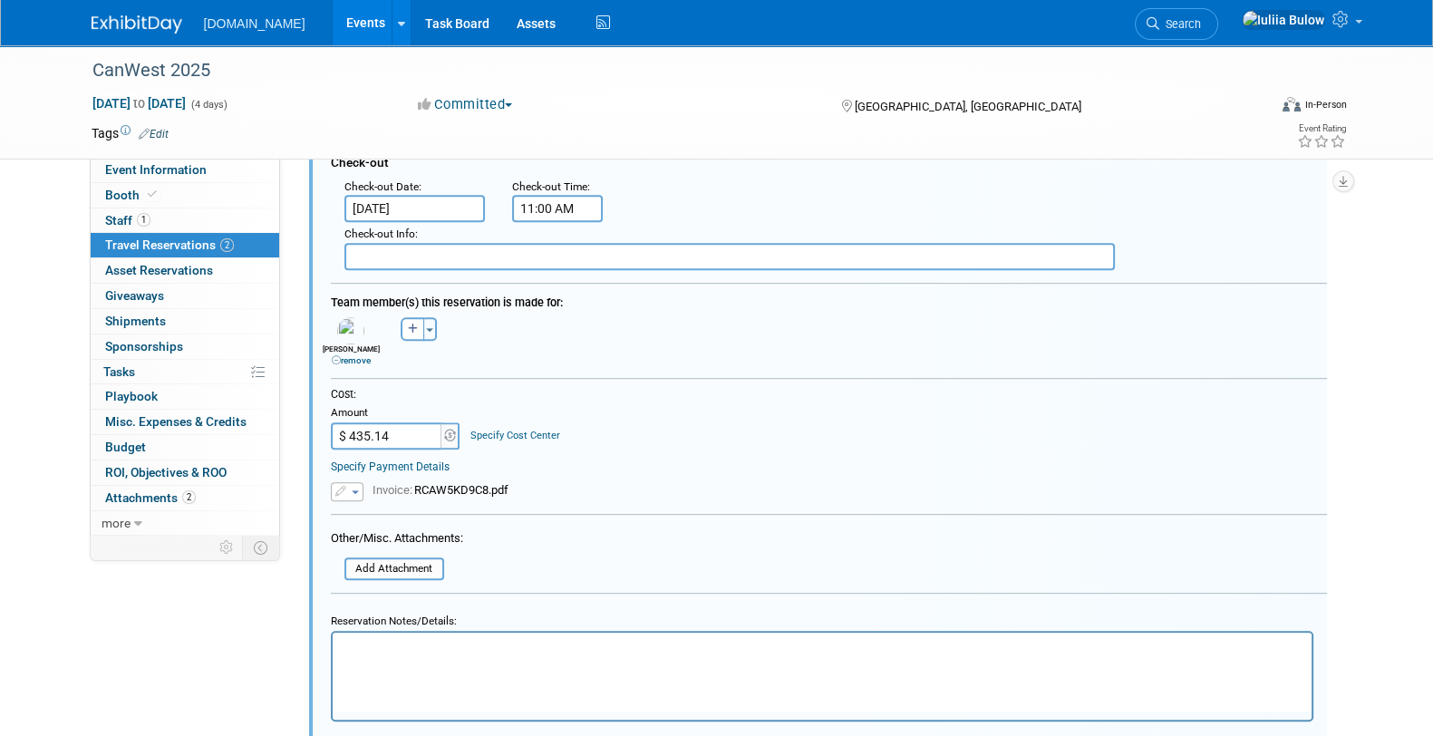
click at [356, 484] on button "button" at bounding box center [347, 491] width 33 height 19
click at [400, 539] on link "Remove attachment" at bounding box center [422, 543] width 181 height 25
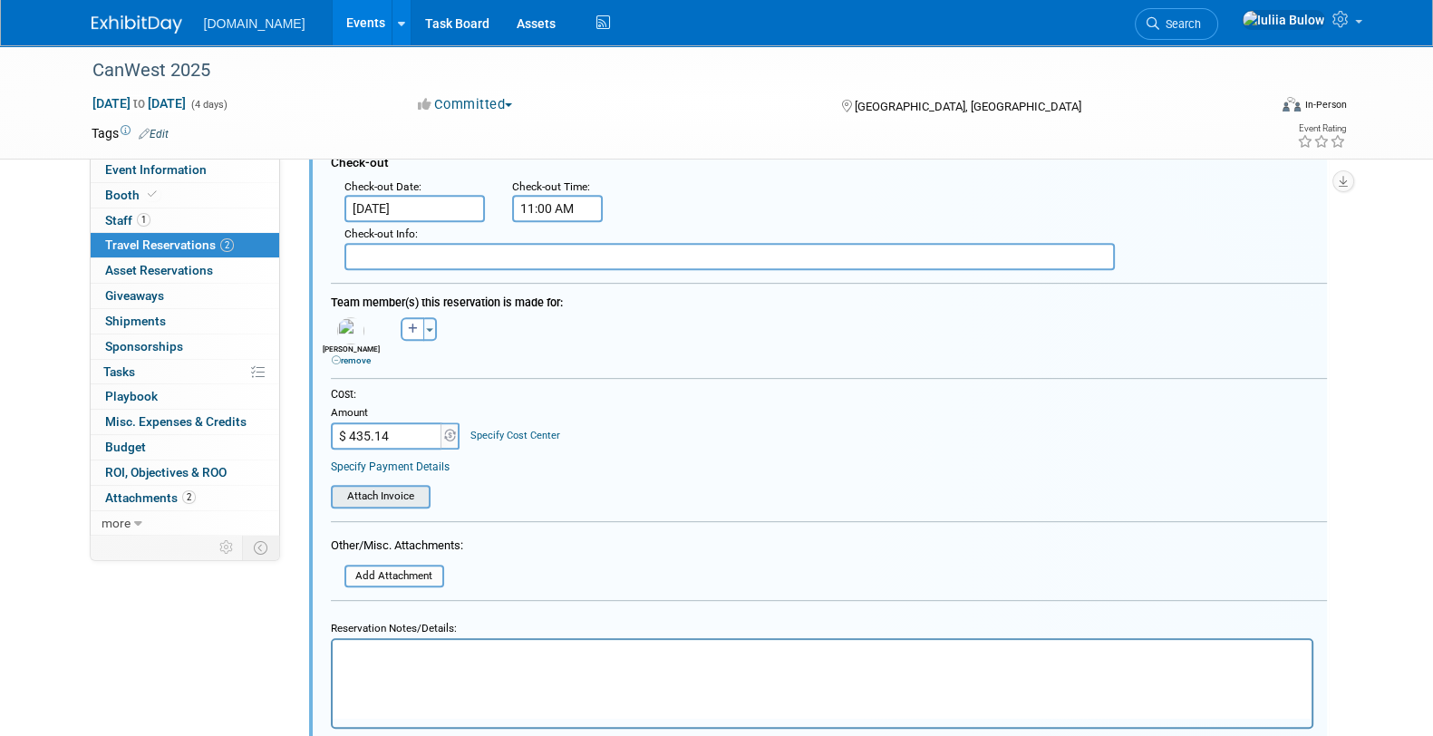
click at [376, 487] on input "file" at bounding box center [321, 497] width 216 height 20
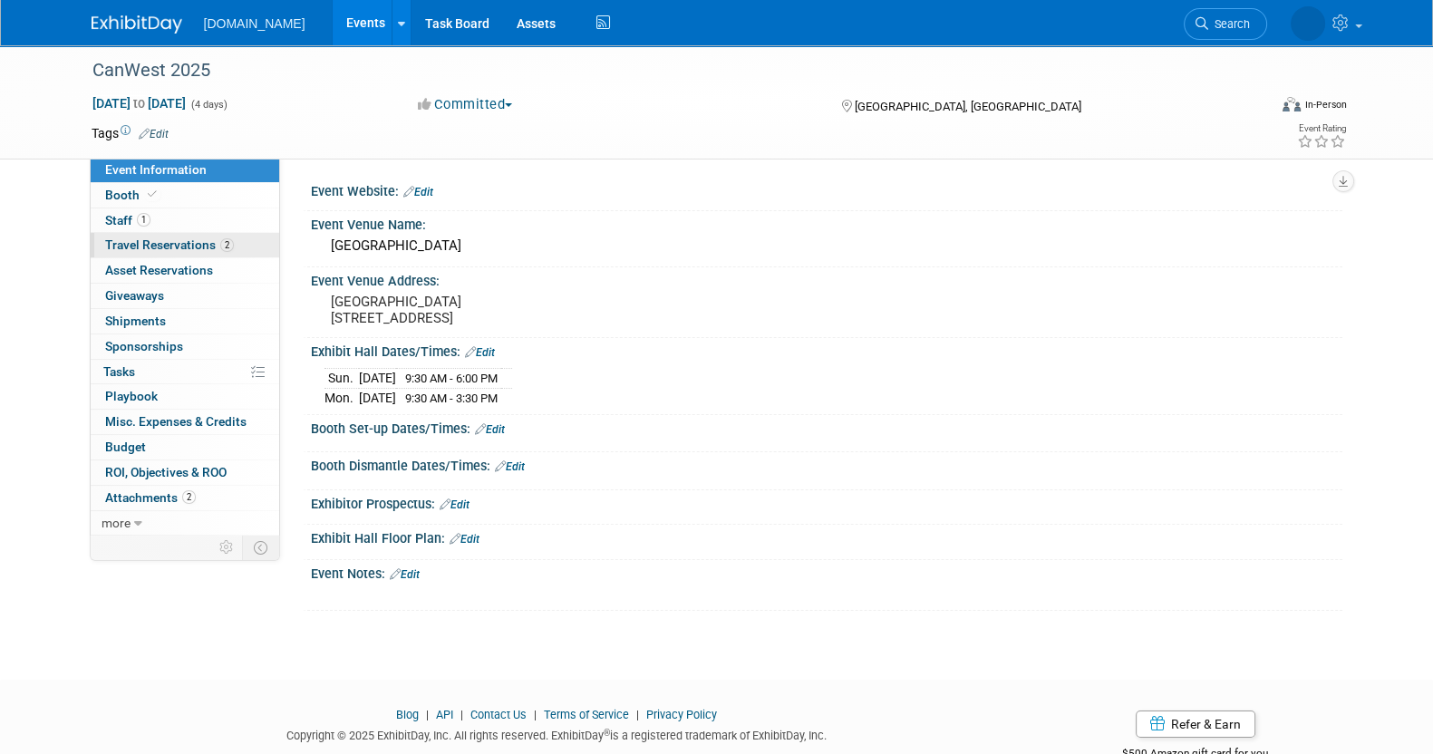
click at [146, 244] on span "Travel Reservations 2" at bounding box center [169, 245] width 129 height 15
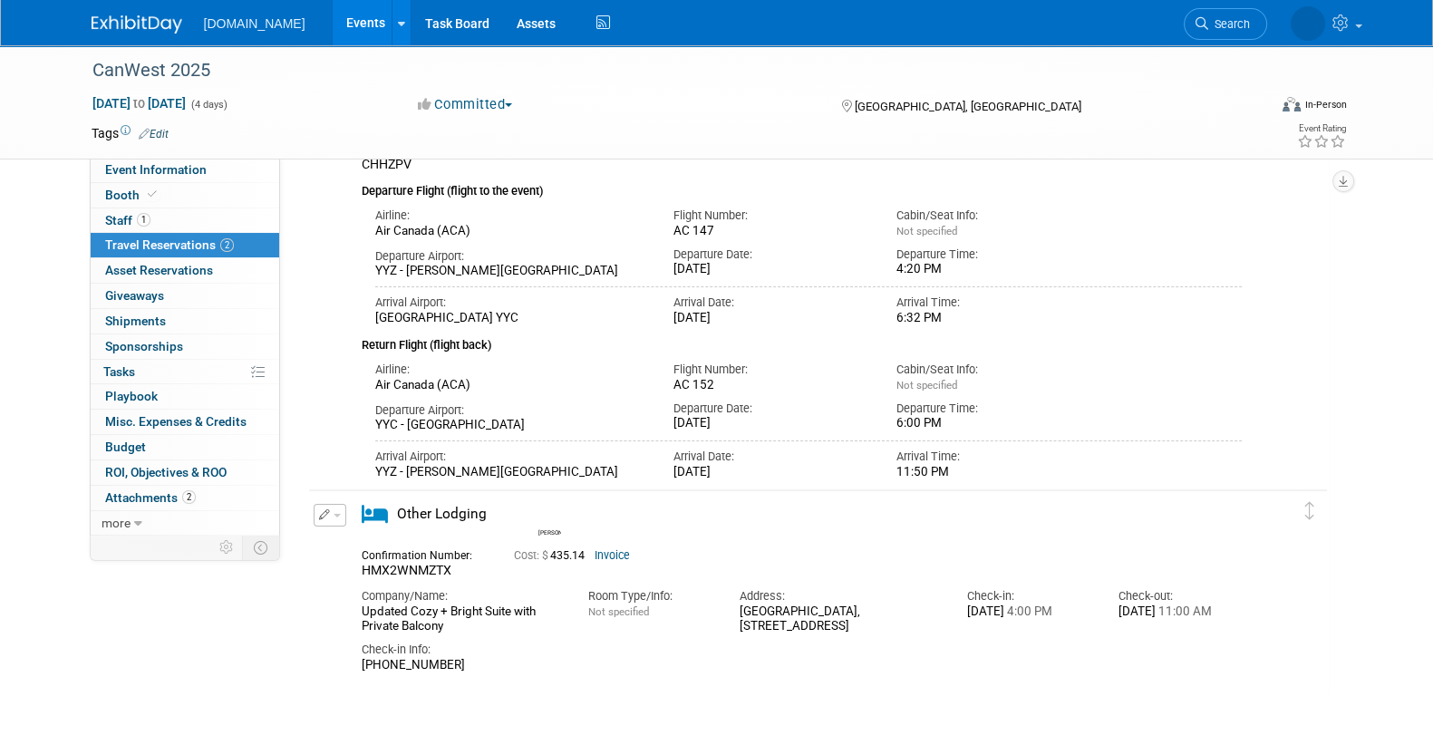
scroll to position [290, 0]
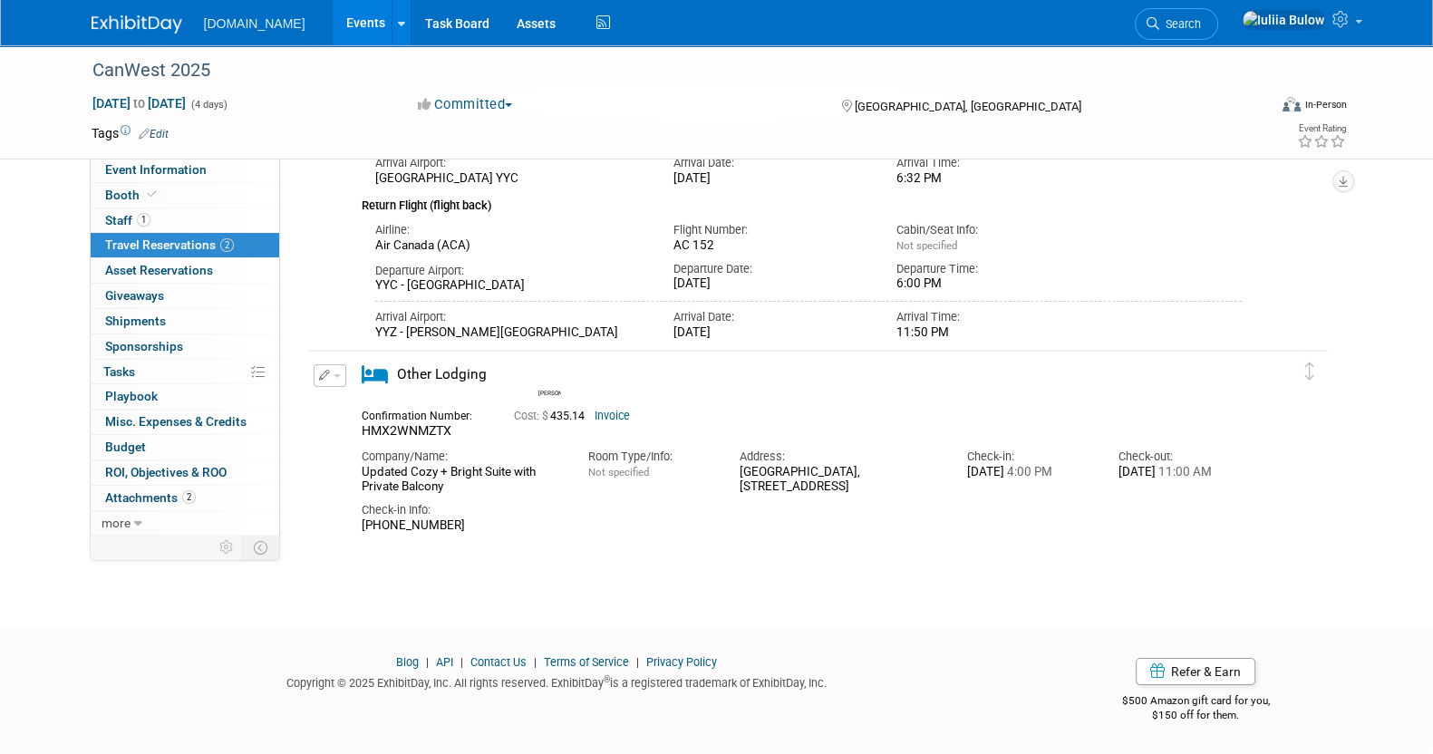
click at [322, 372] on icon "button" at bounding box center [325, 375] width 12 height 11
click at [400, 404] on button "Edit Reservation" at bounding box center [391, 407] width 153 height 26
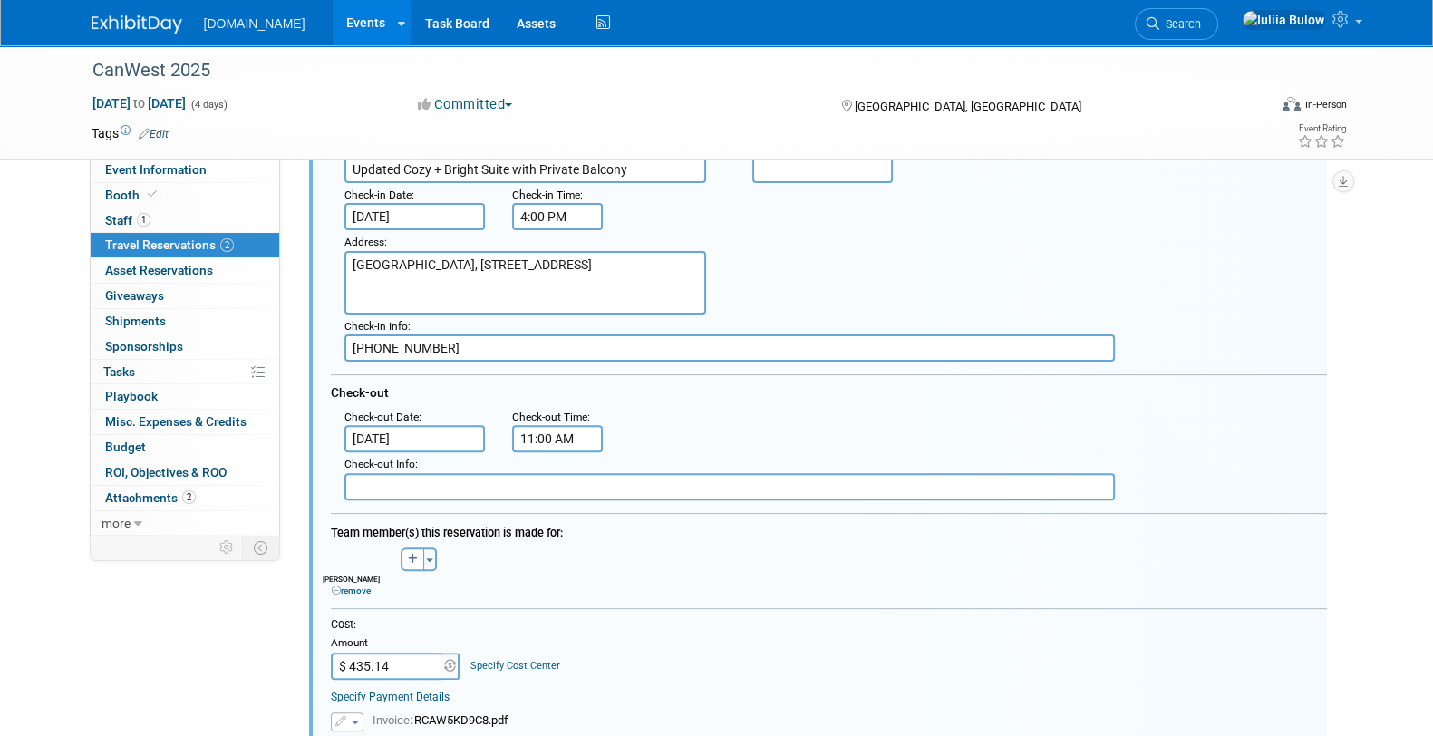
scroll to position [662, 0]
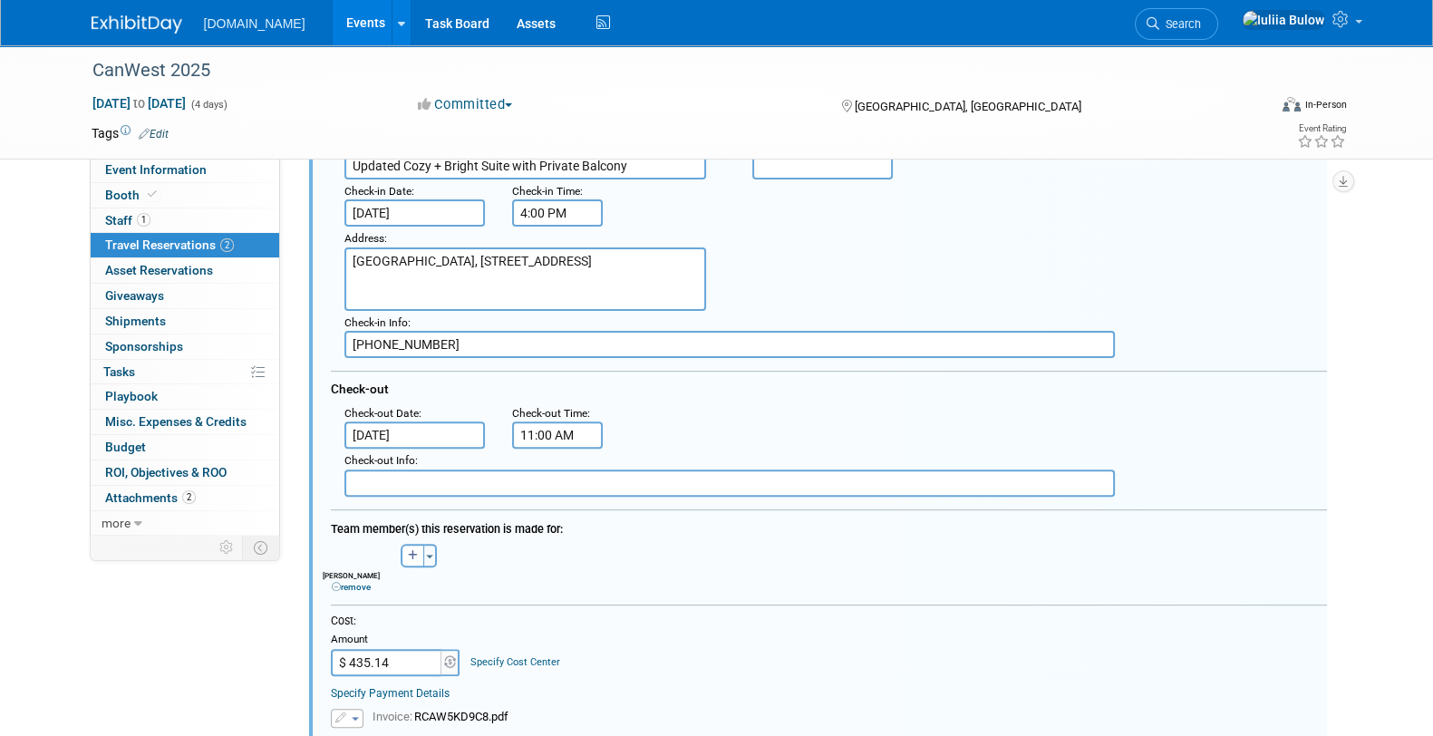
click at [406, 657] on input "$ 435.14" at bounding box center [387, 662] width 113 height 27
type input "$ 686.59"
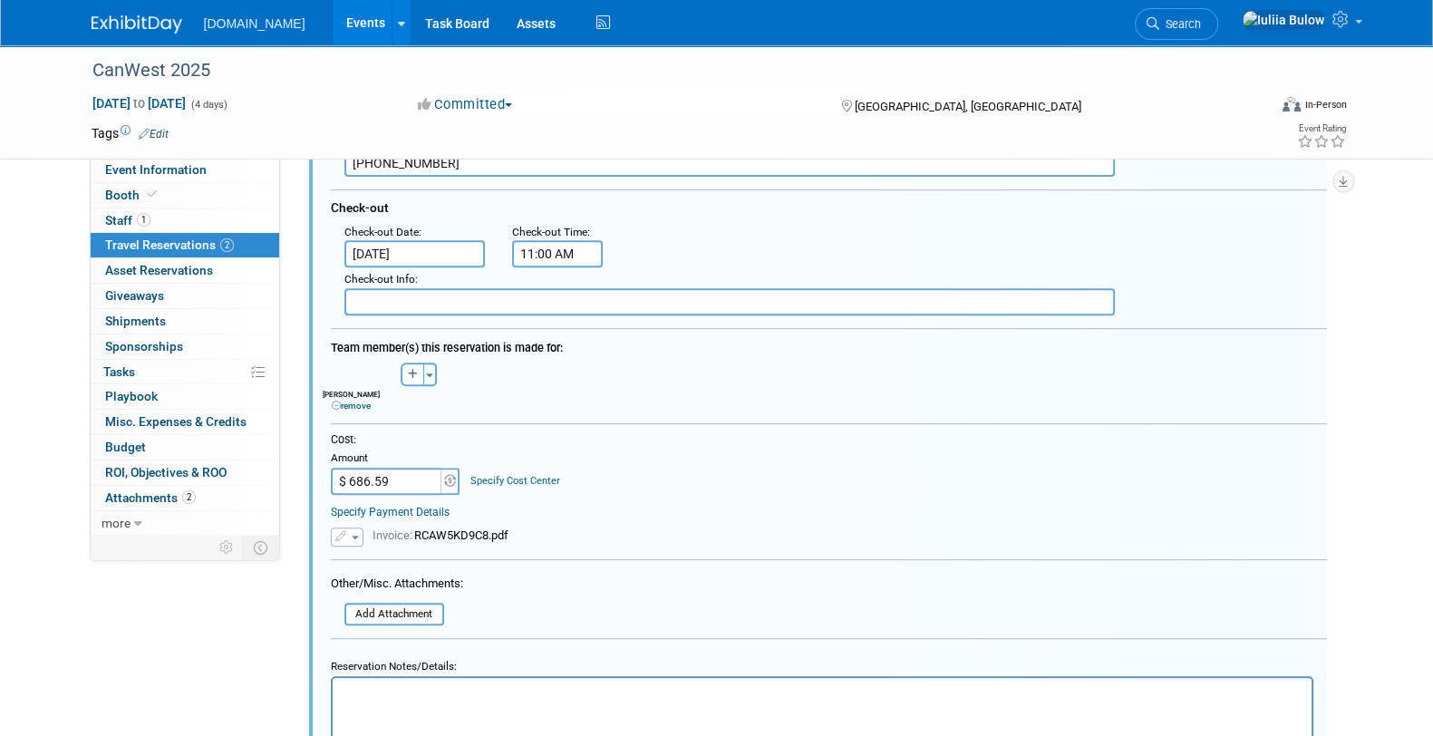
scroll to position [889, 0]
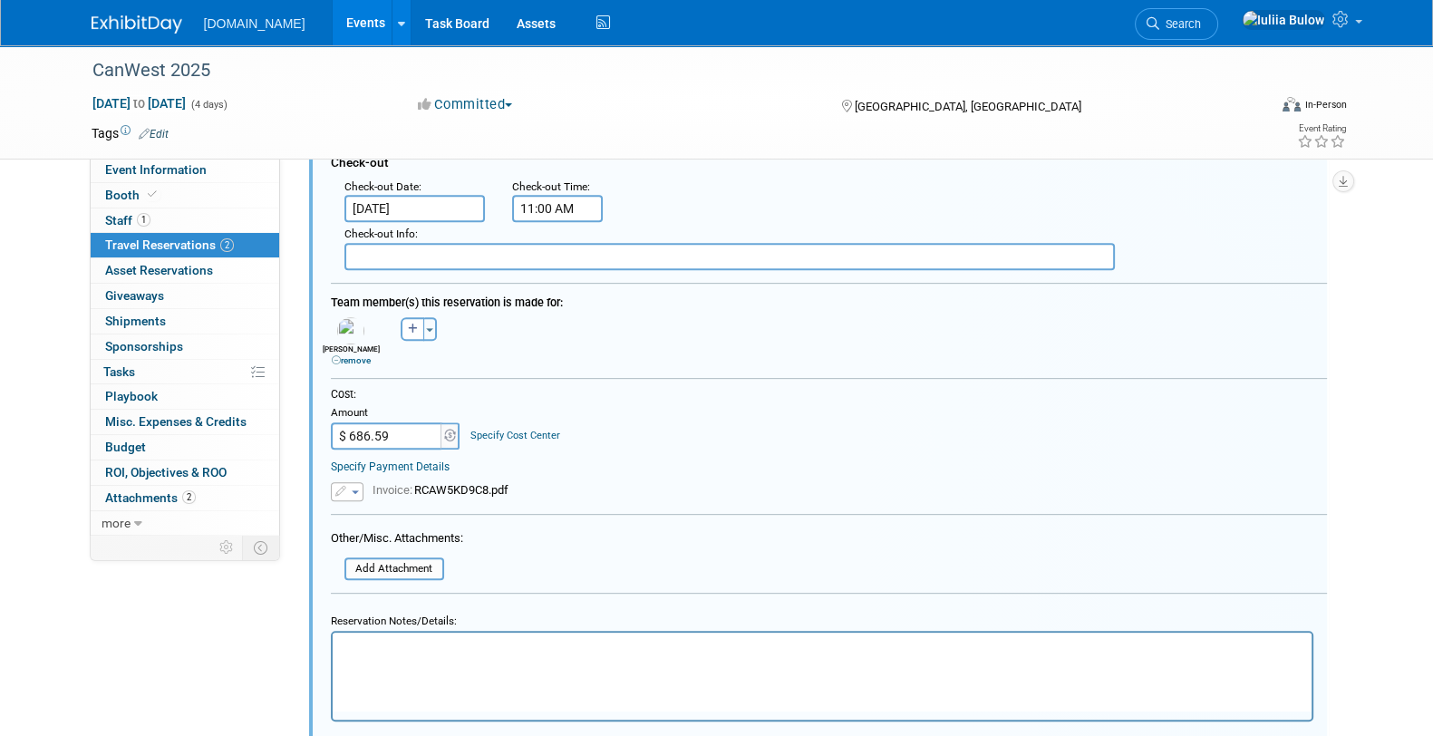
click at [344, 491] on icon "button" at bounding box center [342, 491] width 14 height 11
click at [847, 442] on div "Cost: Amount $ 686.59 Specify Cost Center Cost Center -- Not Specified --" at bounding box center [829, 418] width 996 height 62
click at [400, 559] on input "file" at bounding box center [335, 569] width 216 height 20
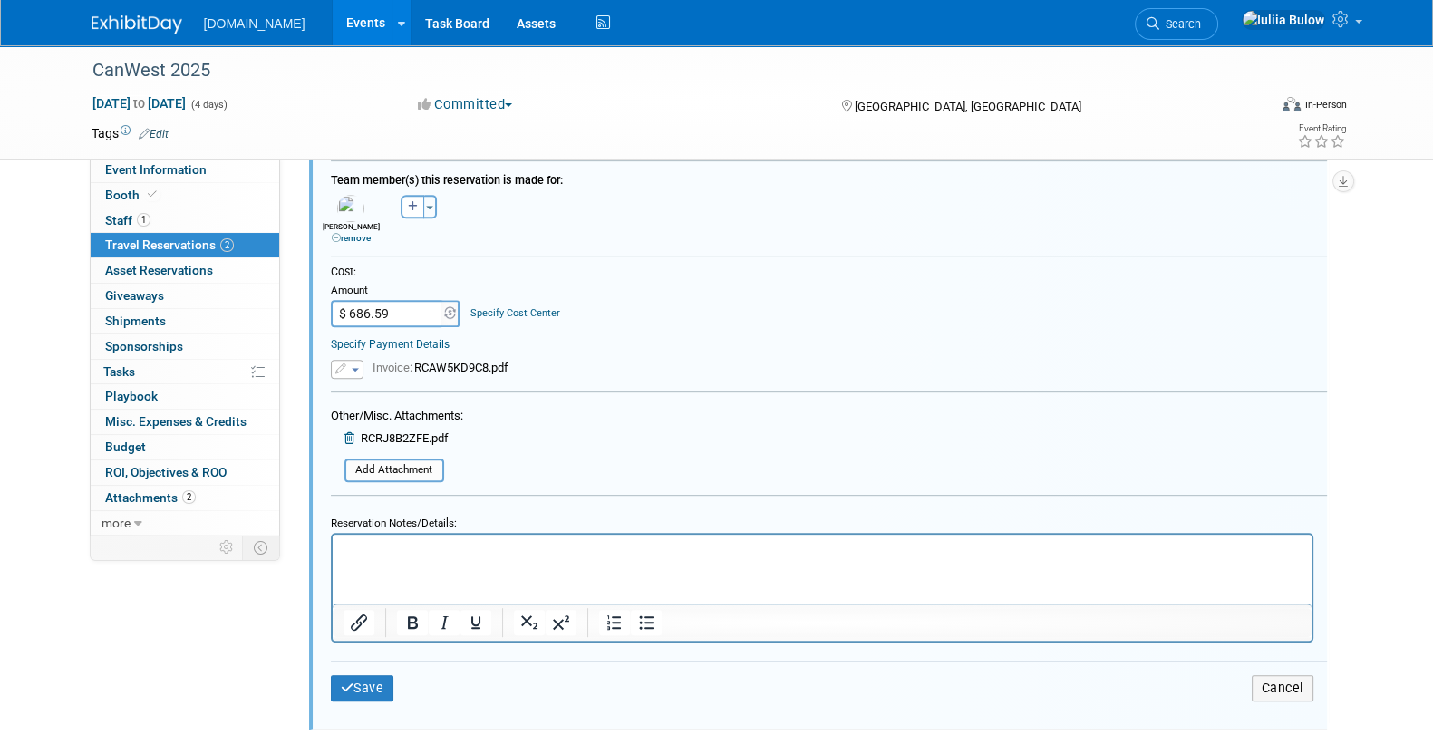
scroll to position [1047, 0]
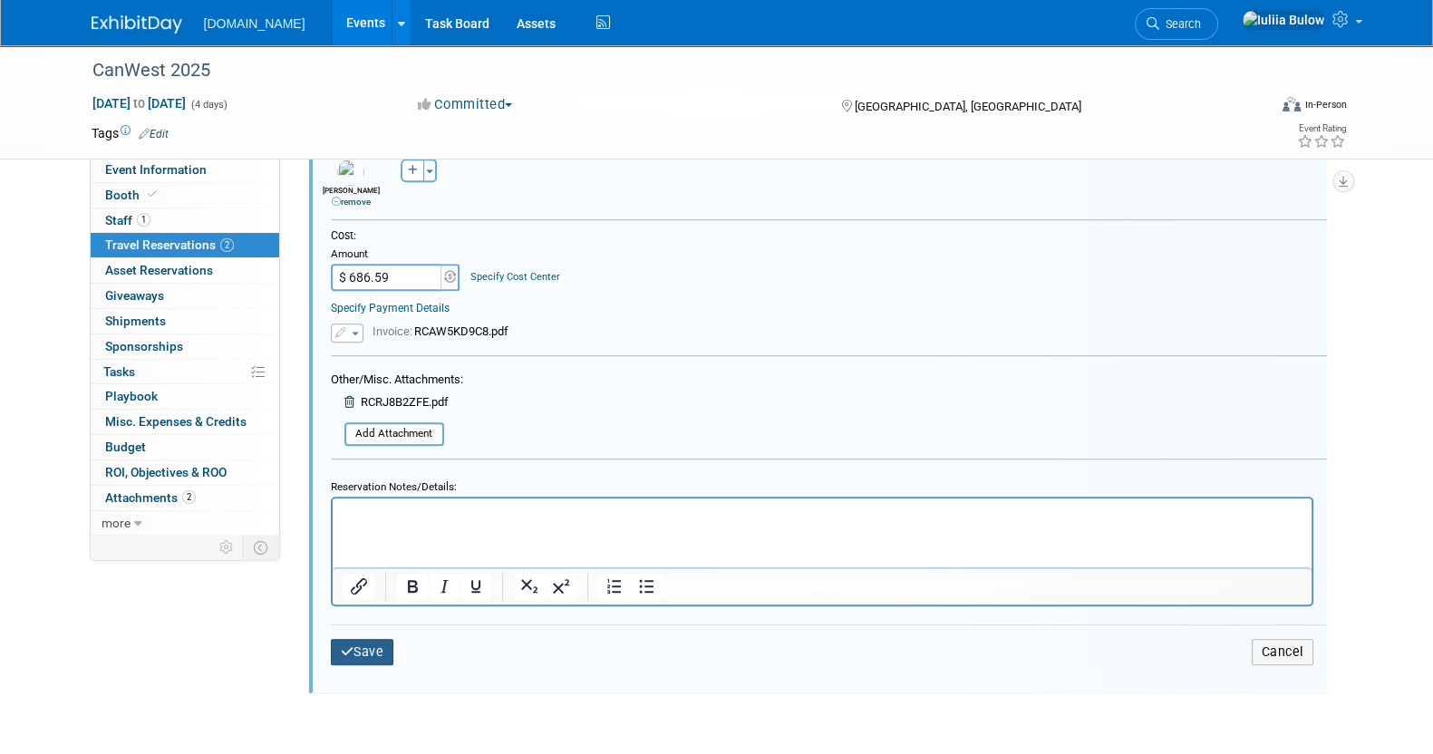
click at [346, 650] on icon "submit" at bounding box center [348, 652] width 14 height 13
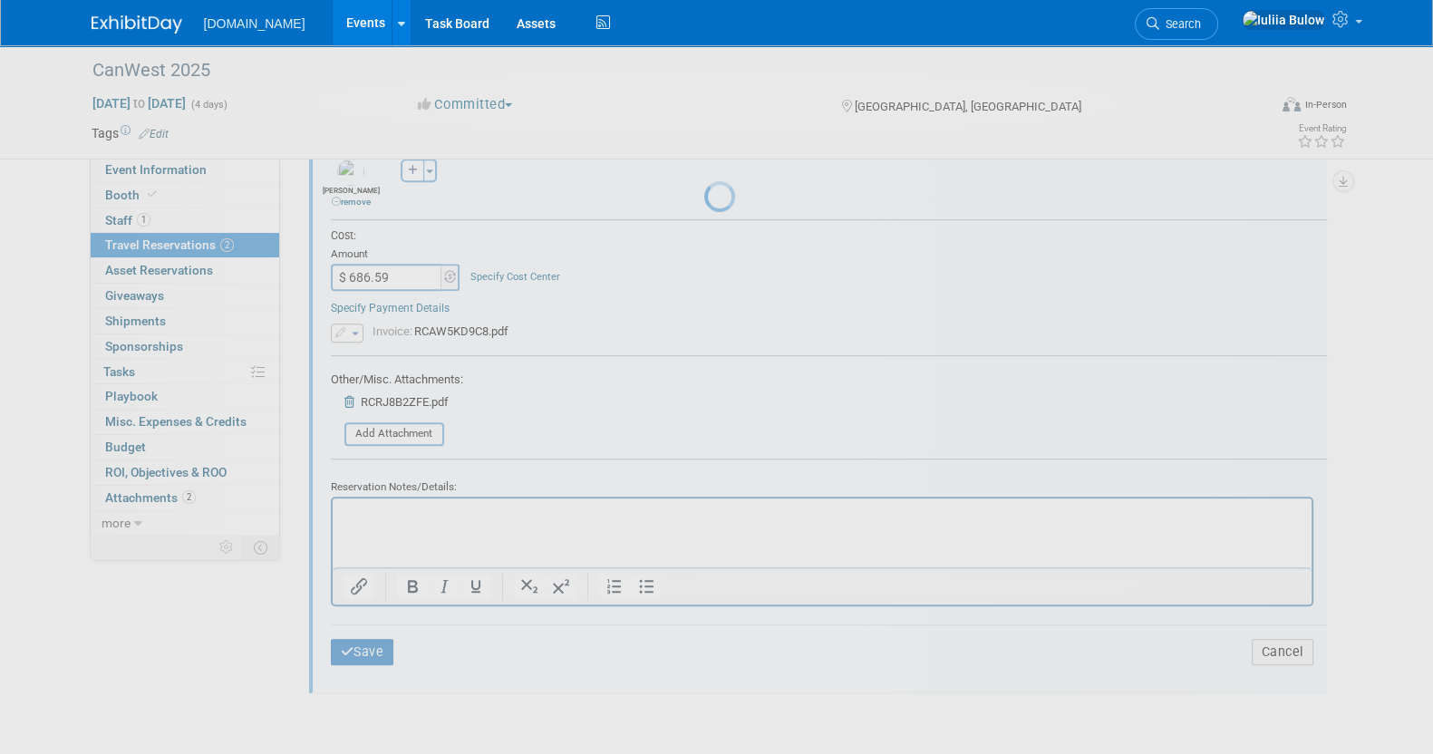
scroll to position [331, 0]
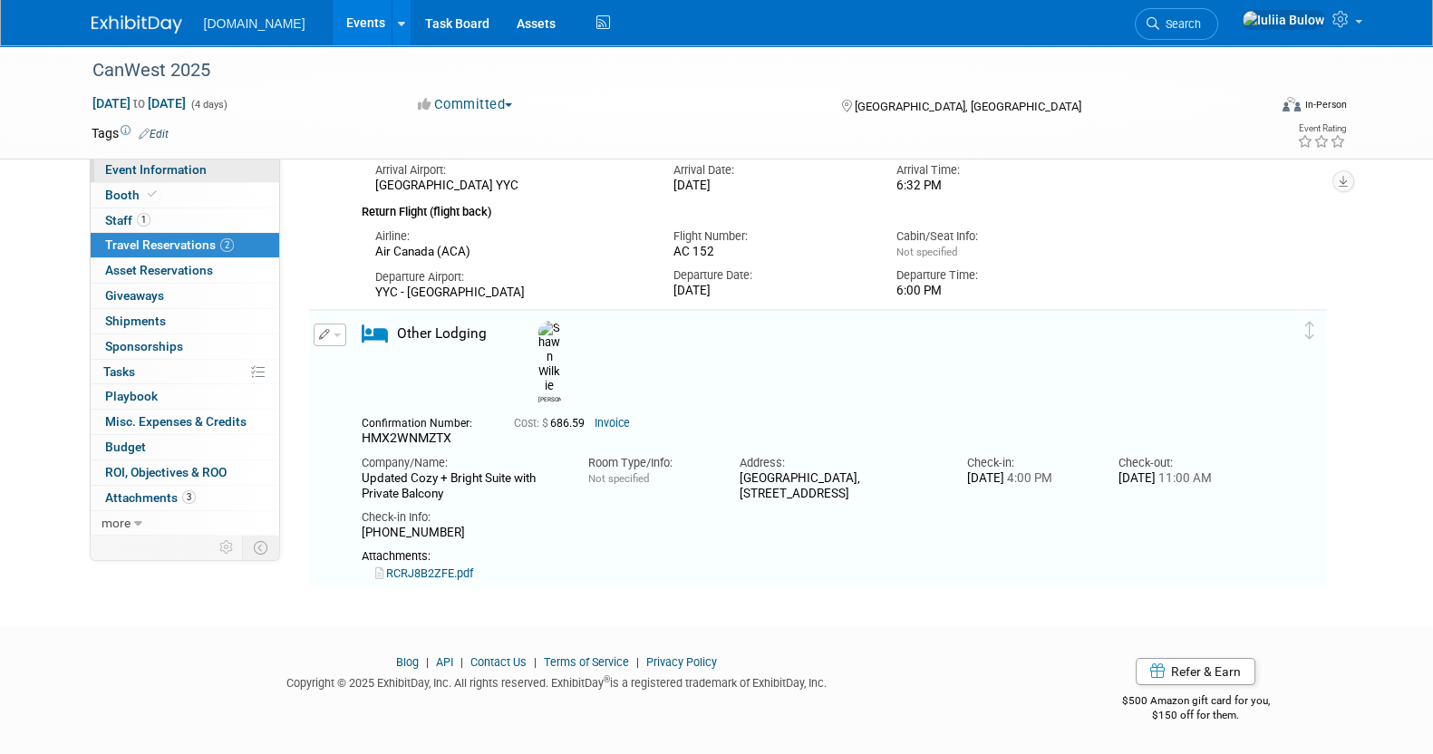
click at [143, 170] on span "Event Information" at bounding box center [156, 169] width 102 height 15
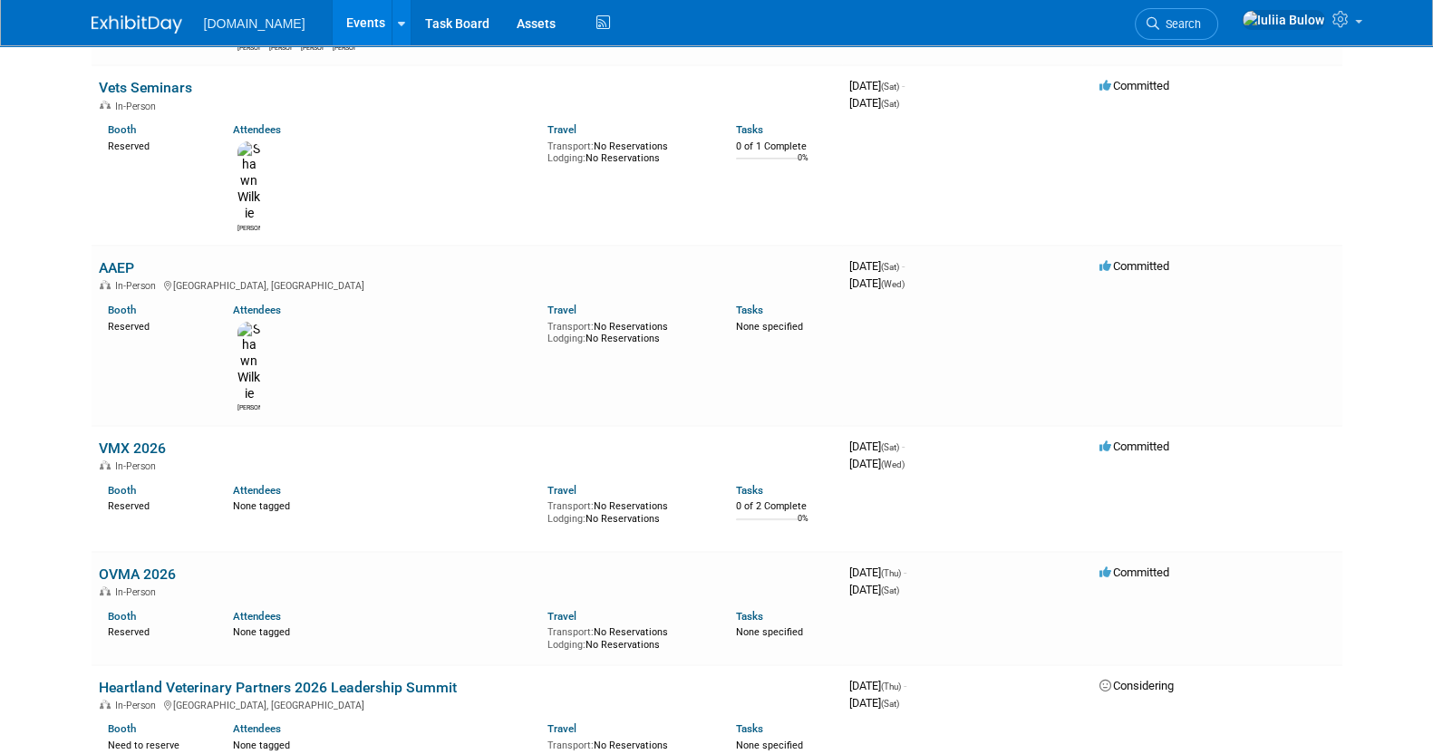
scroll to position [792, 0]
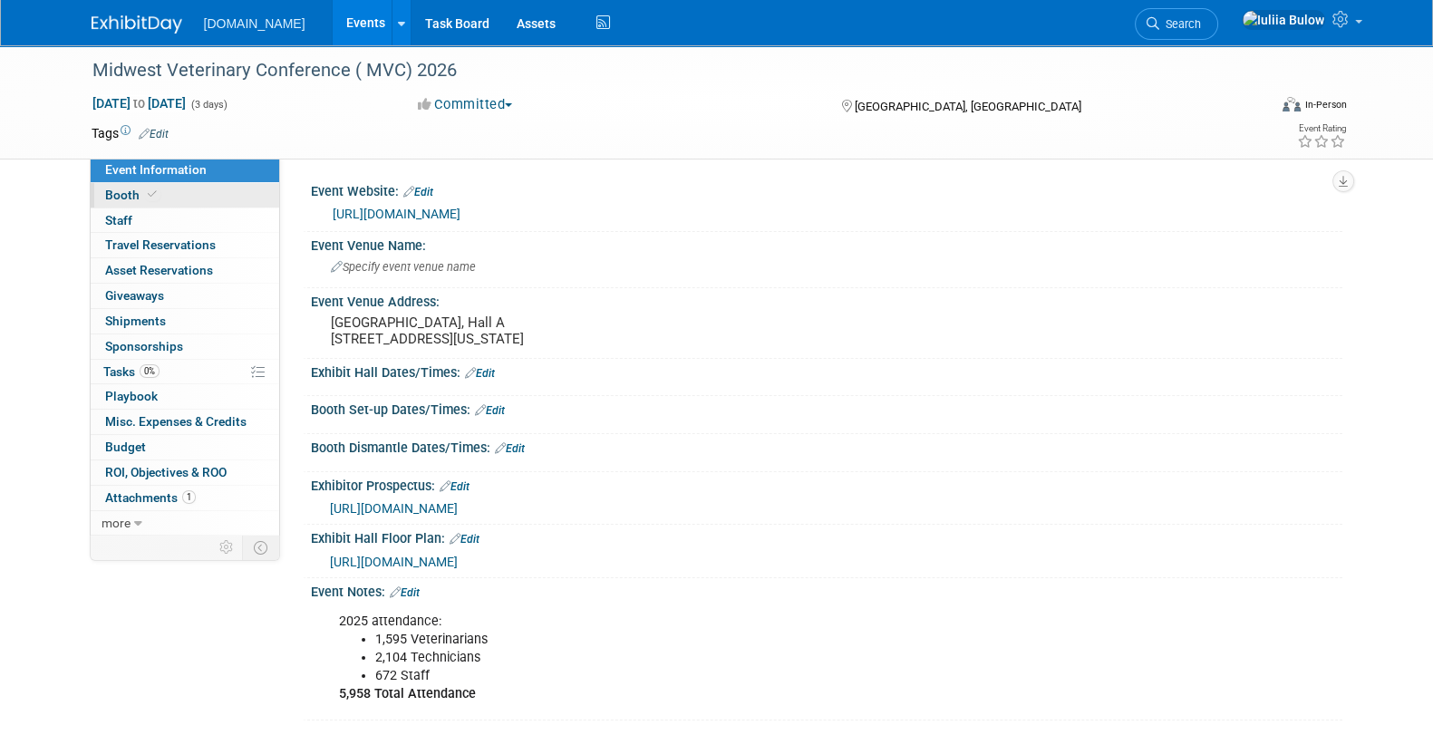
click at [153, 204] on link "Booth" at bounding box center [185, 195] width 189 height 24
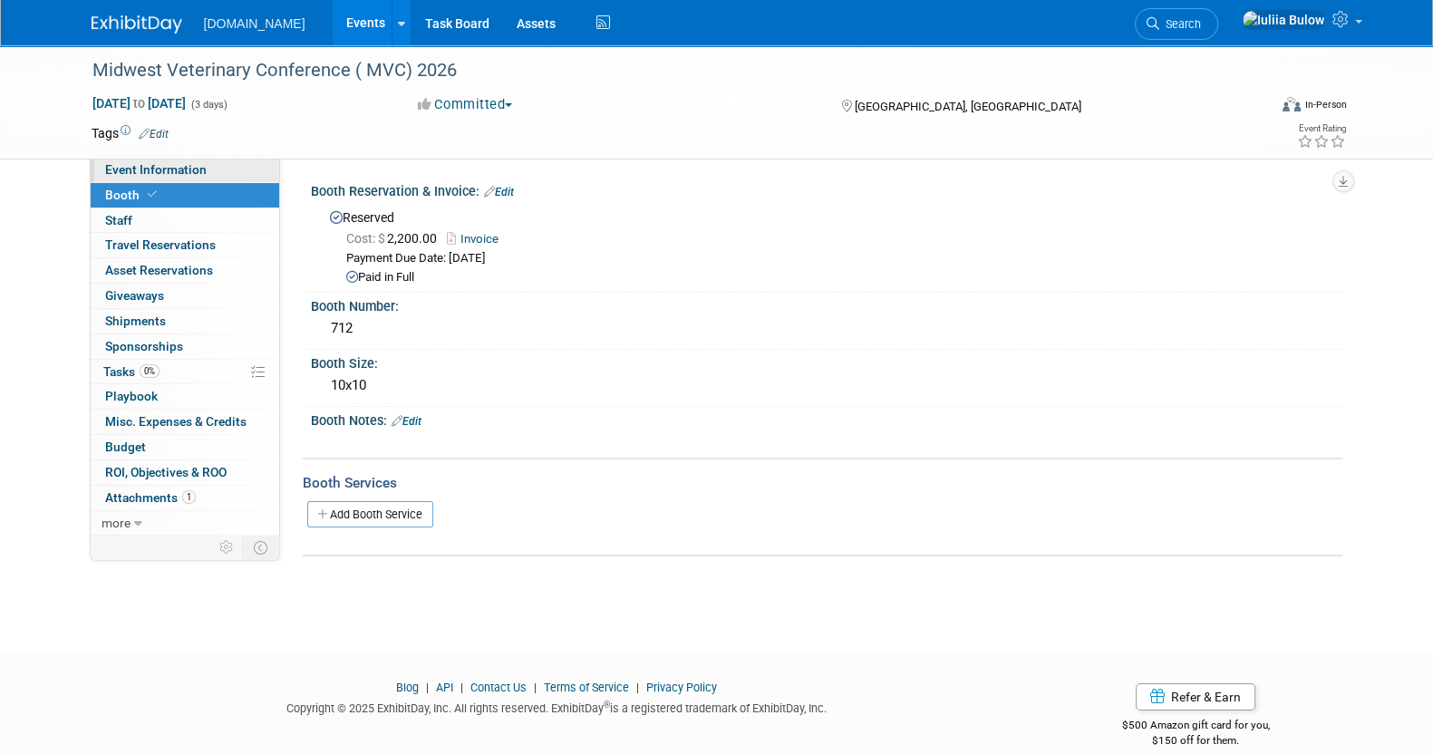
click at [166, 170] on span "Event Information" at bounding box center [156, 169] width 102 height 15
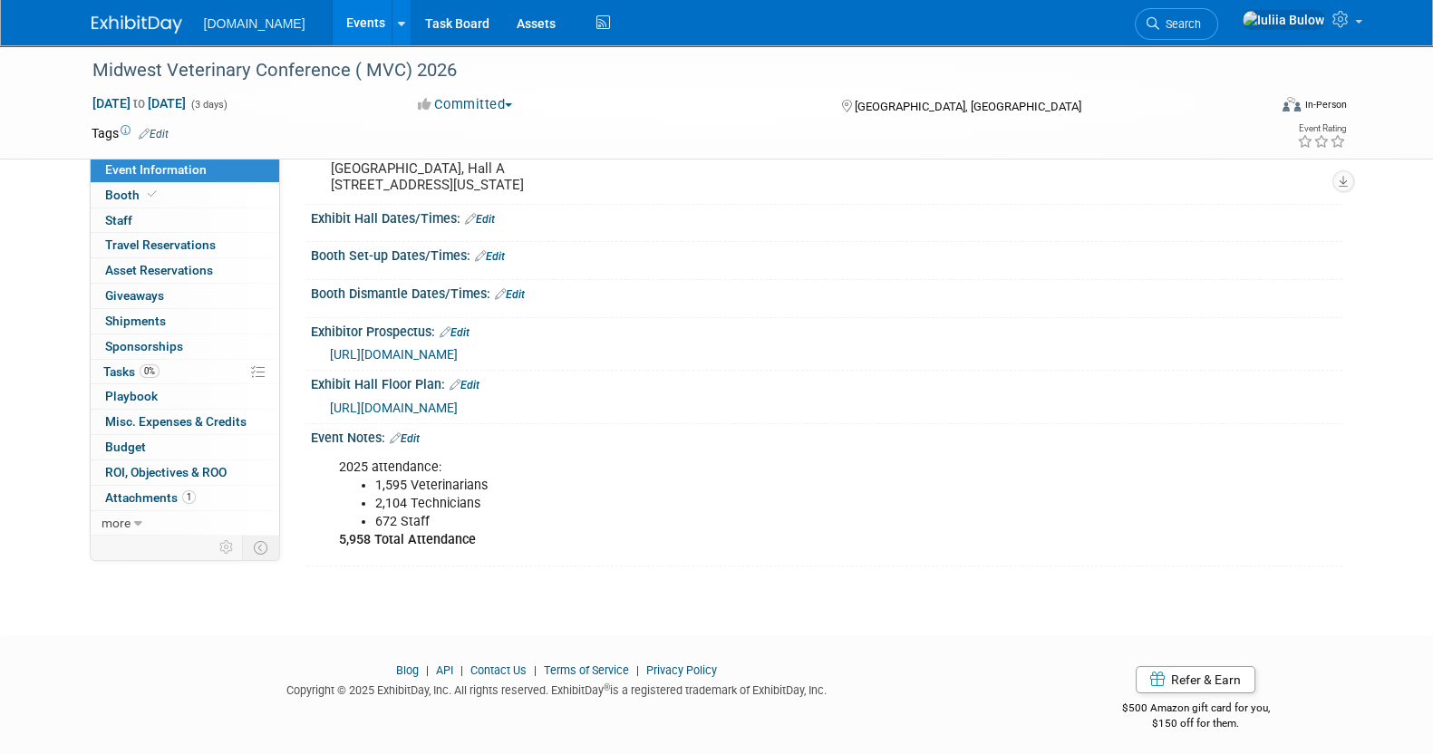
scroll to position [159, 0]
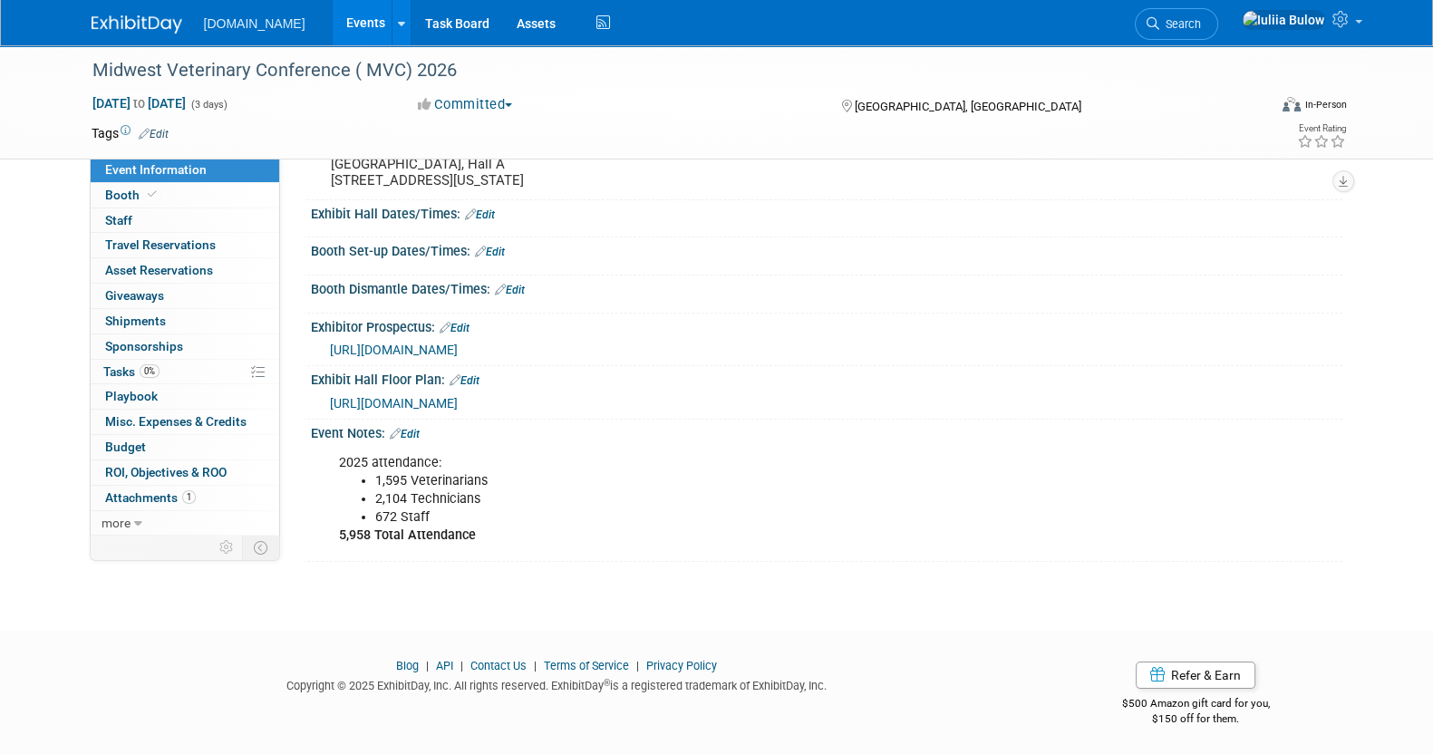
click at [418, 428] on link "Edit" at bounding box center [405, 434] width 30 height 13
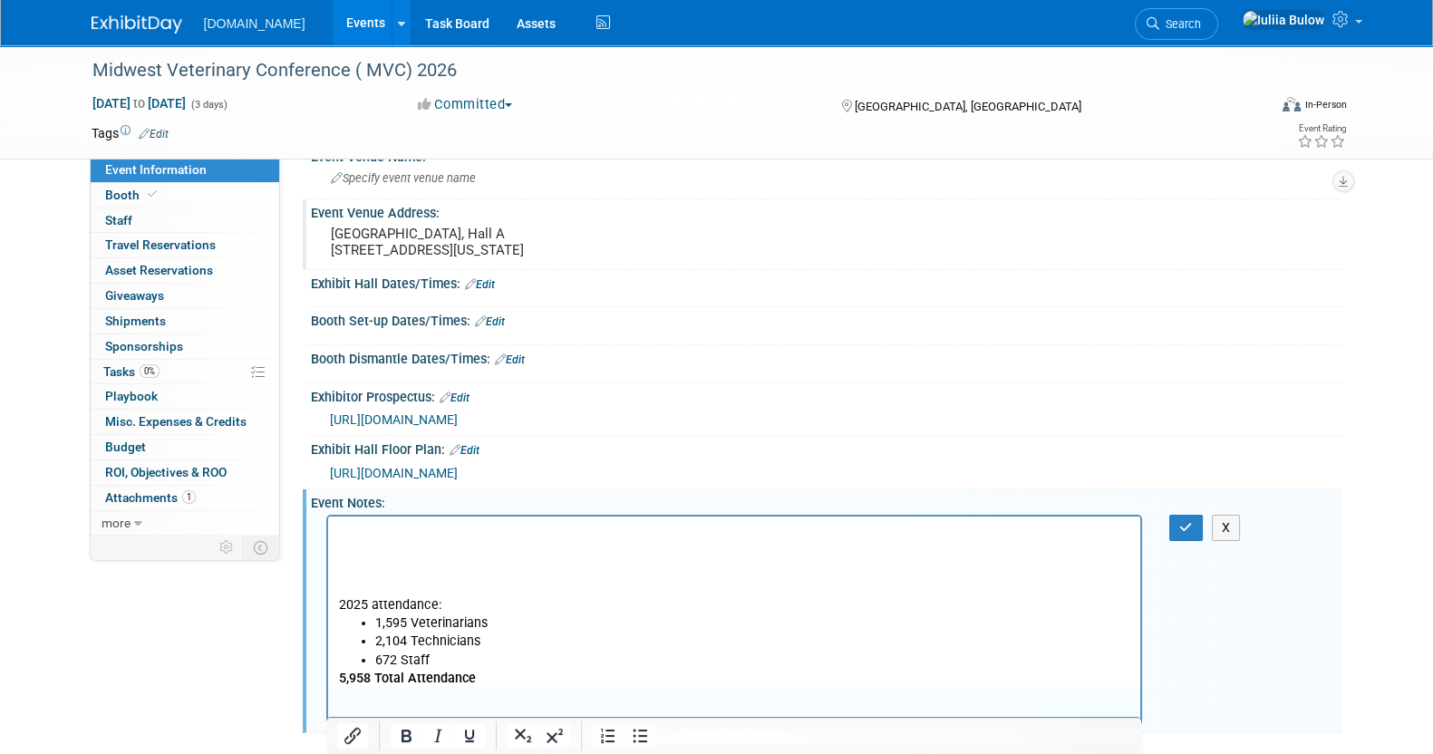
scroll to position [0, 0]
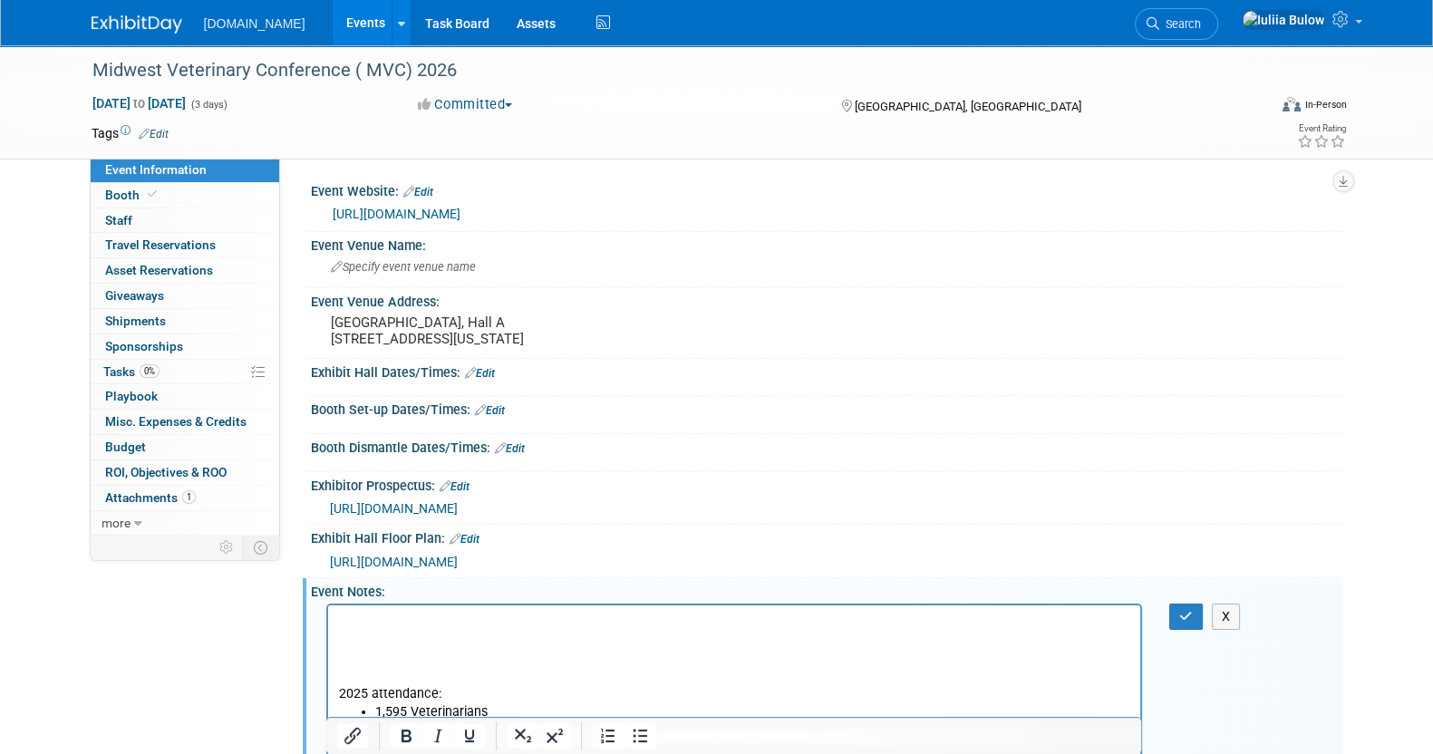
click at [360, 618] on p "Rich Text Area. Press ALT-0 for help." at bounding box center [734, 622] width 792 height 18
drag, startPoint x: 1012, startPoint y: 667, endPoint x: 333, endPoint y: 629, distance: 680.2
click at [333, 629] on html "[URL][DOMAIN_NAME][DOMAIN_NAME] 2025 attendance: 1,595 Veterinarians 2,104 Tech…" at bounding box center [733, 691] width 813 height 171
click at [356, 736] on icon "Insert/edit link" at bounding box center [353, 736] width 22 height 22
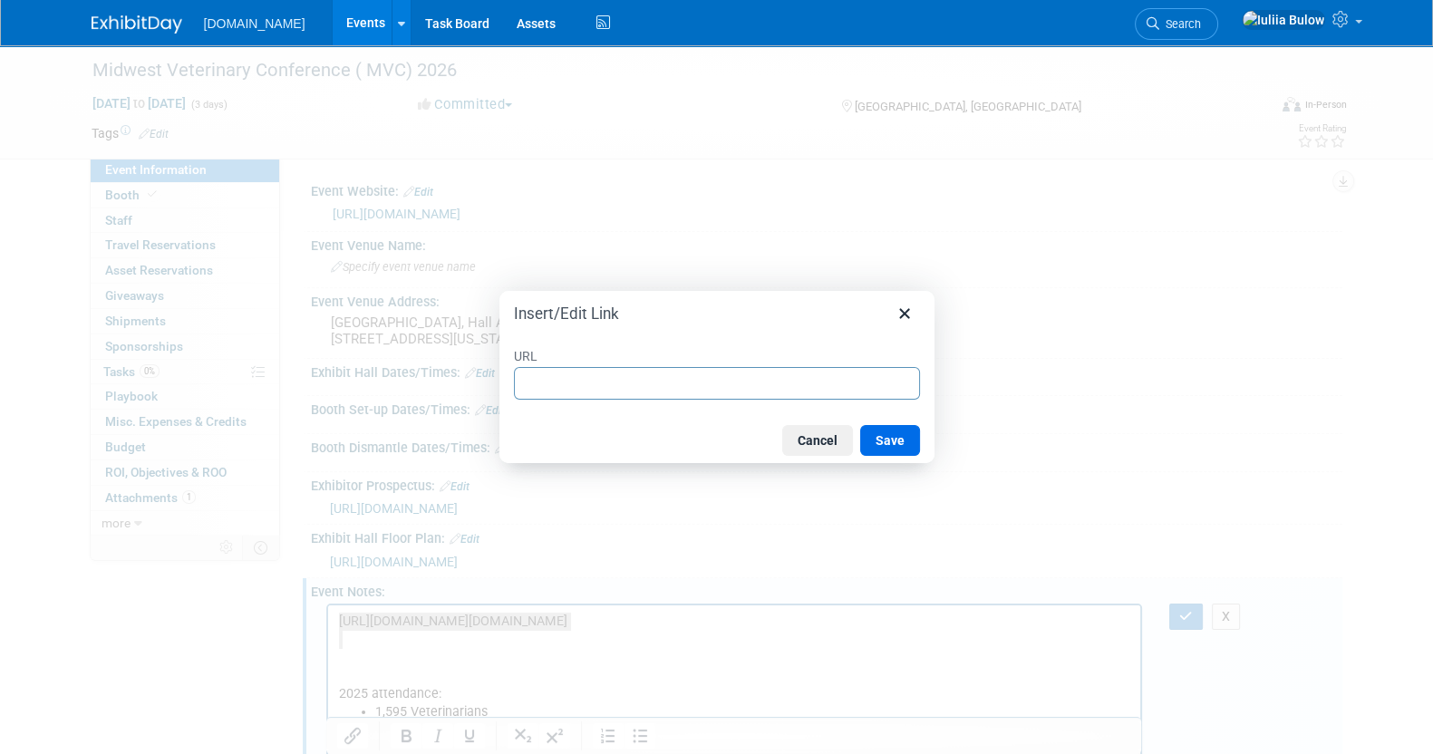
type input "[URL][DOMAIN_NAME][DOMAIN_NAME]"
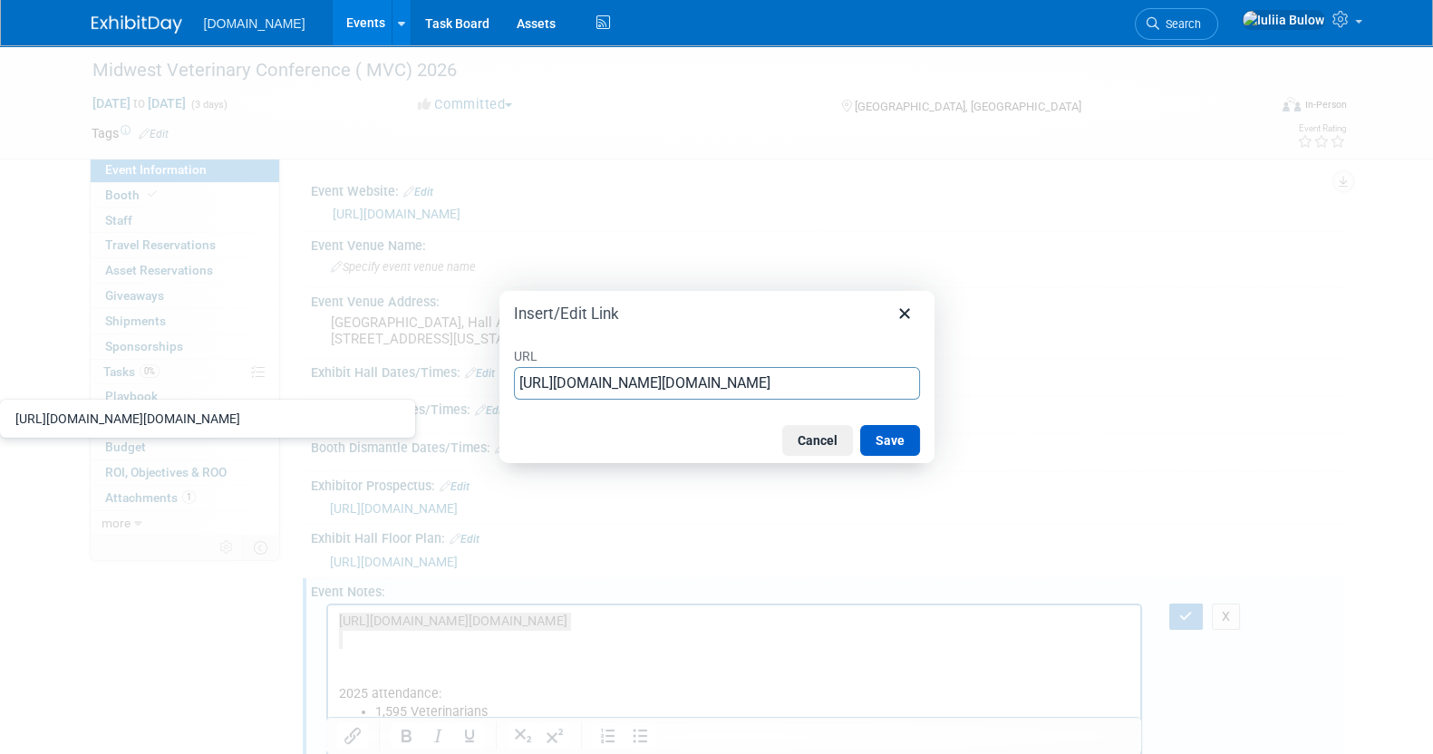
click at [893, 443] on button "Save" at bounding box center [890, 440] width 60 height 31
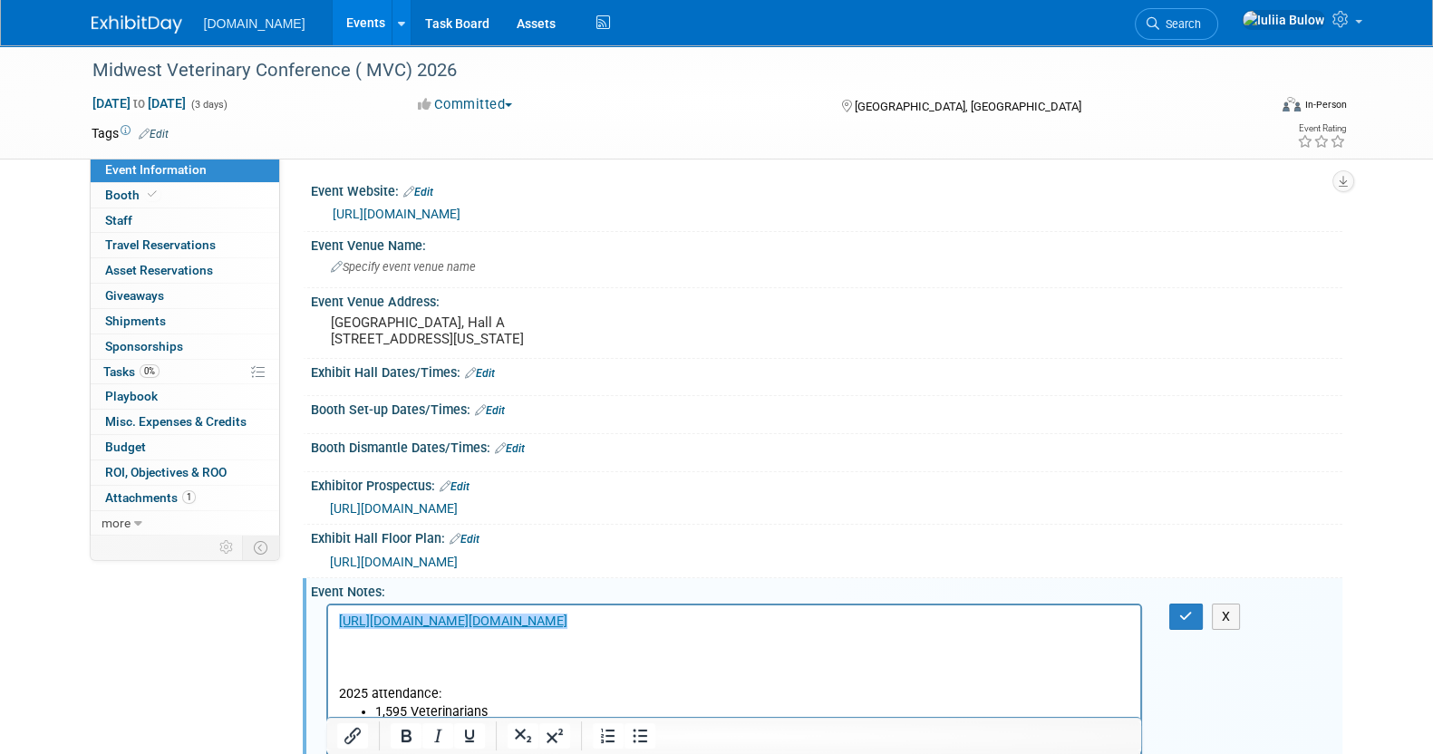
click at [1079, 649] on p "Rich Text Area. Press ALT-0 for help." at bounding box center [734, 640] width 792 height 18
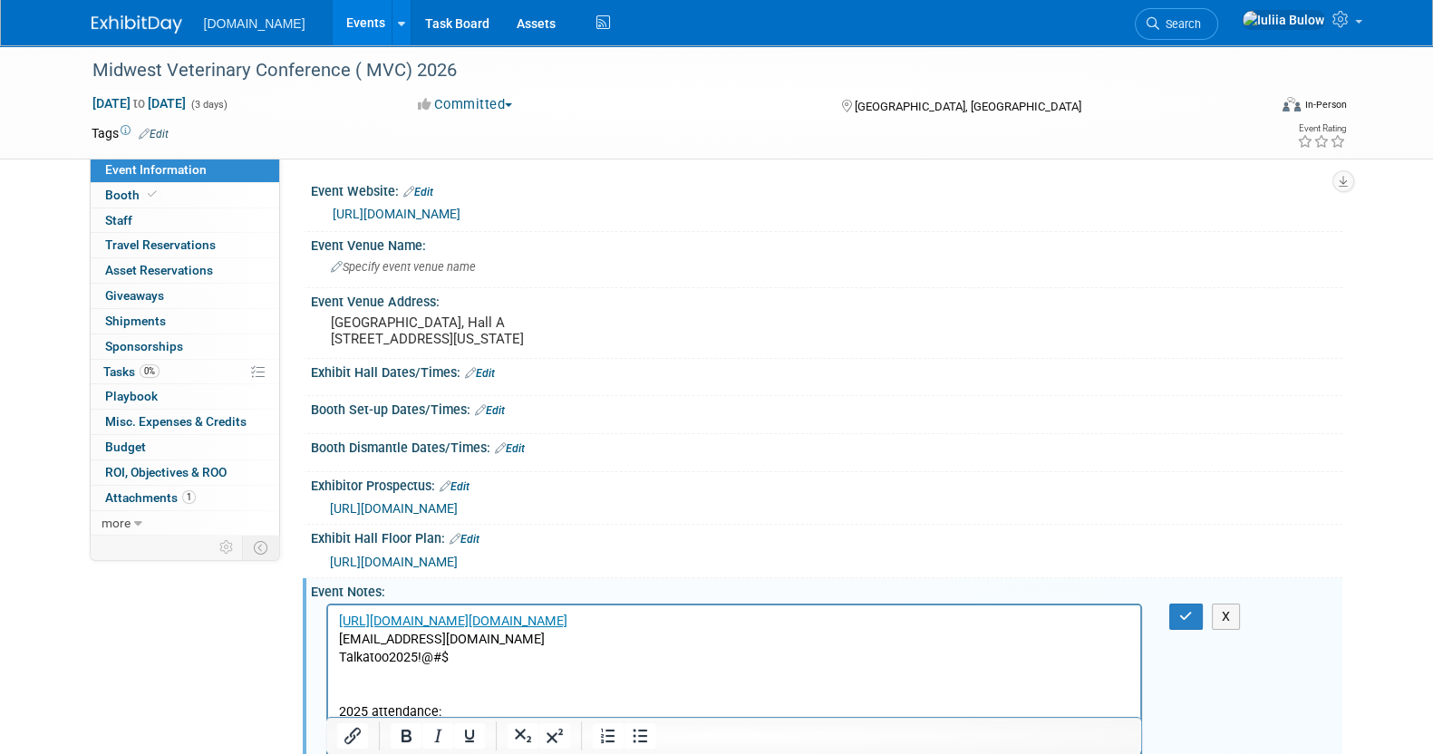
scroll to position [112, 0]
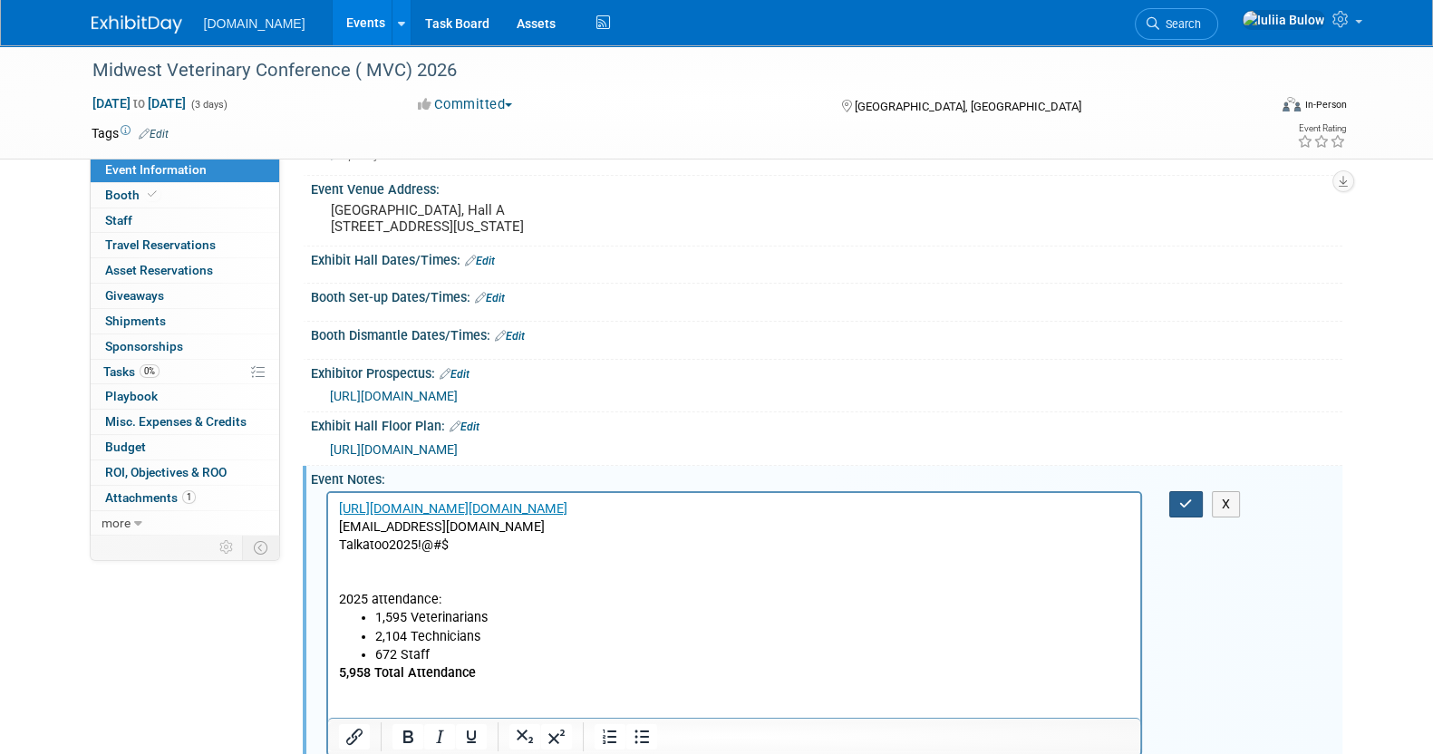
click at [1190, 498] on icon "button" at bounding box center [1187, 504] width 14 height 13
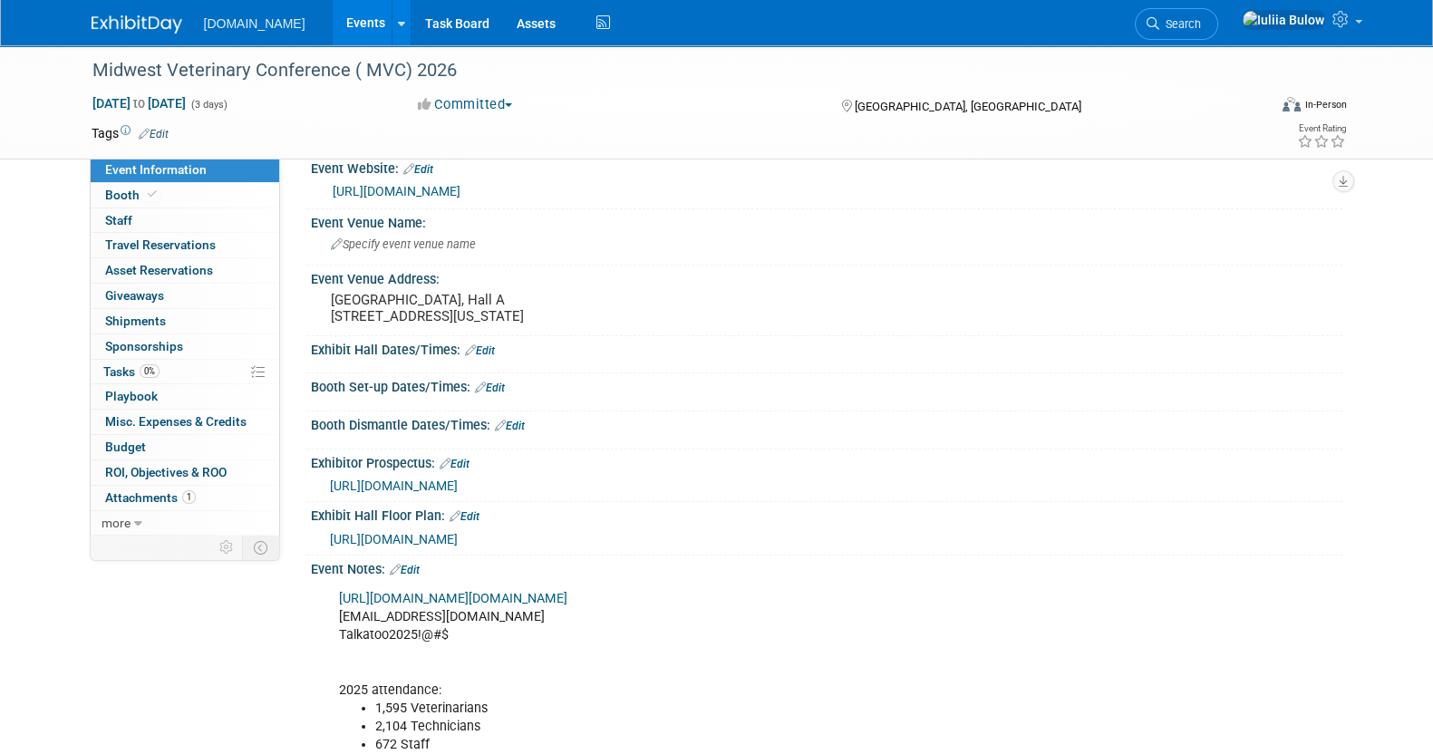
scroll to position [0, 0]
